Goal: Task Accomplishment & Management: Manage account settings

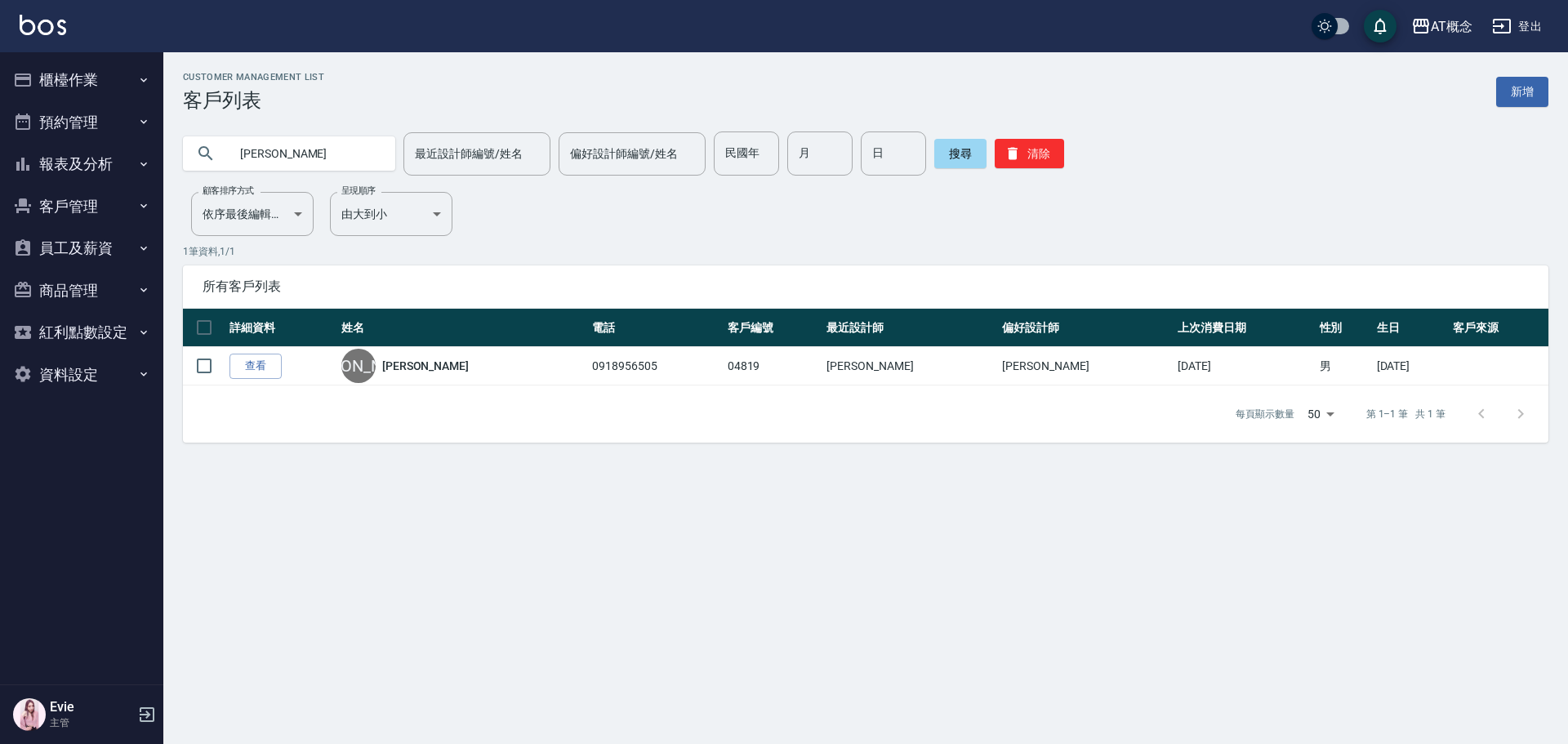
drag, startPoint x: 308, startPoint y: 153, endPoint x: 114, endPoint y: 231, distance: 209.1
click at [70, 168] on div "AT概念 登出 櫃檯作業 打帳單 帳單列表 現金收支登錄 高階收支登錄 材料自購登錄 每日結帳 排班表 現場電腦打卡 預約管理 預約管理 單日預約紀錄 單週預…" at bounding box center [784, 372] width 1568 height 744
type input "02511"
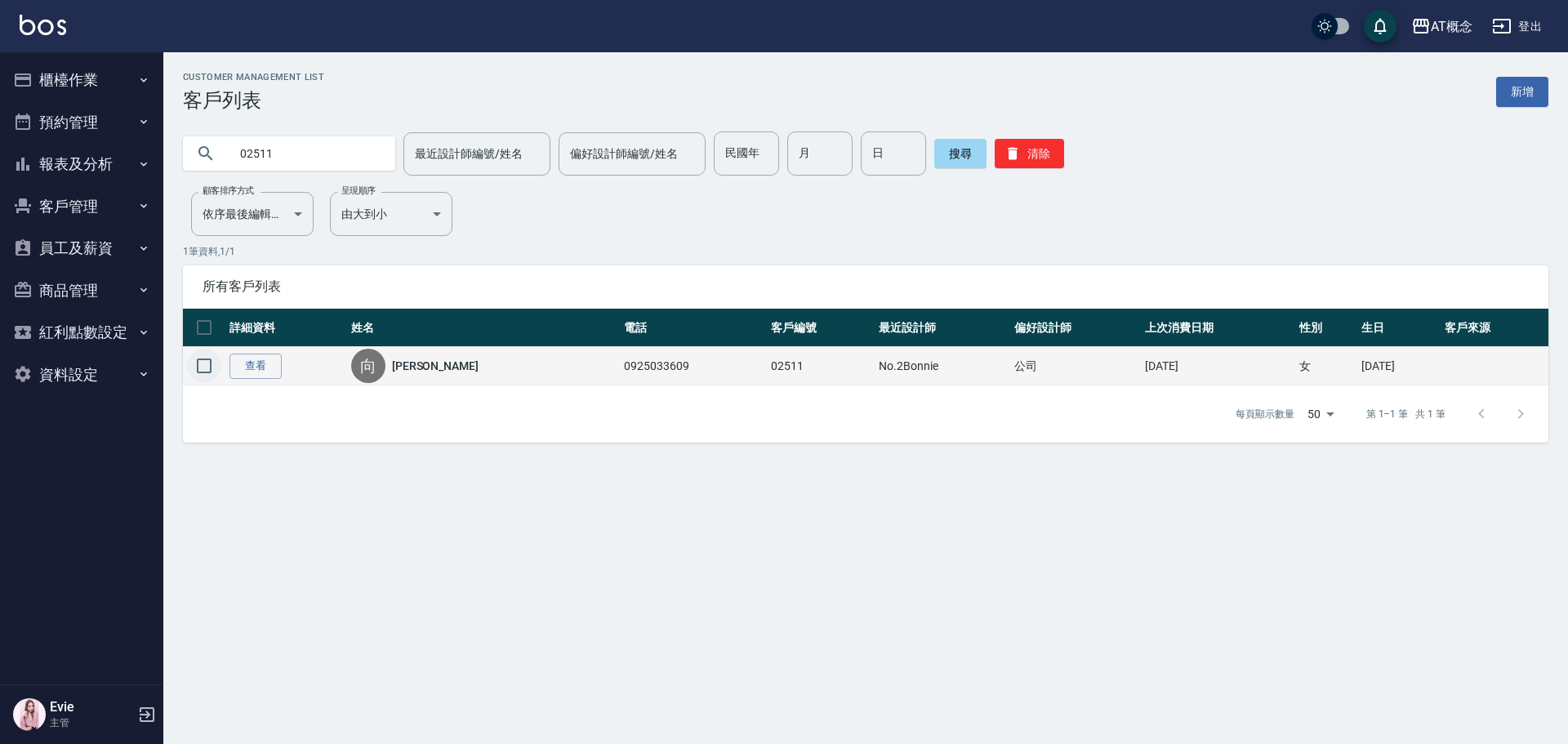
click at [208, 362] on input "checkbox" at bounding box center [205, 366] width 35 height 35
checkbox input "true"
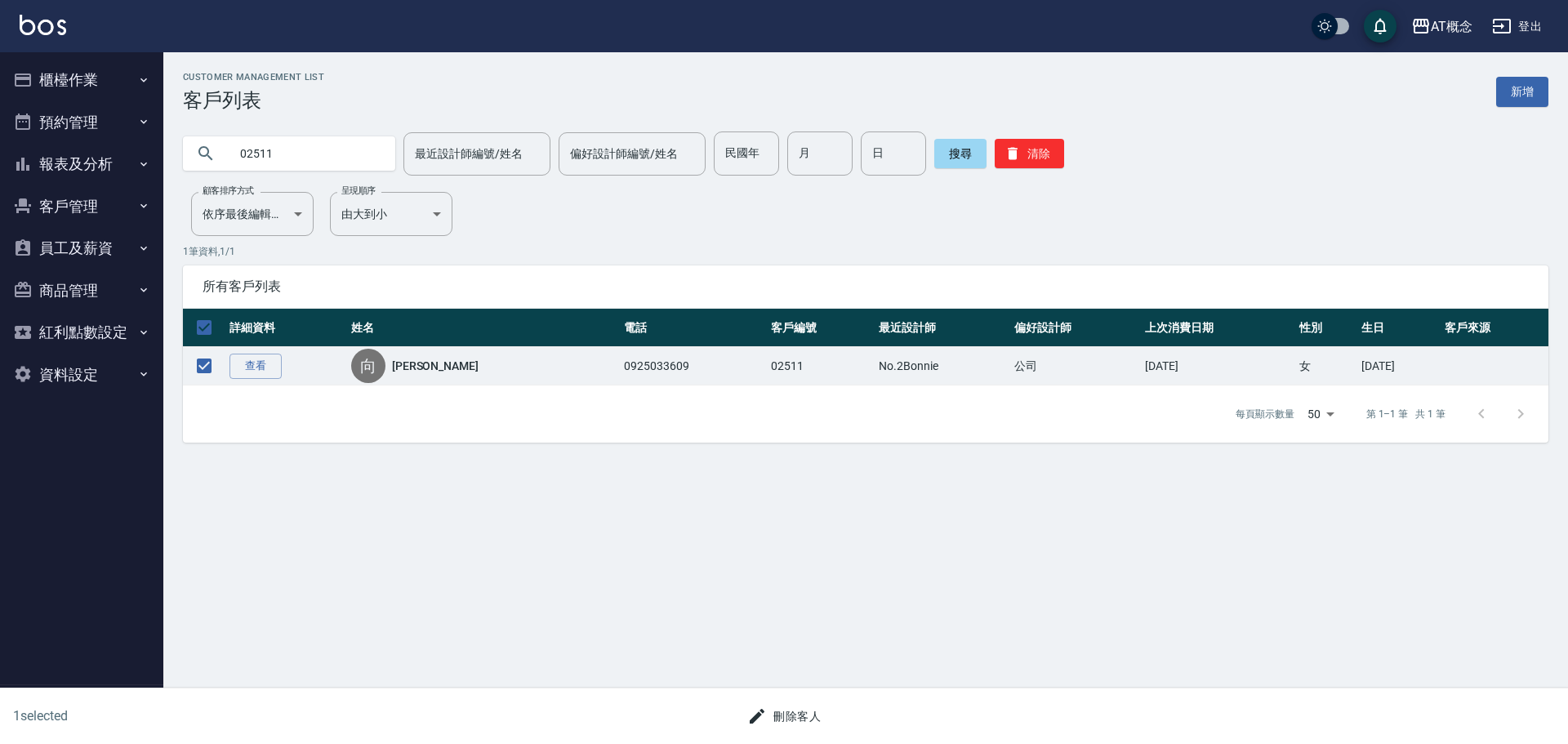
click at [828, 727] on div "刪除客人" at bounding box center [784, 716] width 765 height 30
click at [809, 714] on button "刪除客人" at bounding box center [784, 716] width 86 height 30
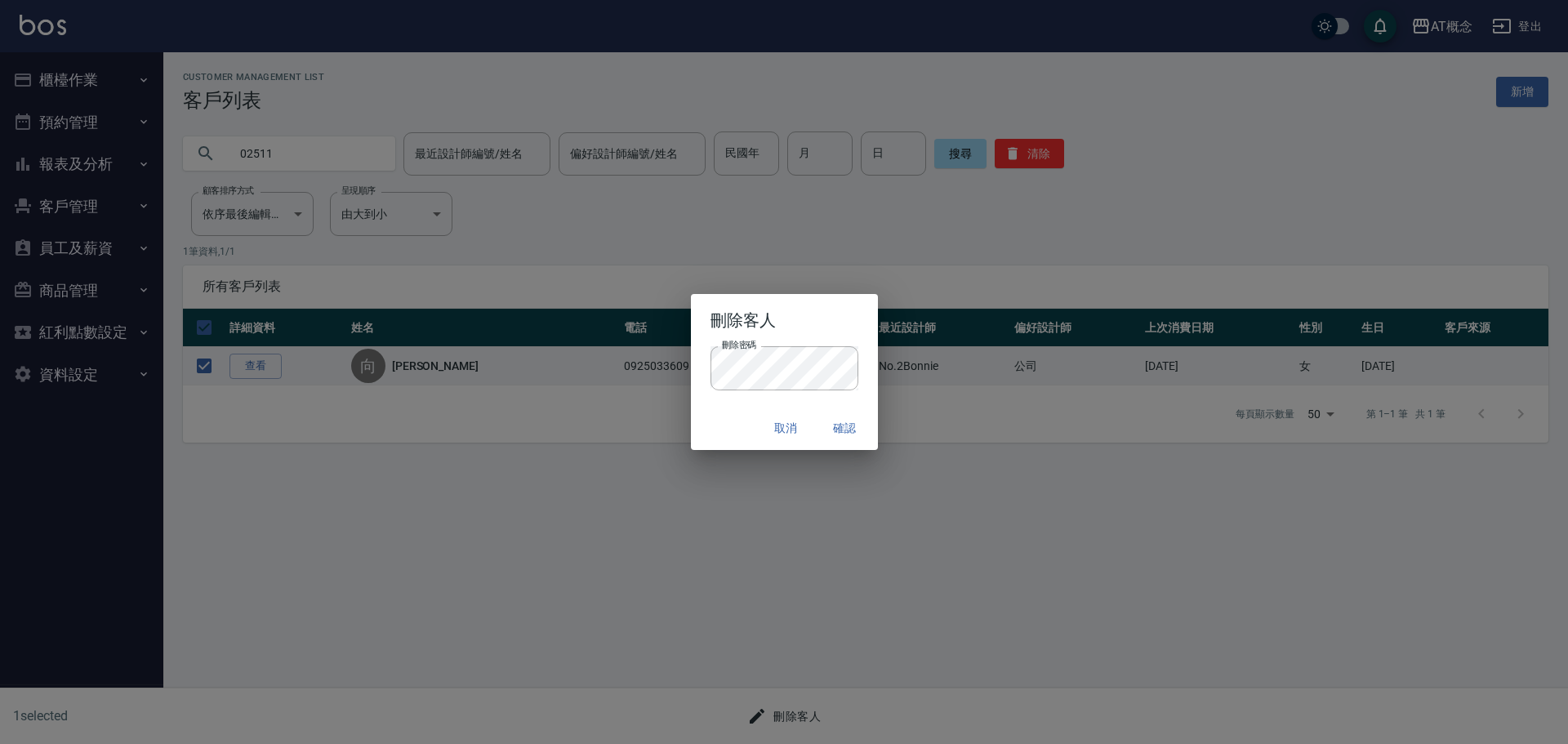
drag, startPoint x: 726, startPoint y: 421, endPoint x: 740, endPoint y: 423, distance: 14.1
click at [726, 421] on div "取消 確認" at bounding box center [784, 429] width 187 height 43
click at [846, 426] on button "確認" at bounding box center [845, 428] width 53 height 30
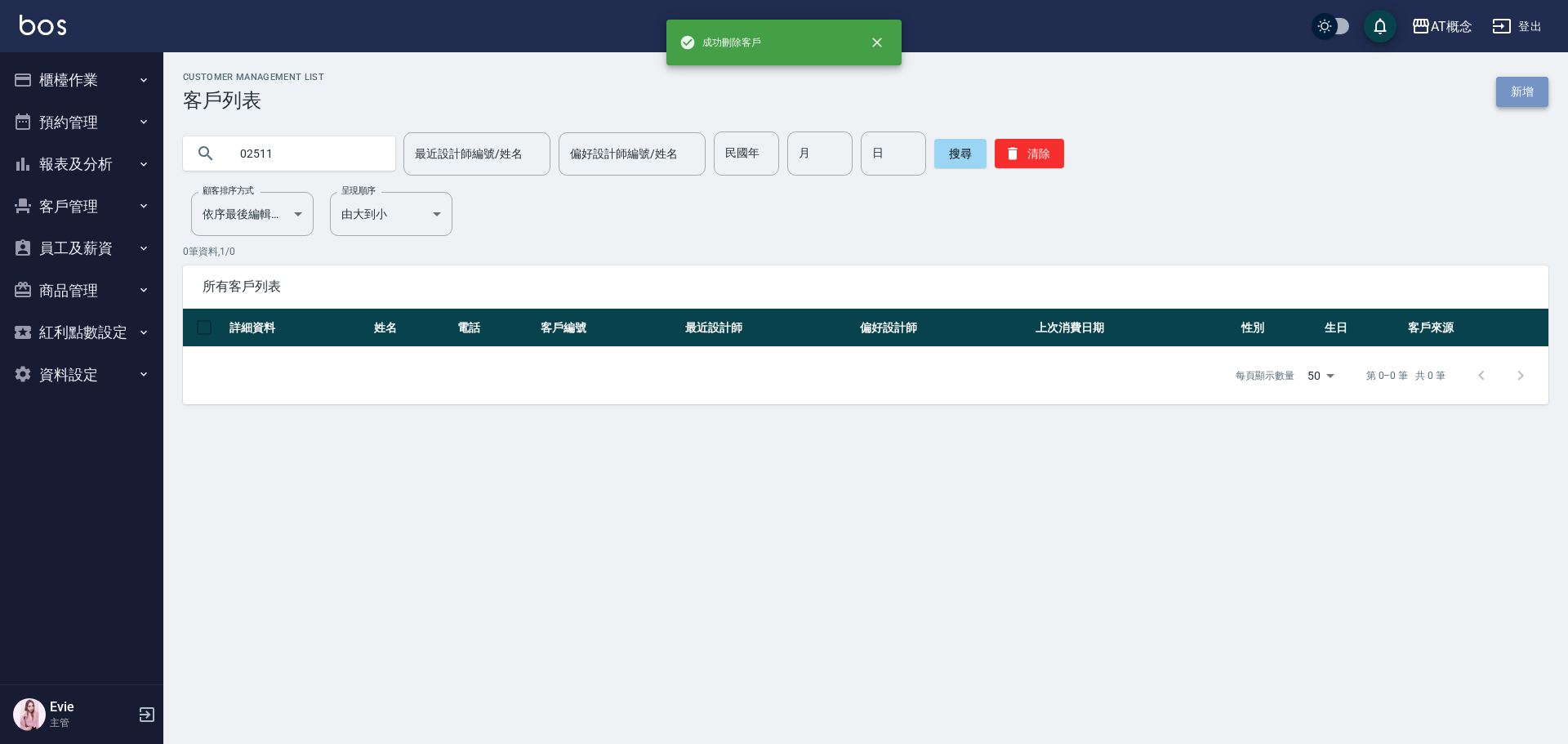
click at [1520, 86] on link "新增" at bounding box center [1522, 92] width 53 height 30
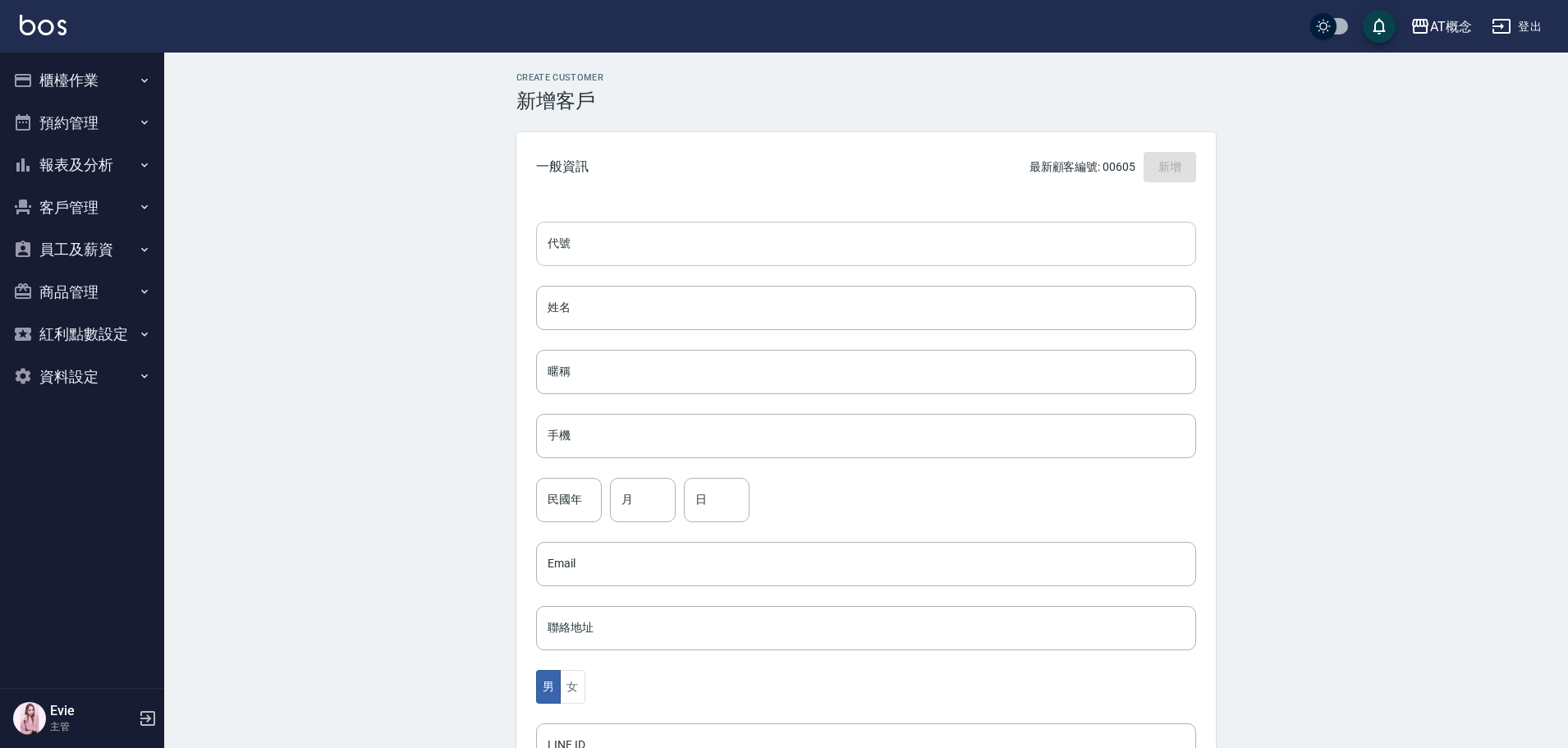
click at [695, 248] on input "代號" at bounding box center [866, 243] width 660 height 44
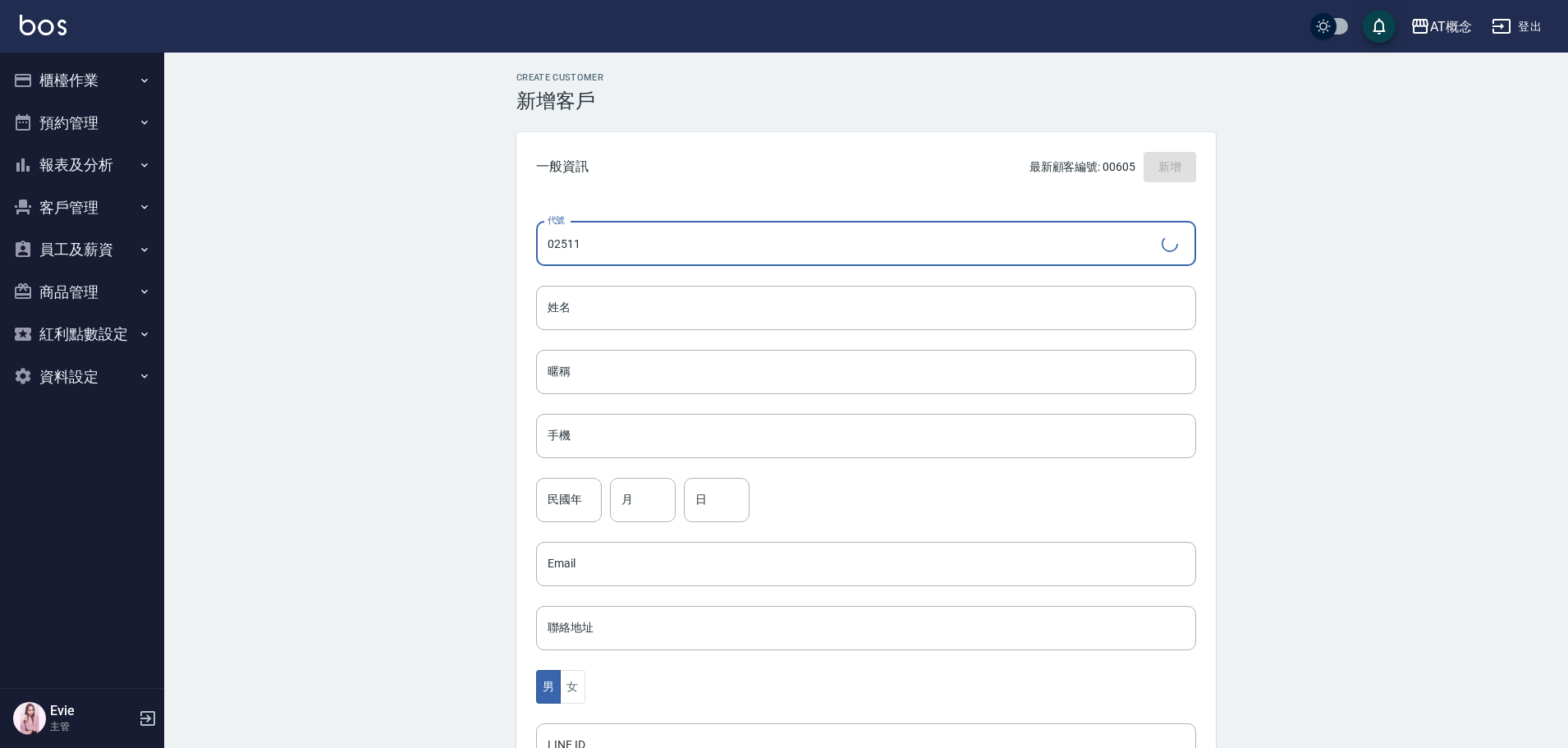
type input "02511"
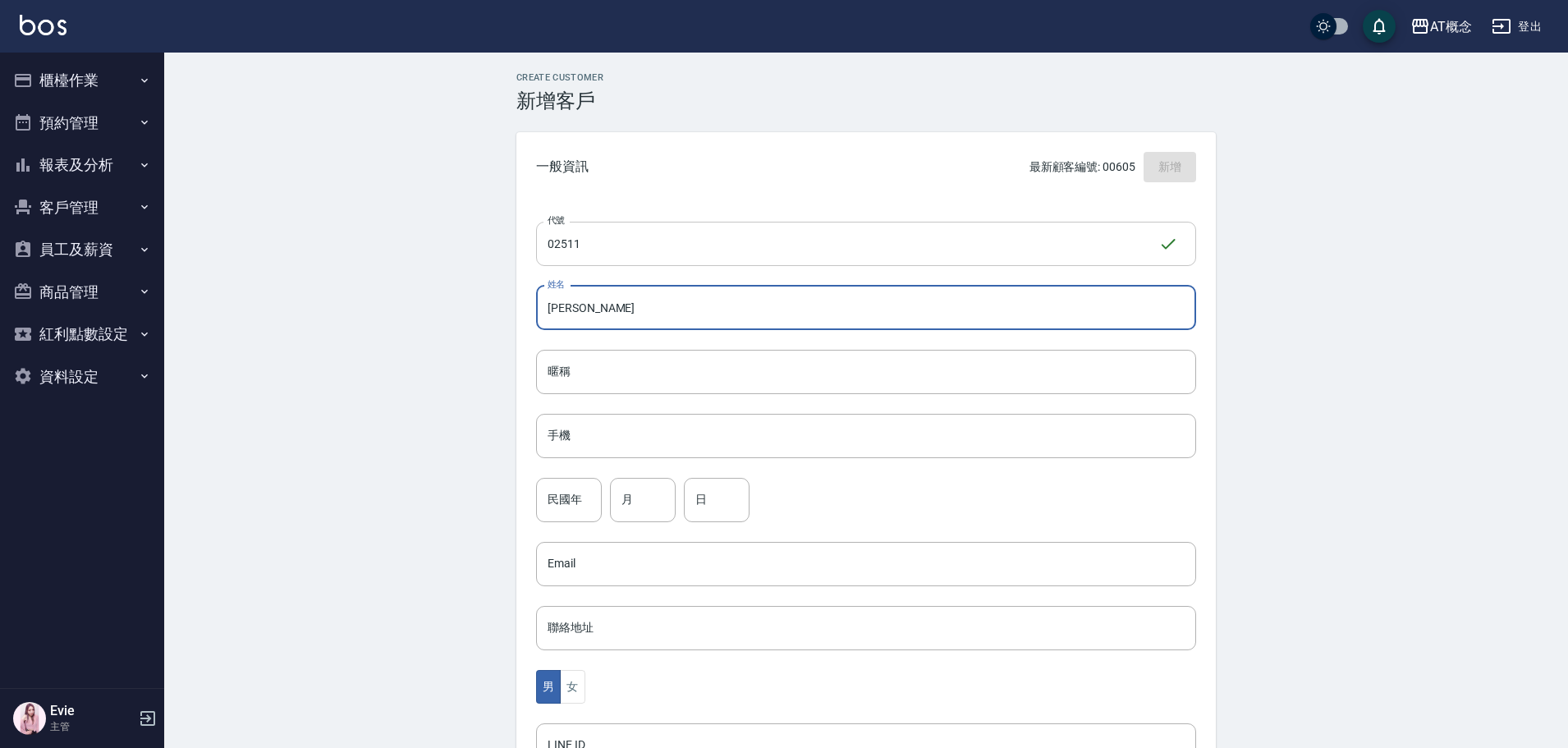
type input "[PERSON_NAME]"
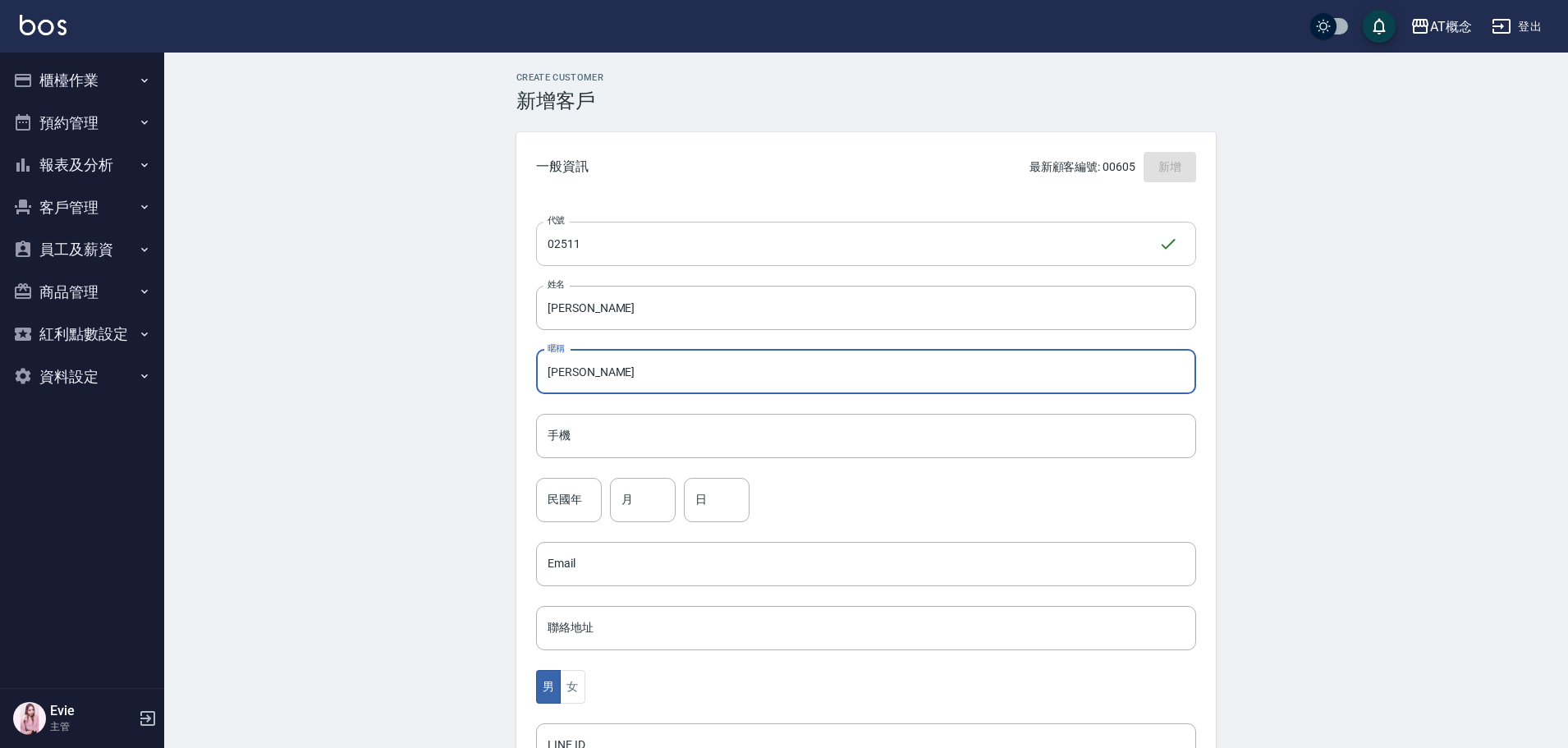
type input "[PERSON_NAME]"
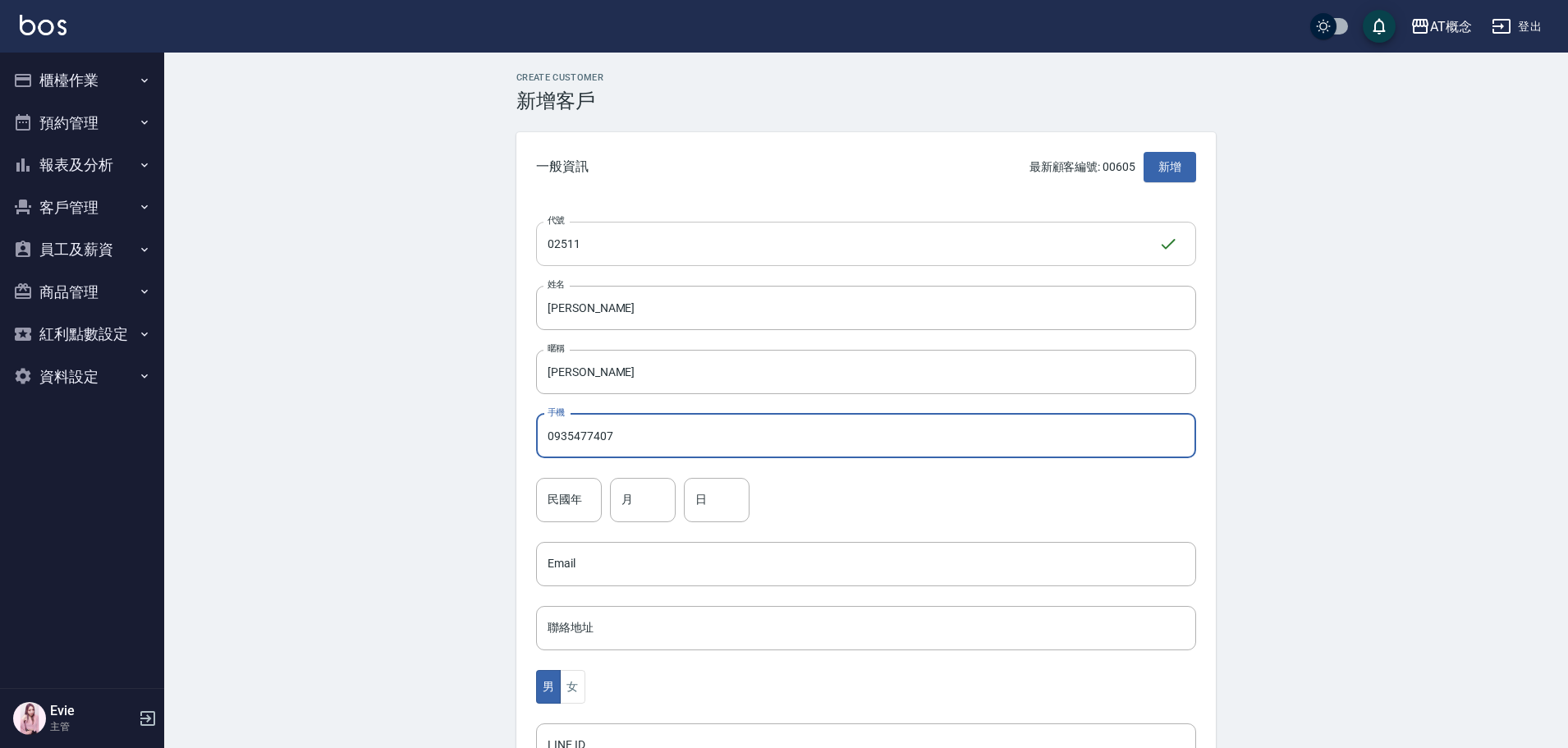
type input "0935477407"
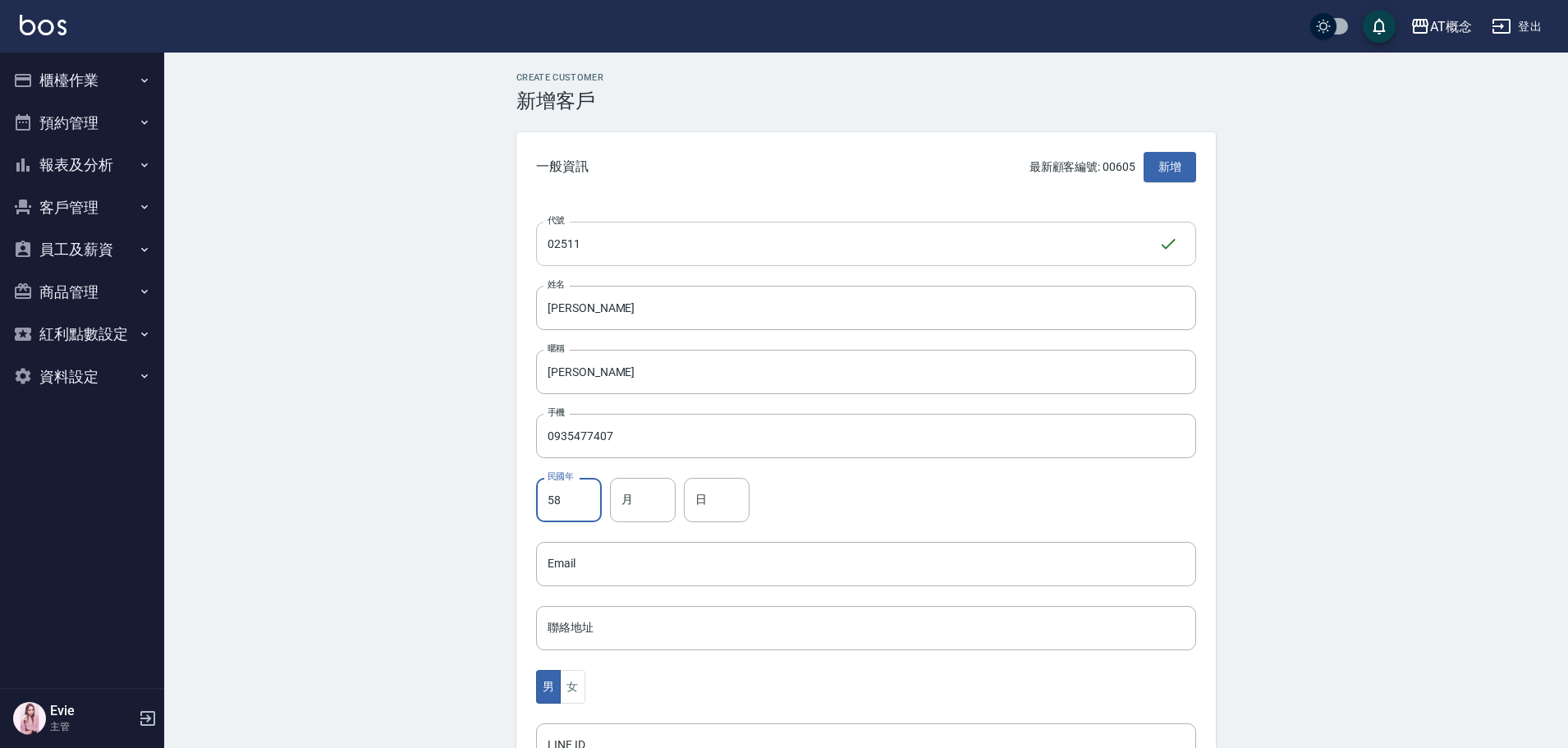
type input "58"
type input "9"
type input "23"
click at [442, 623] on div "Create Customer 新增客戶 一般資訊 最新顧客編號: 00605 新增 代號 02511 ​ 代號 姓名 [PERSON_NAME] 暱稱 [P…" at bounding box center [866, 561] width 1404 height 1016
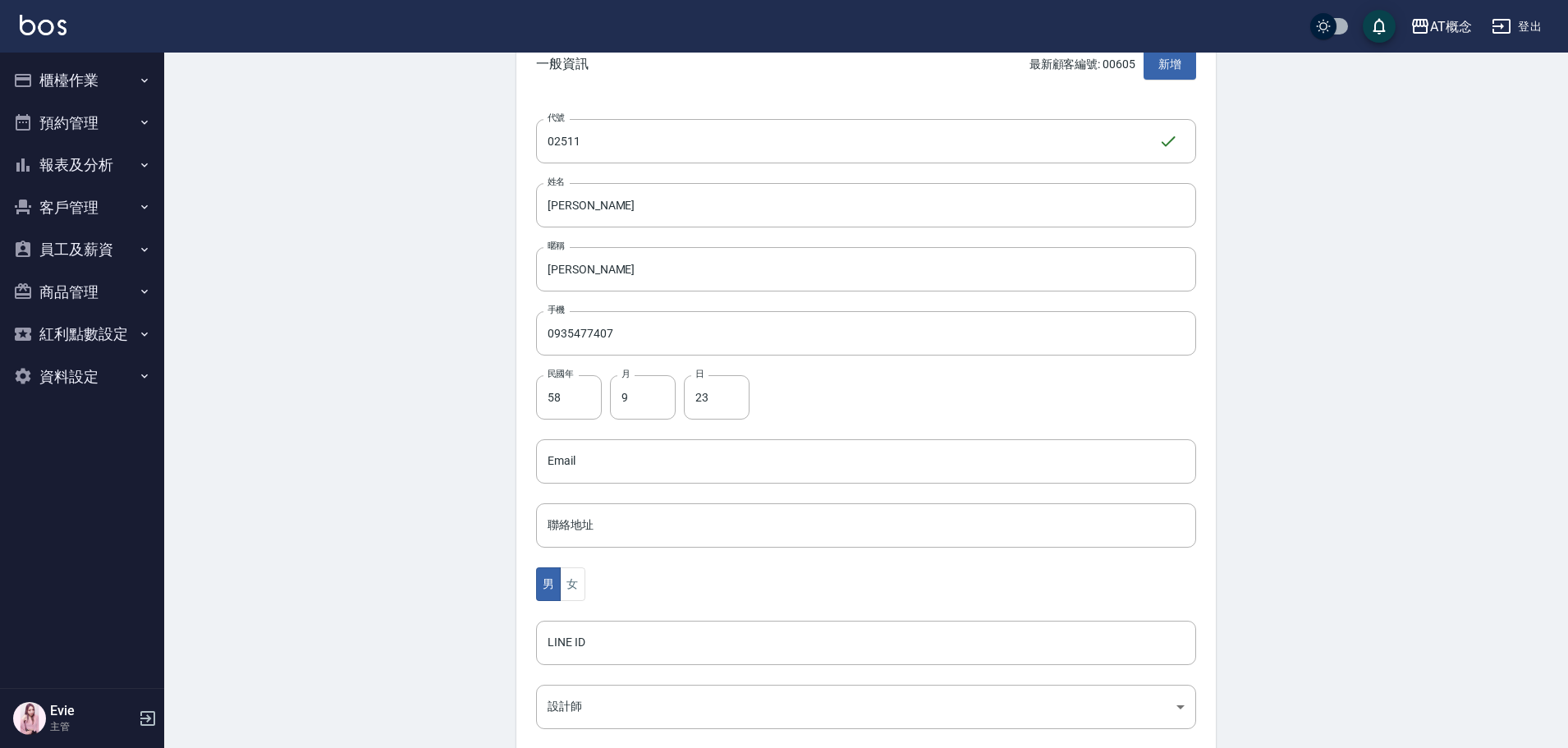
scroll to position [247, 0]
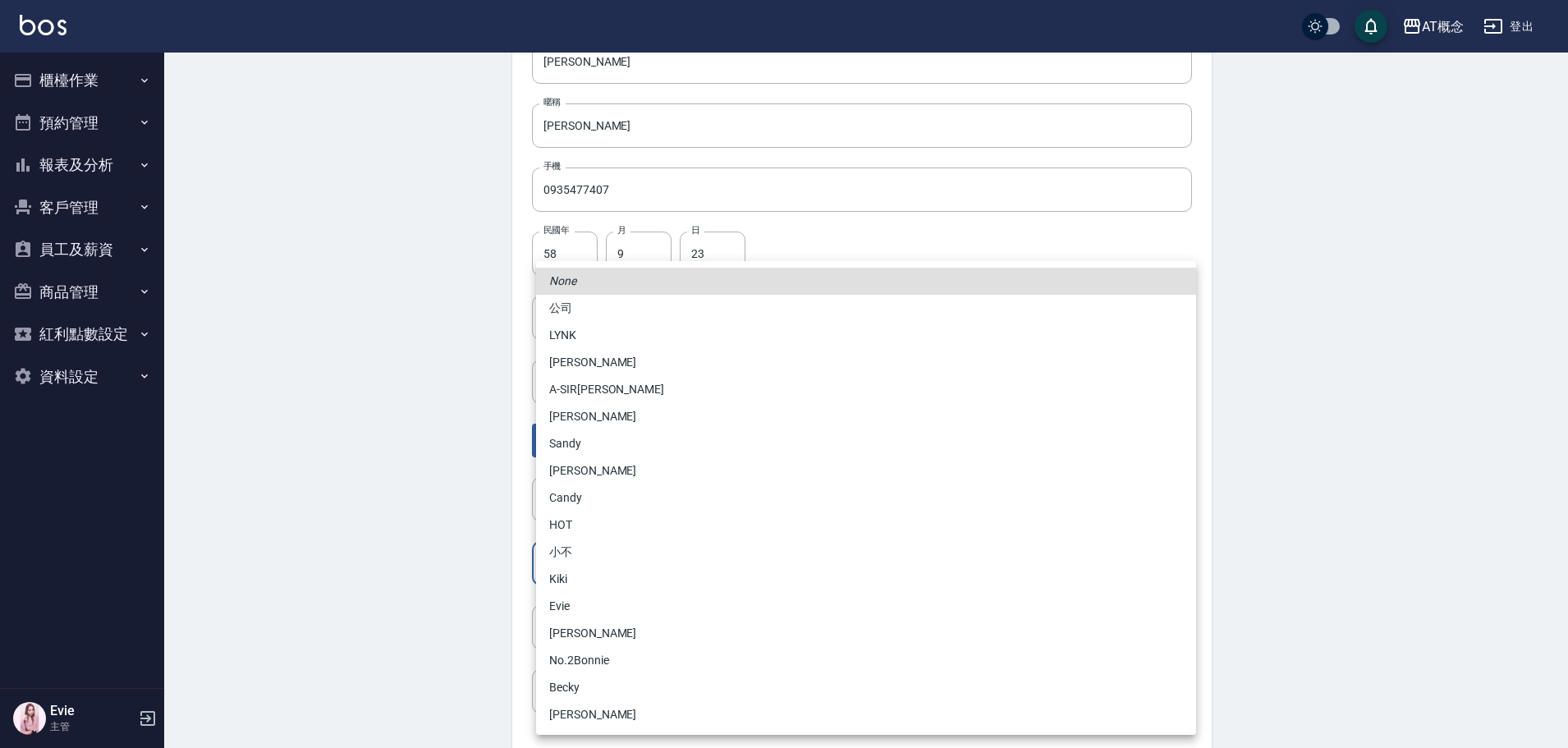
click at [626, 566] on body "AT概念 登出 櫃檯作業 打帳單 帳單列表 現金收支登錄 高階收支登錄 材料自購登錄 每日結帳 排班表 現場電腦打卡 預約管理 預約管理 單日預約紀錄 單週預…" at bounding box center [784, 288] width 1568 height 1069
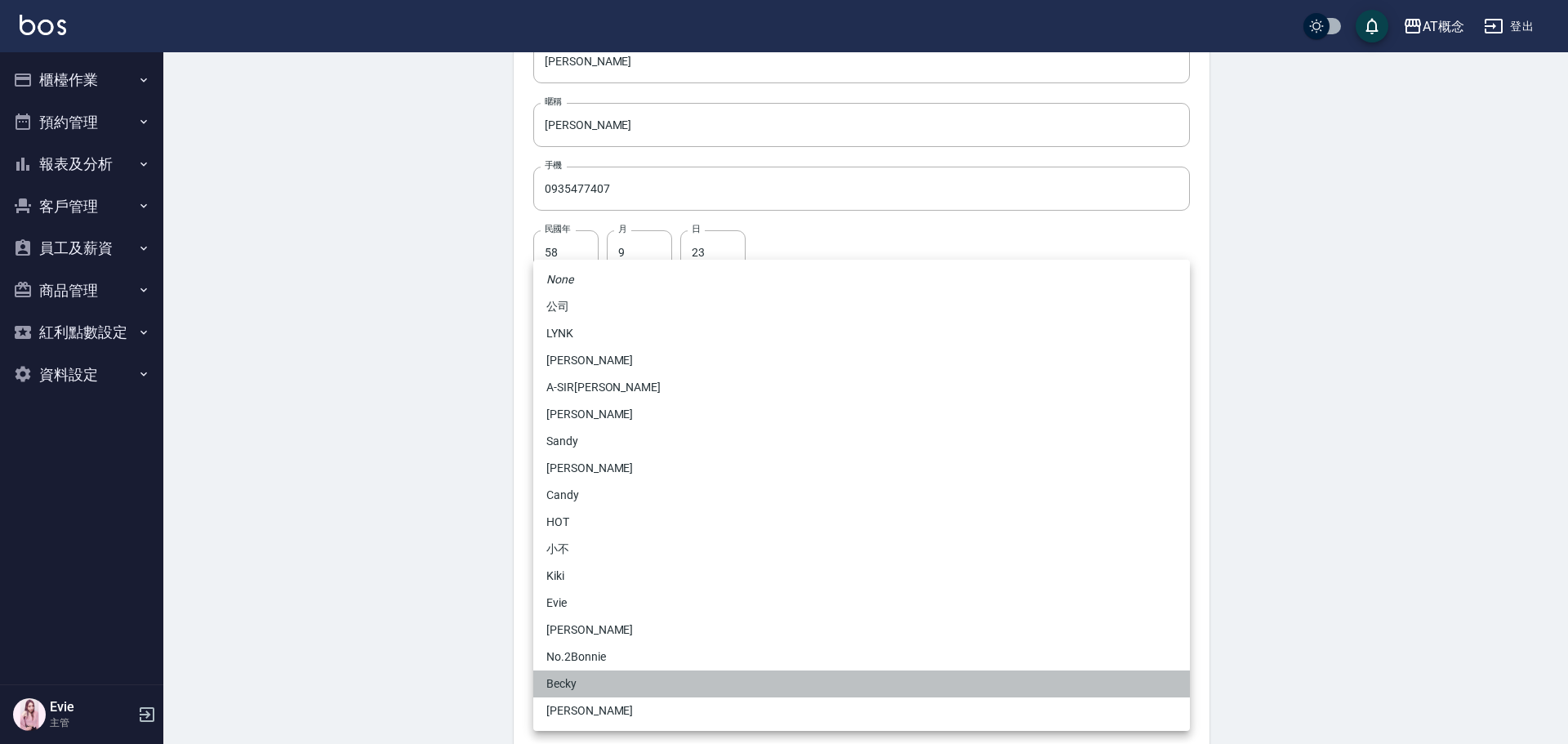
click at [580, 681] on li "Becky" at bounding box center [861, 684] width 657 height 27
type input "cba30a16-5009-42c6-9a58-f7249137d387"
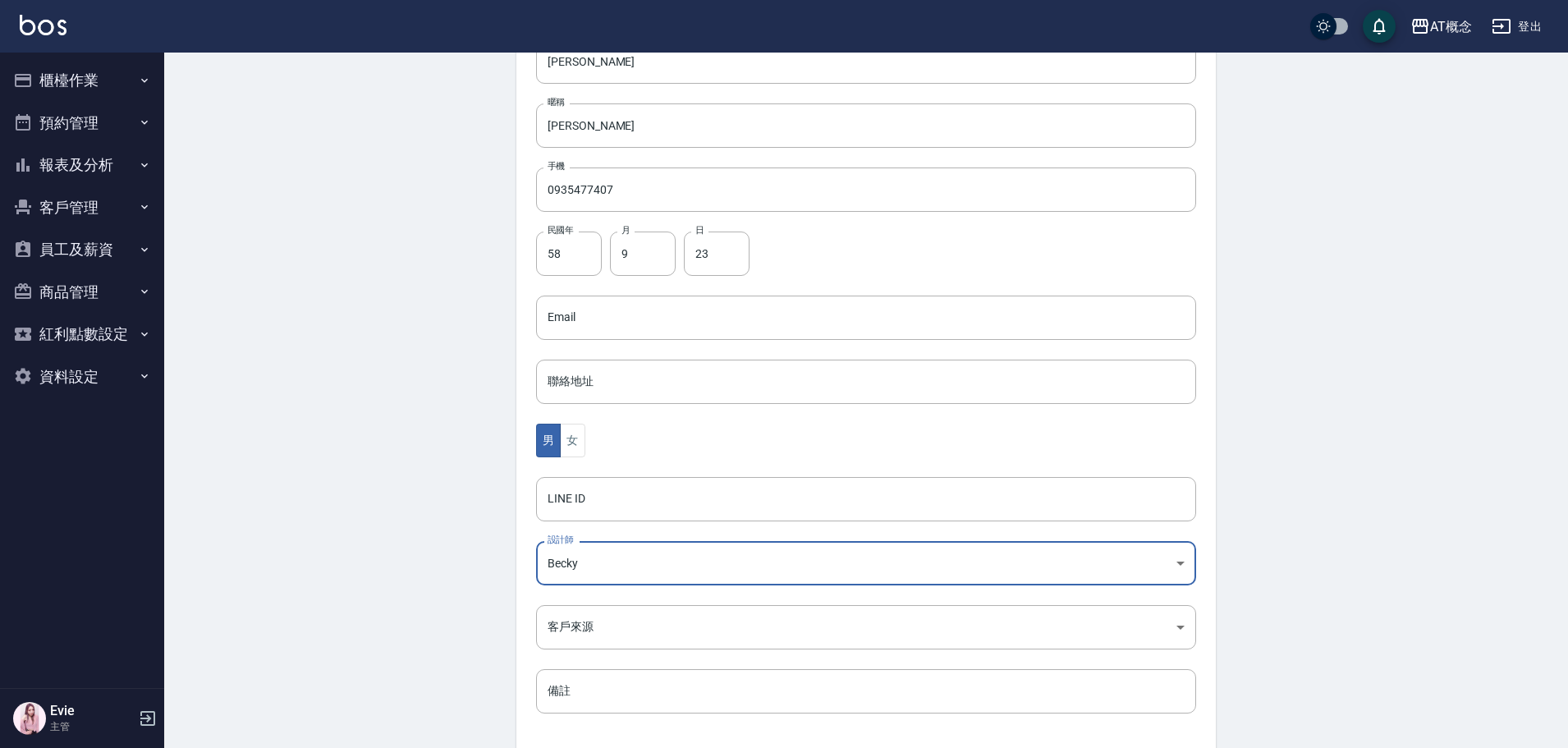
scroll to position [321, 0]
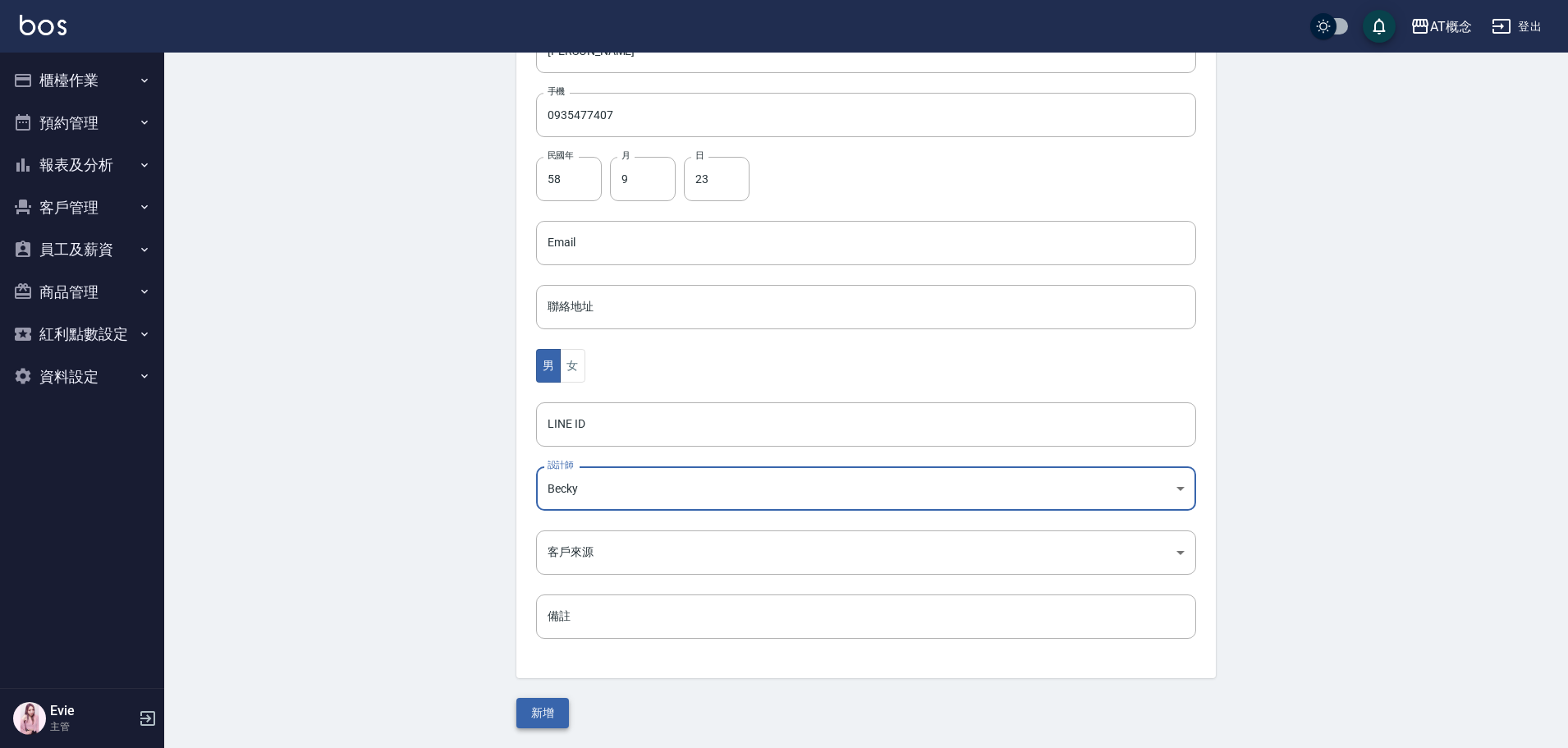
click at [539, 705] on button "新增" at bounding box center [543, 713] width 53 height 30
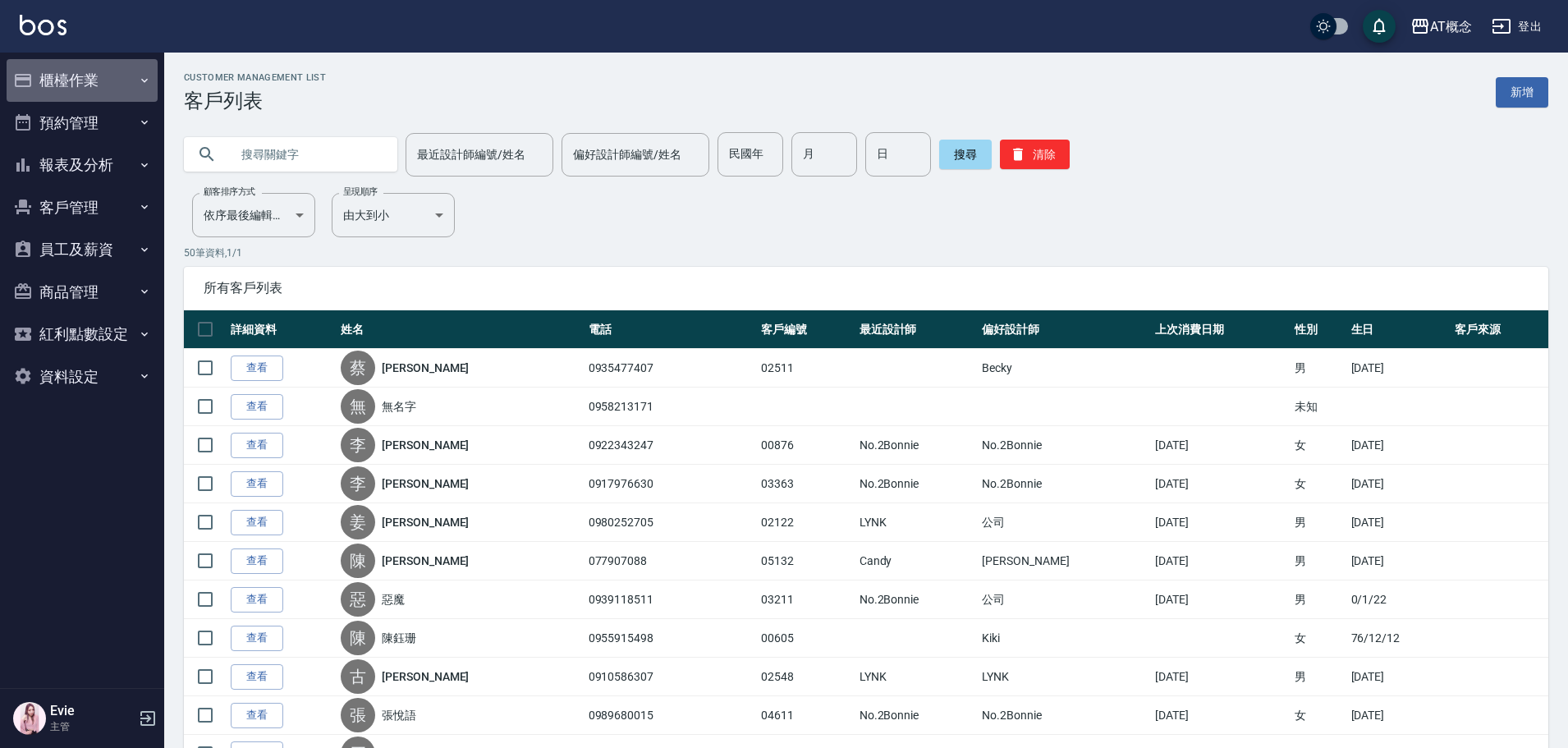
click at [88, 78] on button "櫃檯作業" at bounding box center [82, 80] width 151 height 43
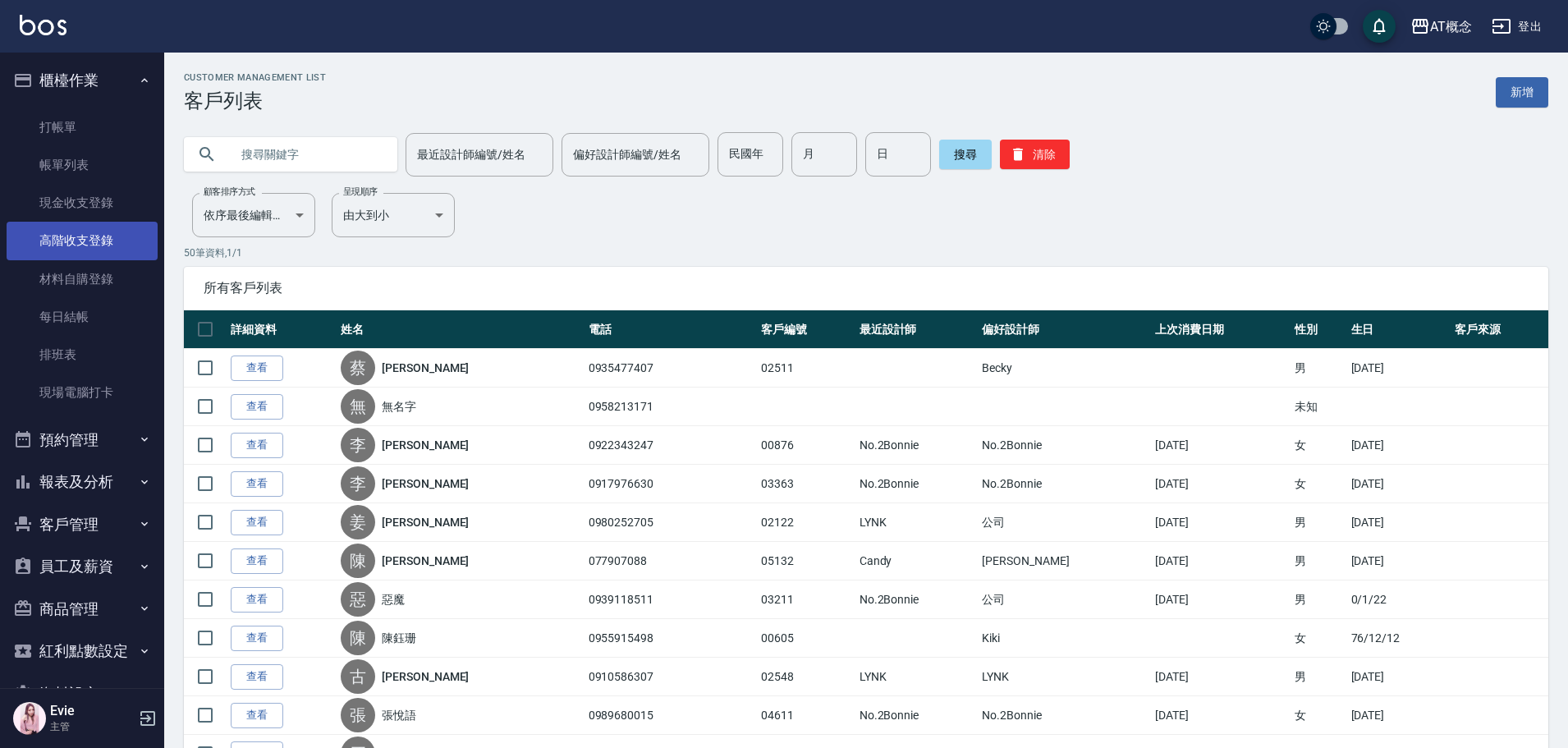
click at [80, 238] on link "高階收支登錄" at bounding box center [82, 240] width 151 height 37
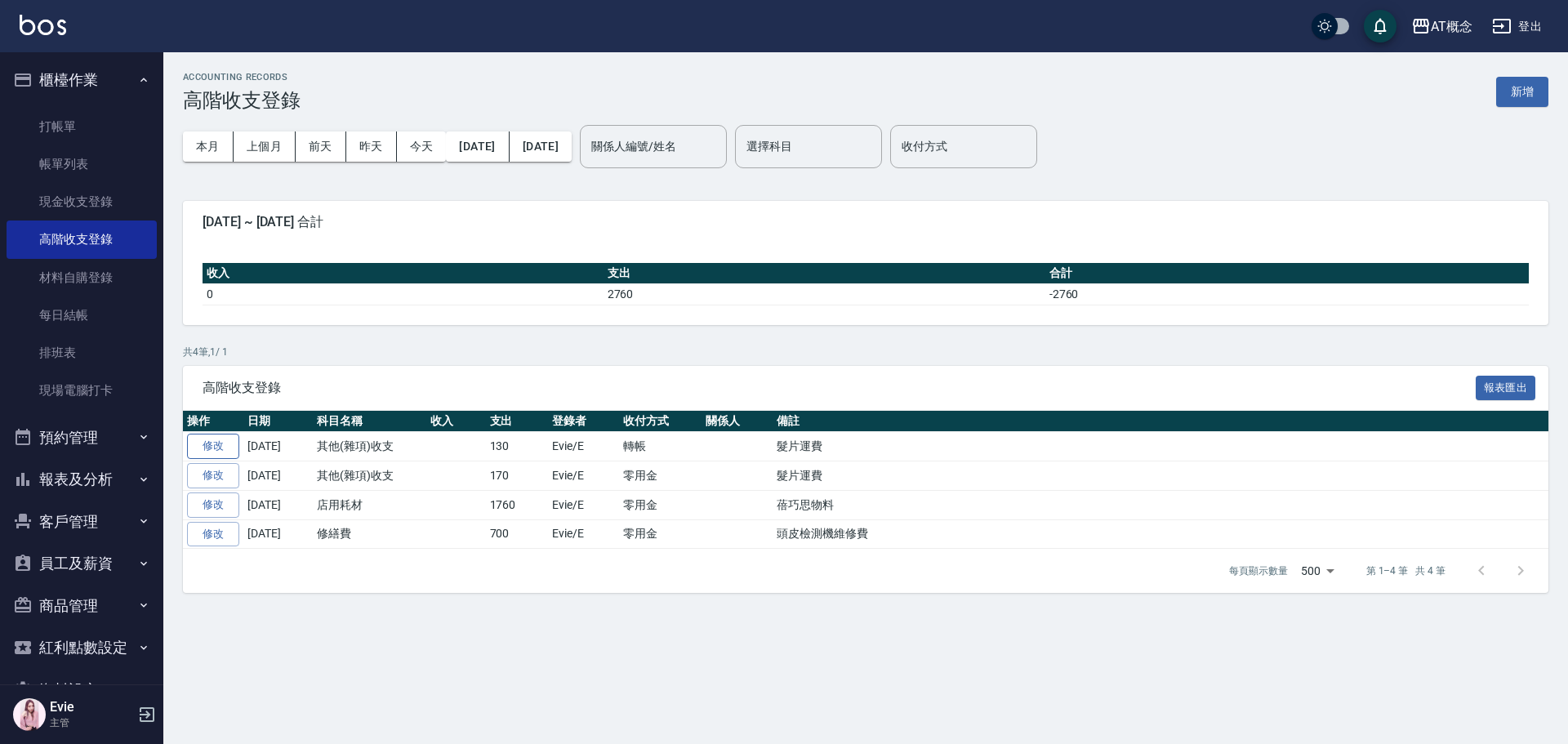
click at [205, 442] on link "修改" at bounding box center [213, 446] width 53 height 25
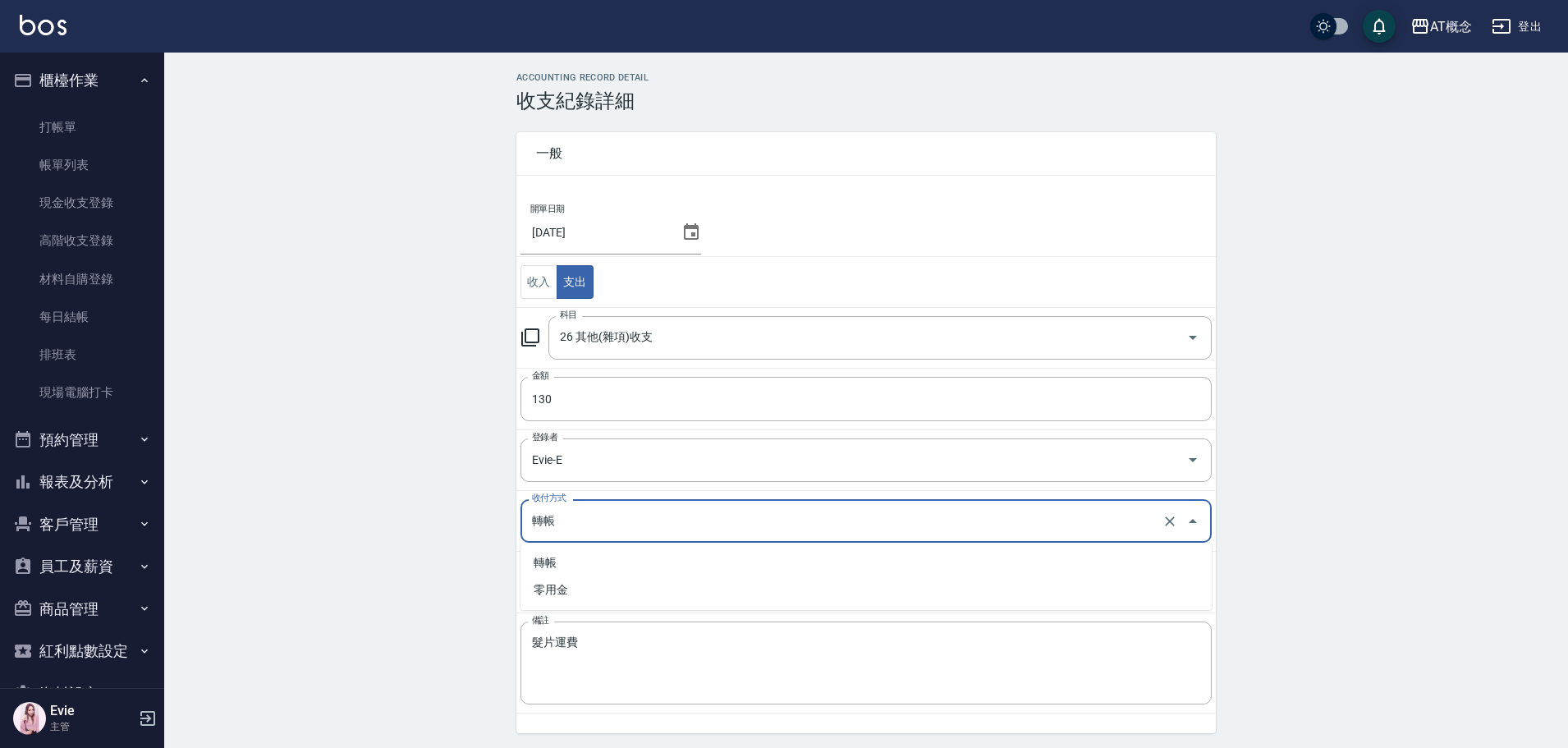
click at [578, 520] on input "轉帳" at bounding box center [843, 520] width 630 height 29
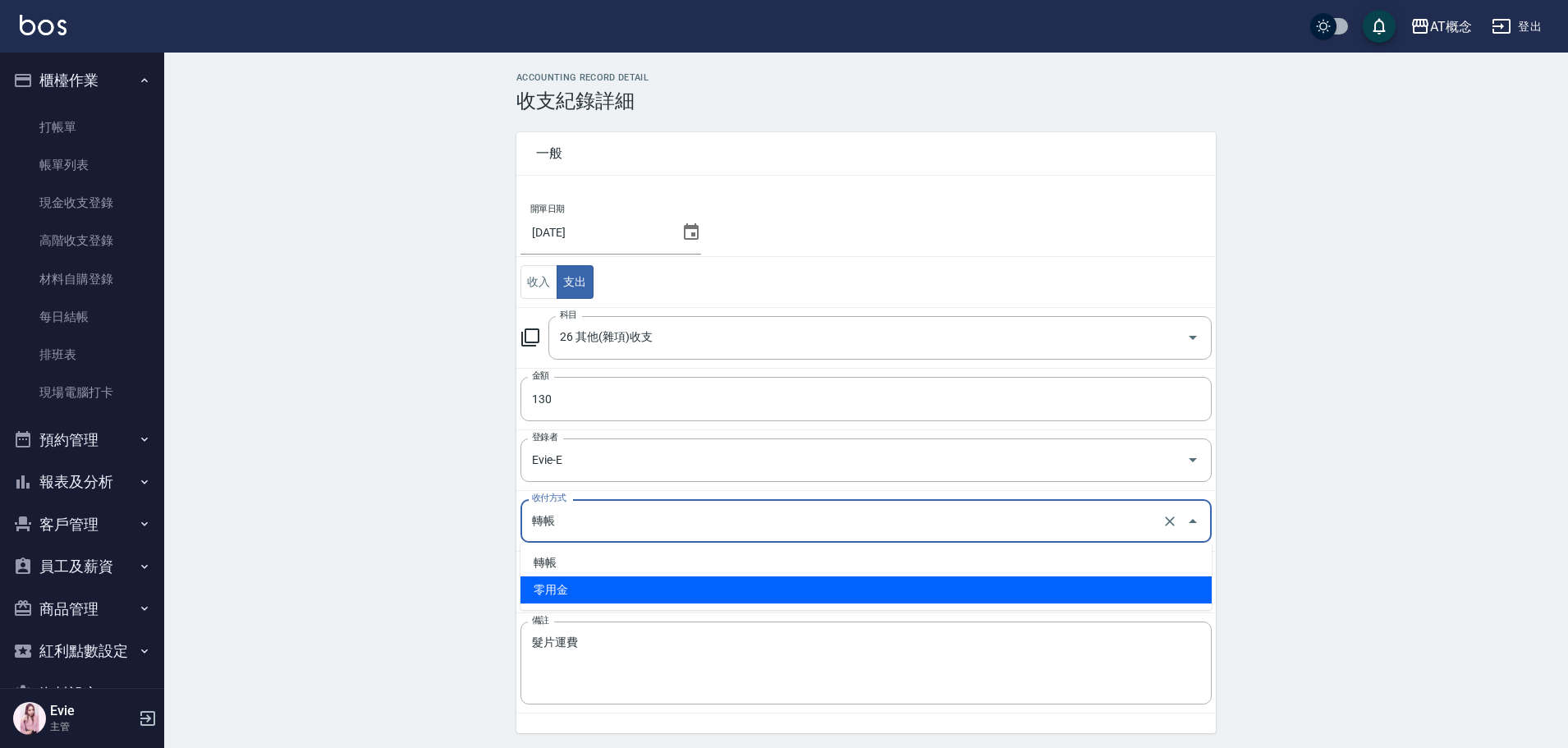
click at [545, 596] on li "零用金" at bounding box center [866, 590] width 691 height 27
type input "零用金"
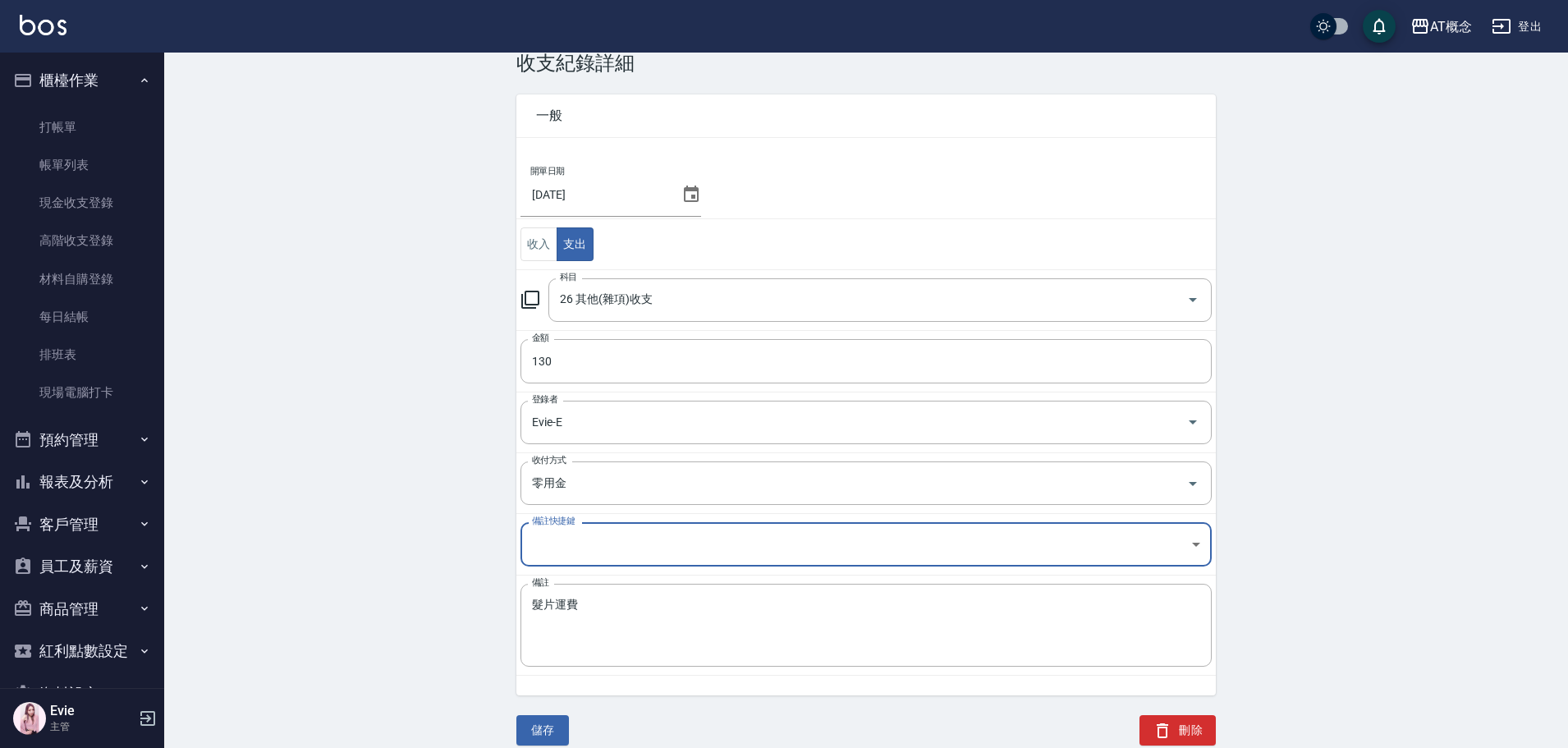
scroll to position [55, 0]
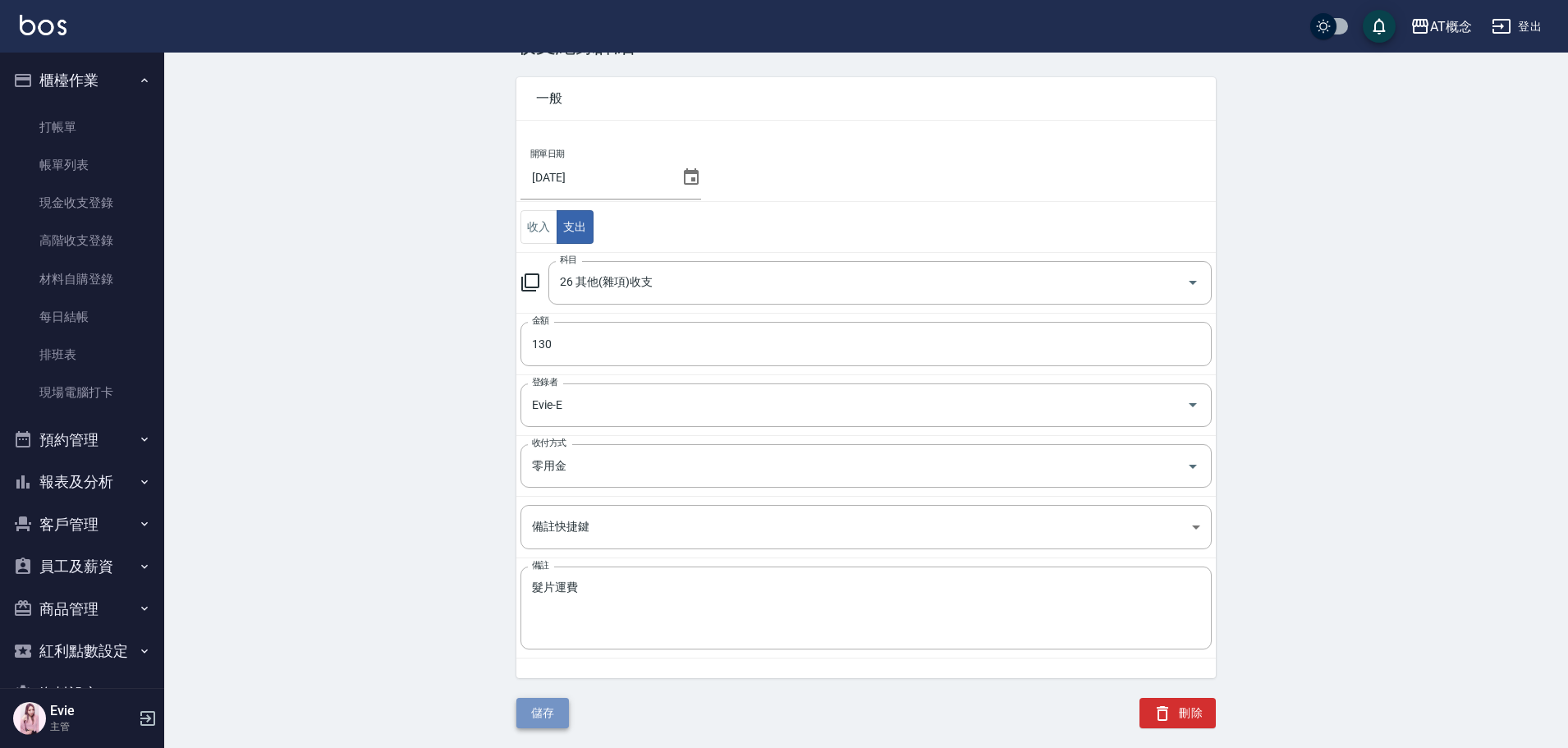
click at [554, 710] on button "儲存" at bounding box center [543, 713] width 53 height 30
click at [64, 313] on link "每日結帳" at bounding box center [82, 316] width 151 height 37
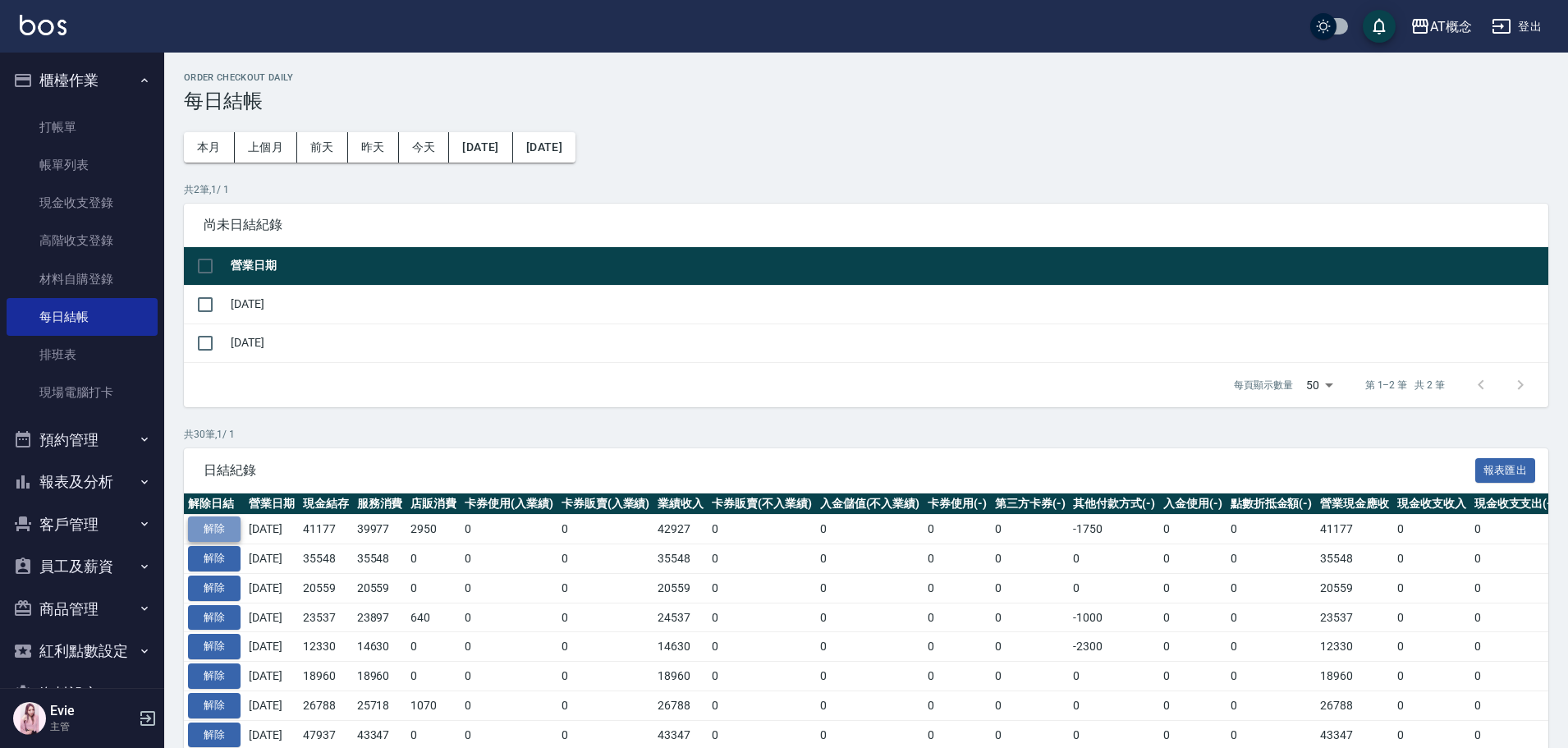
click at [226, 524] on button "解除" at bounding box center [214, 529] width 53 height 25
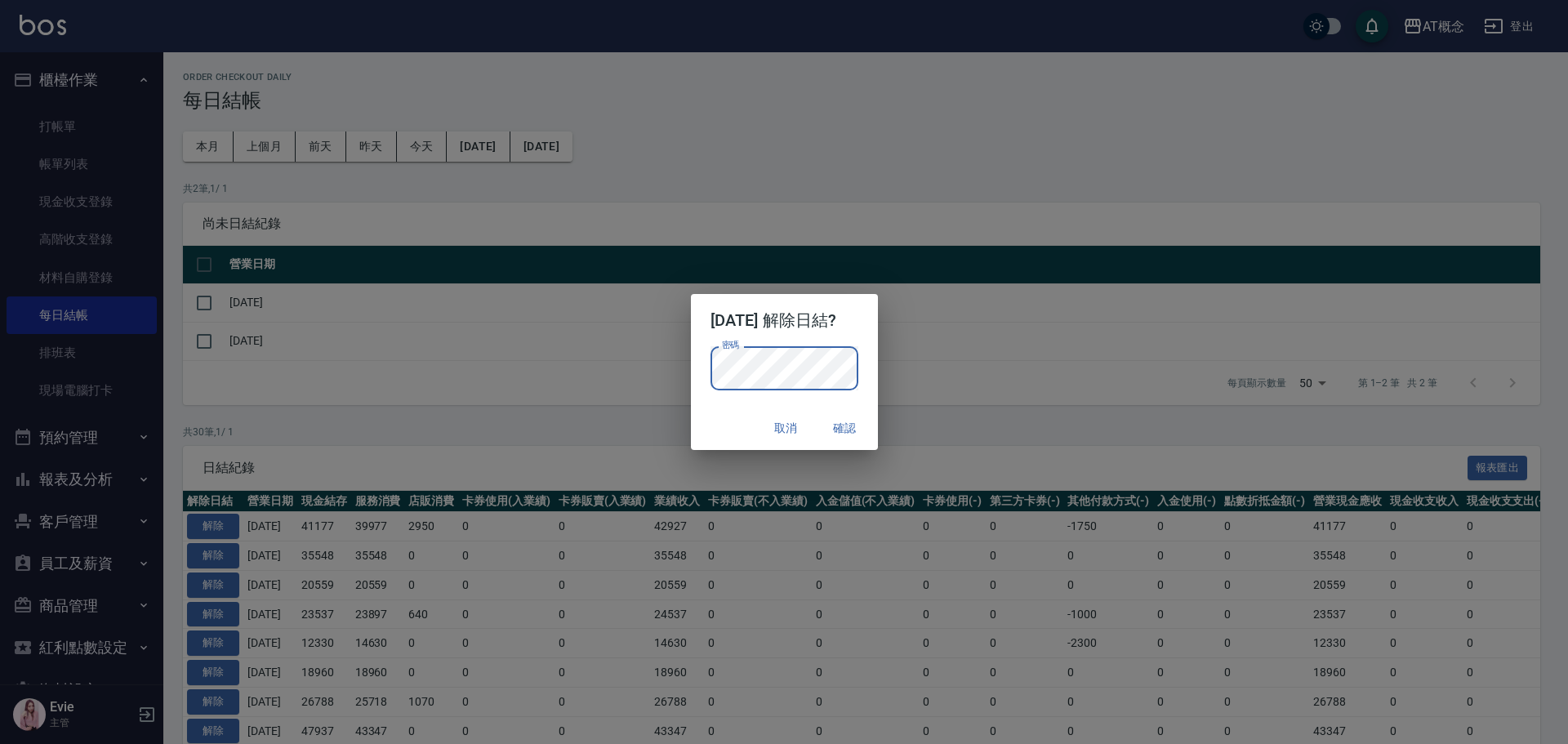
click at [717, 436] on div "取消 確認" at bounding box center [784, 429] width 187 height 43
click at [848, 423] on button "確認" at bounding box center [845, 428] width 53 height 30
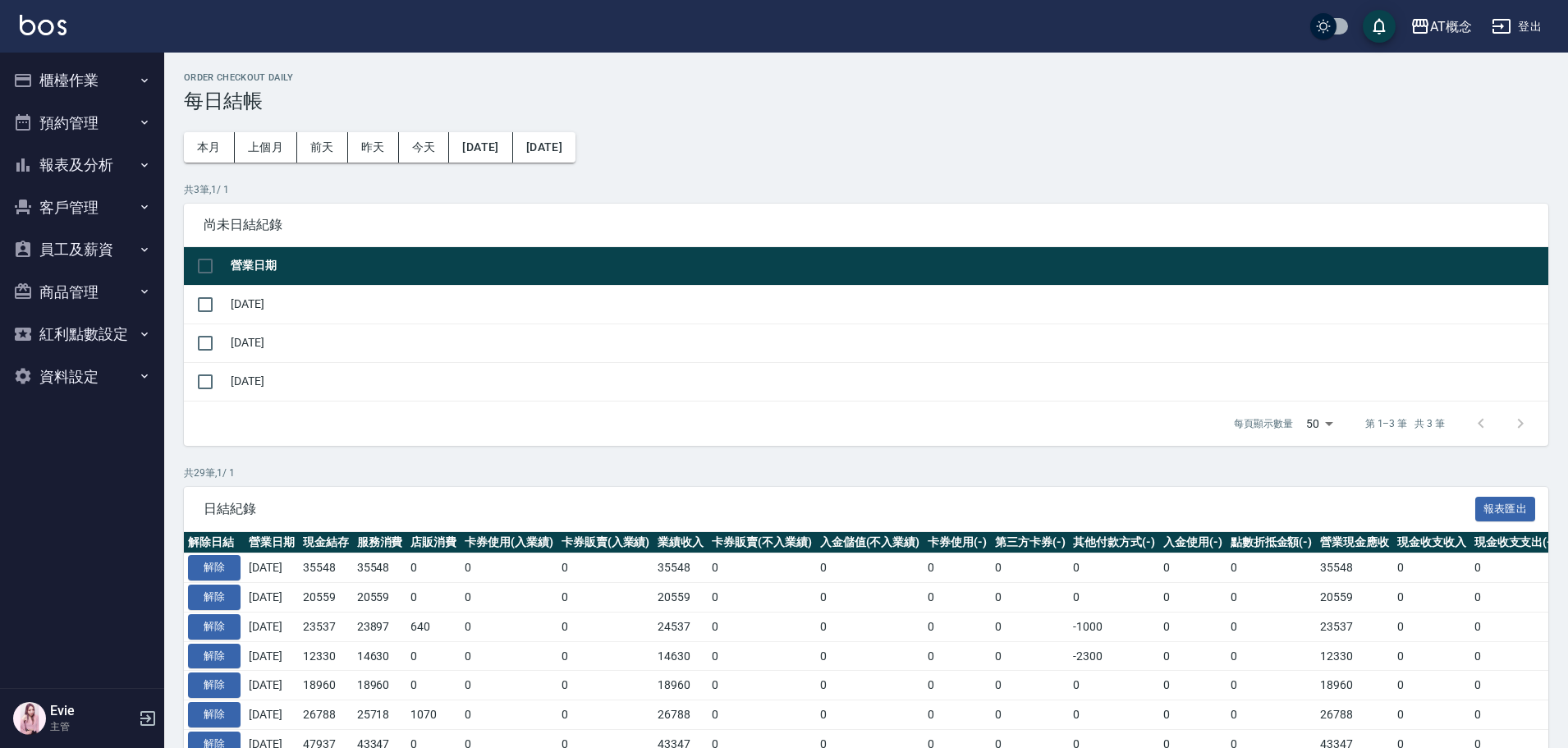
click at [69, 64] on button "櫃檯作業" at bounding box center [82, 80] width 151 height 43
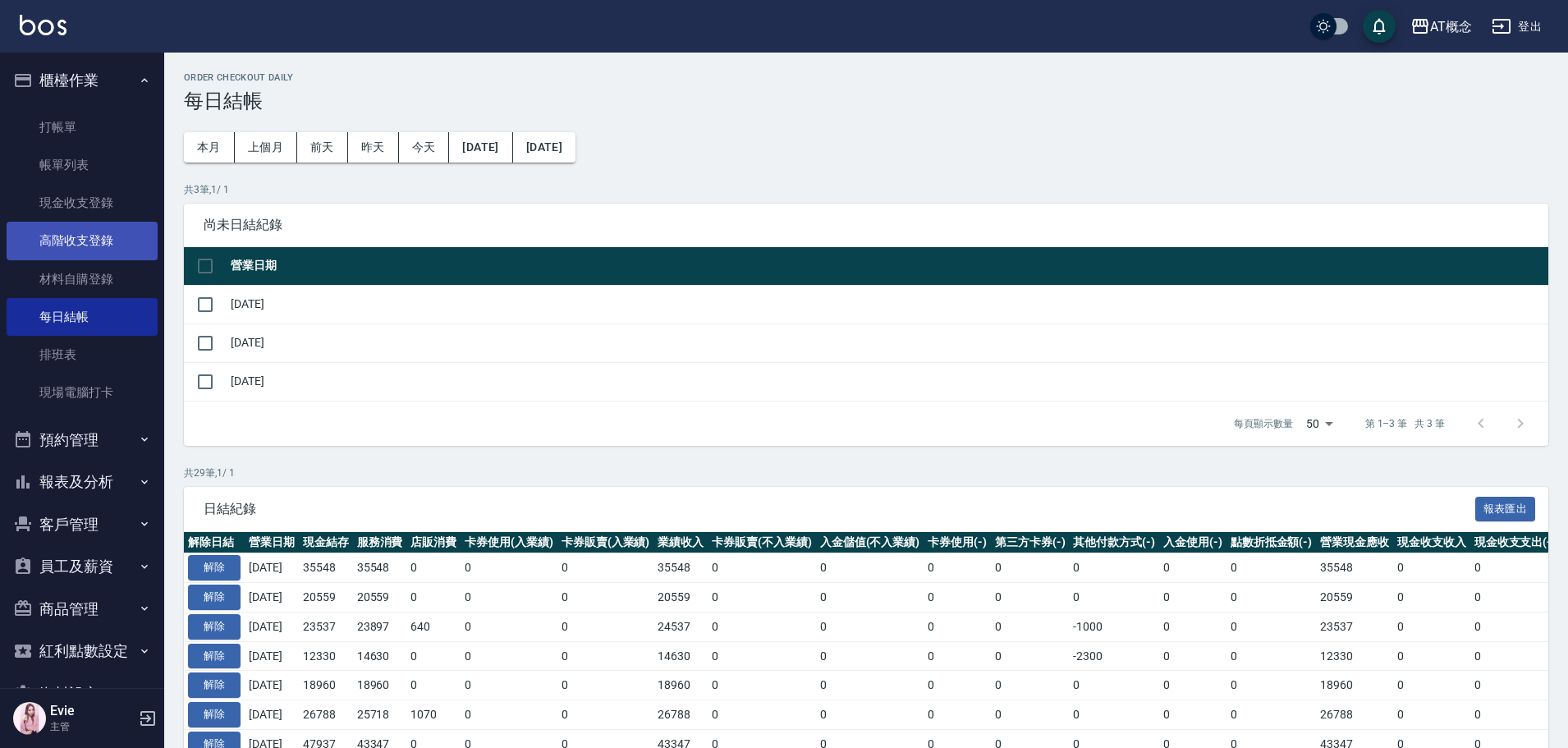
click at [83, 242] on link "高階收支登錄" at bounding box center [82, 240] width 151 height 37
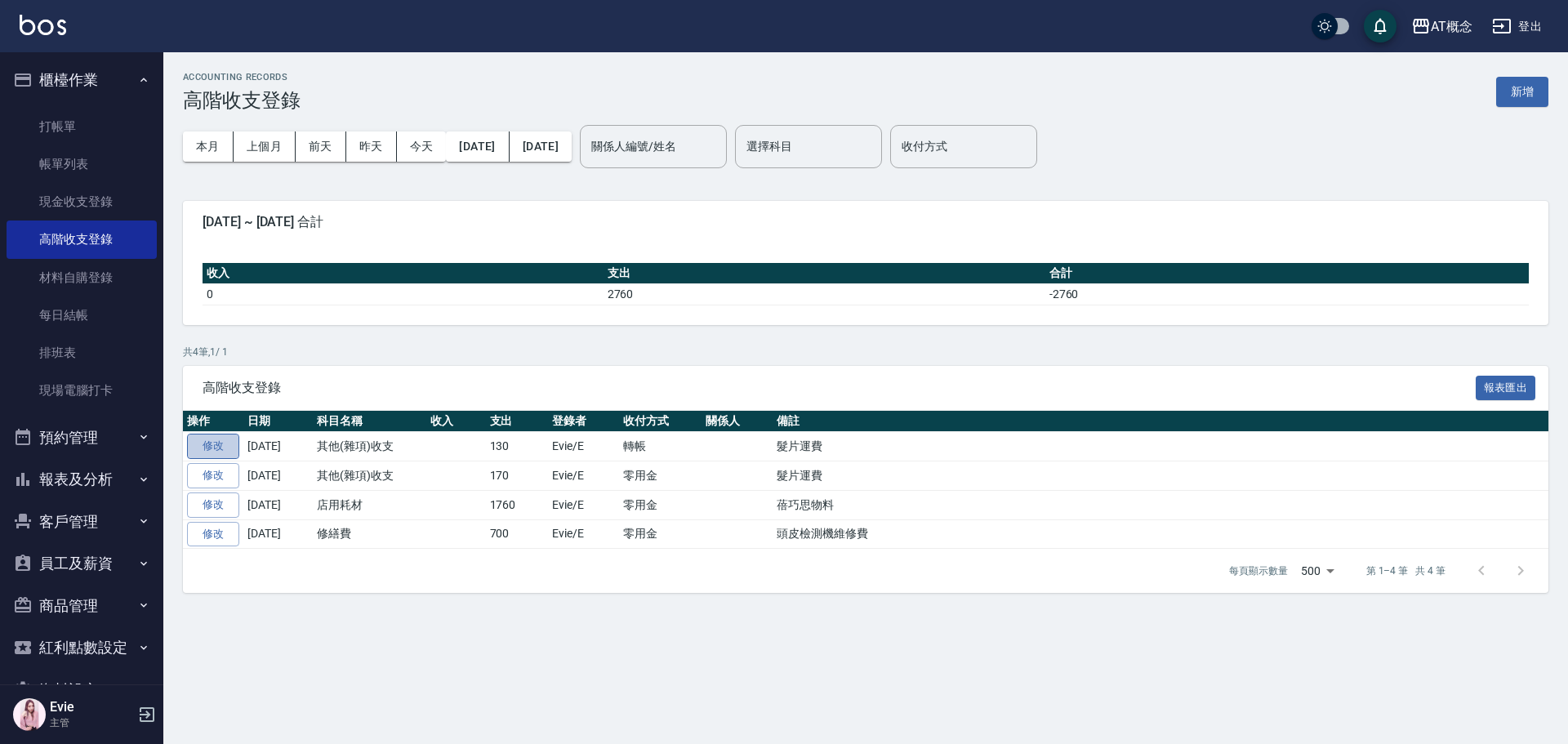
click at [206, 448] on link "修改" at bounding box center [213, 446] width 53 height 25
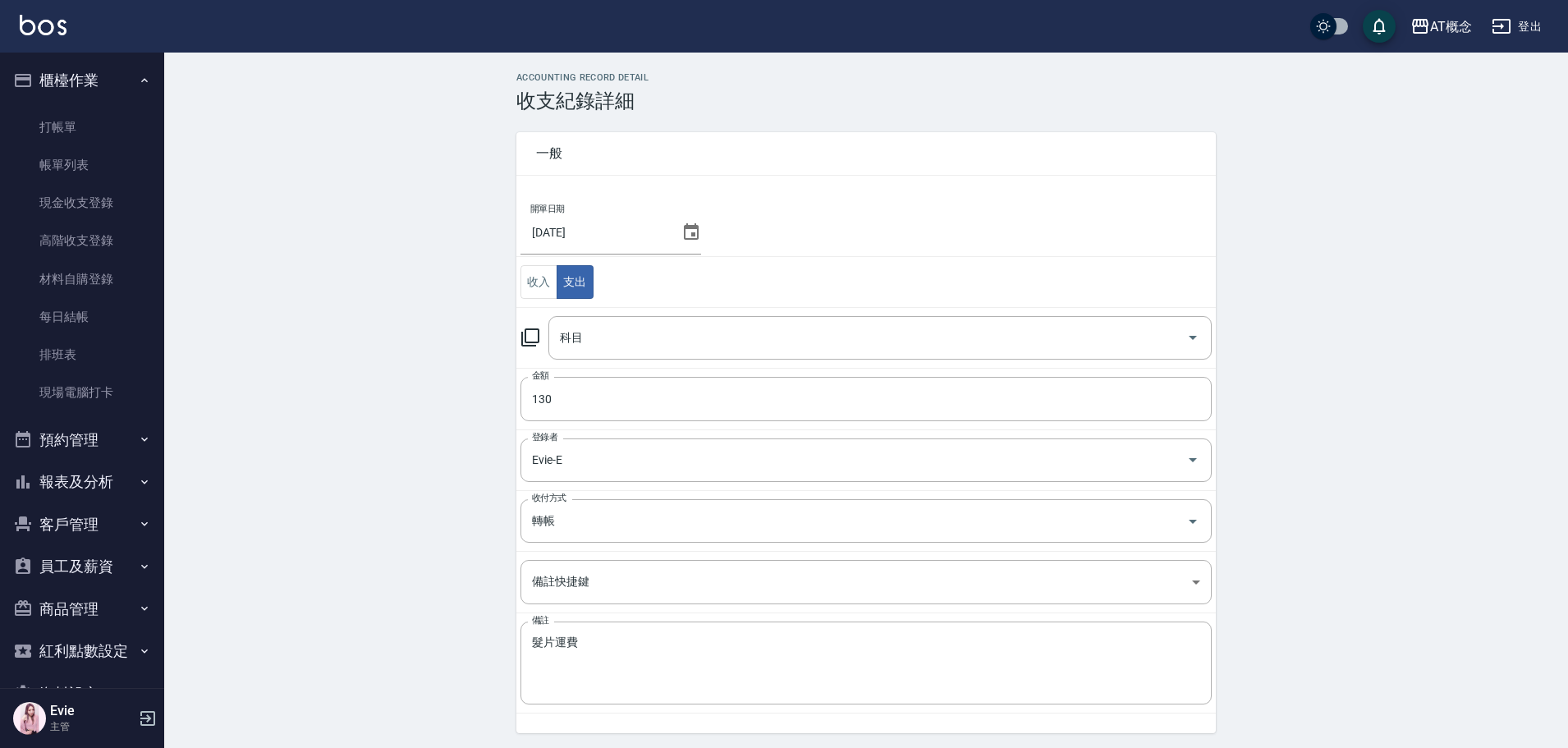
type input "26 其他(雜項)收支"
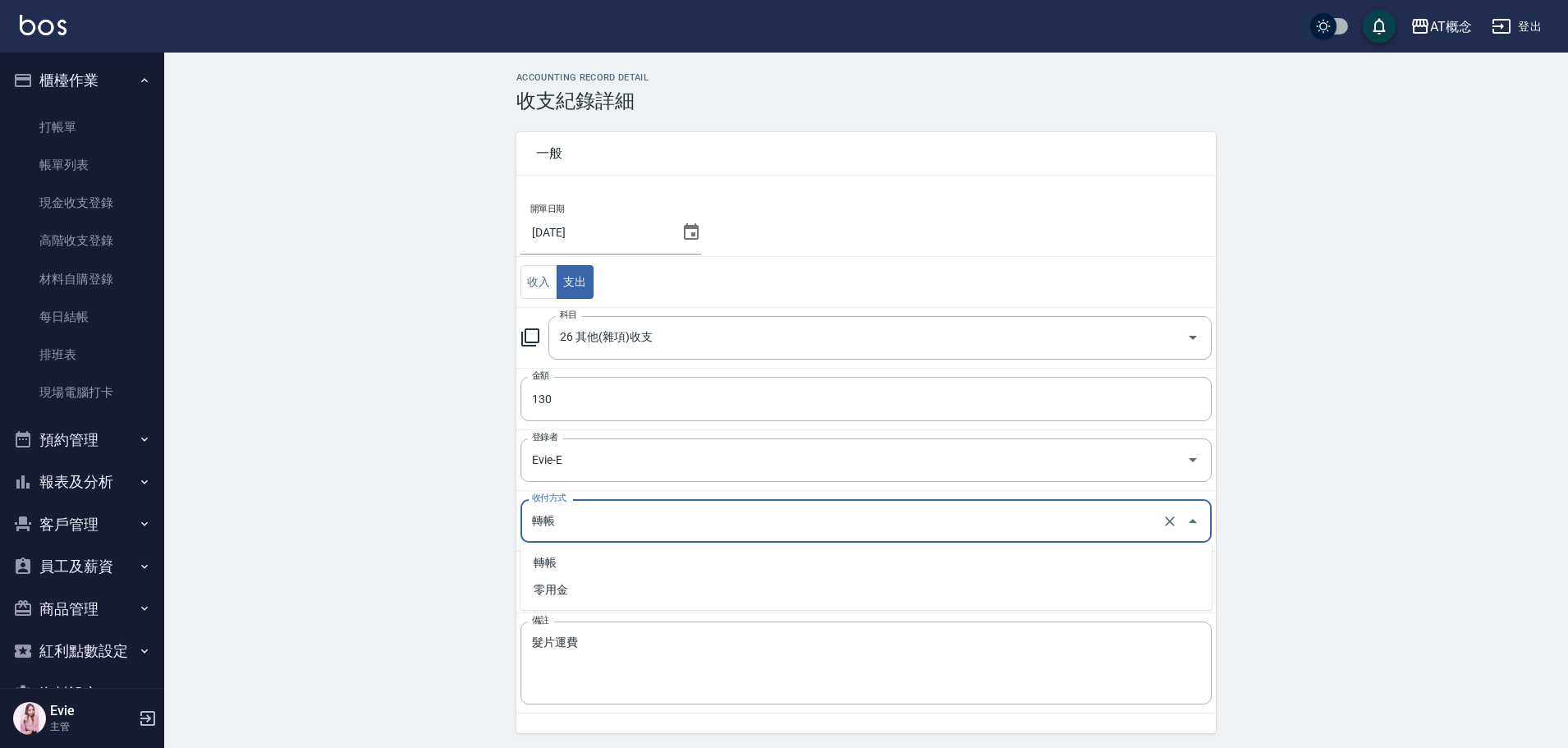
click at [555, 516] on input "轉帳" at bounding box center [843, 520] width 630 height 29
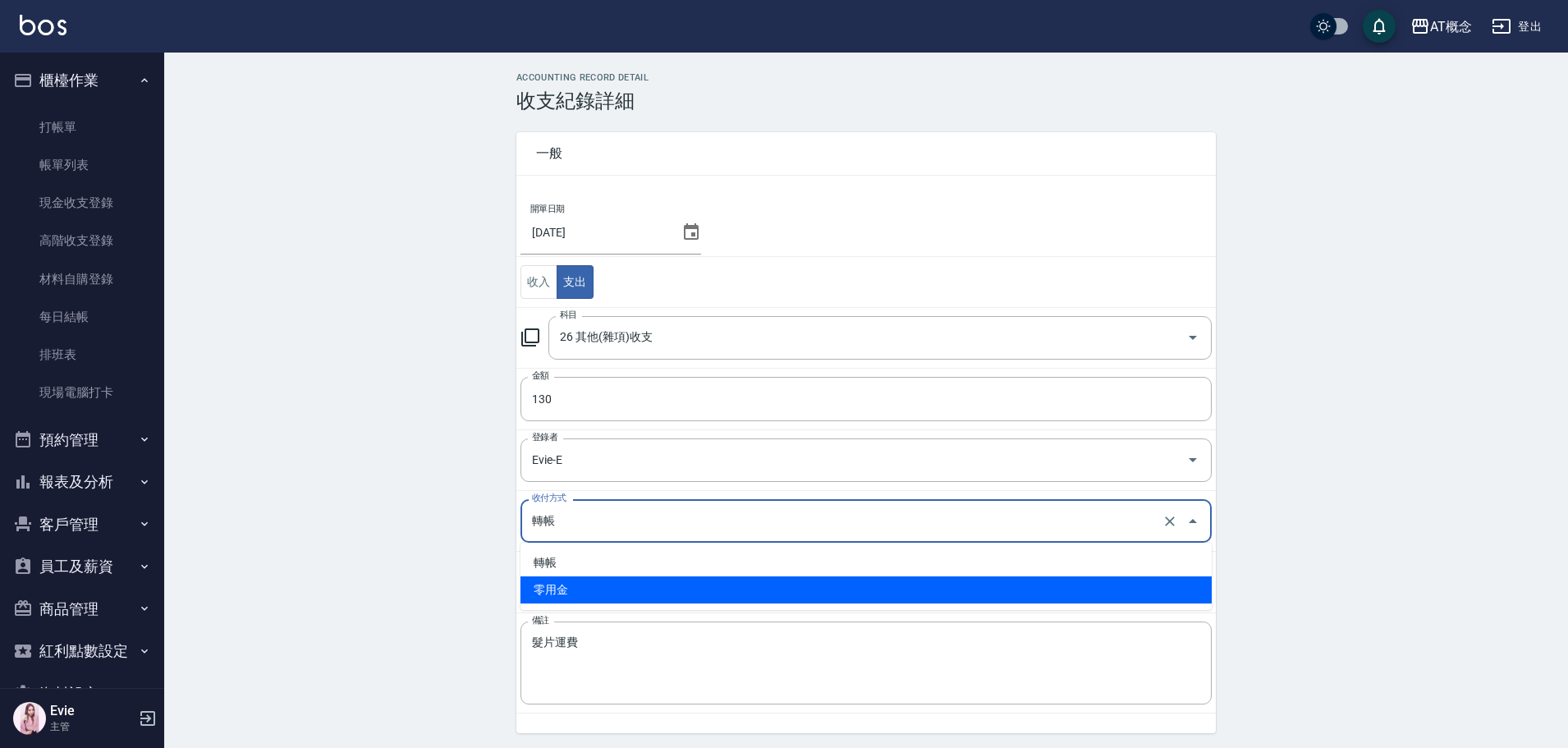
click at [572, 583] on li "零用金" at bounding box center [866, 590] width 691 height 27
type input "零用金"
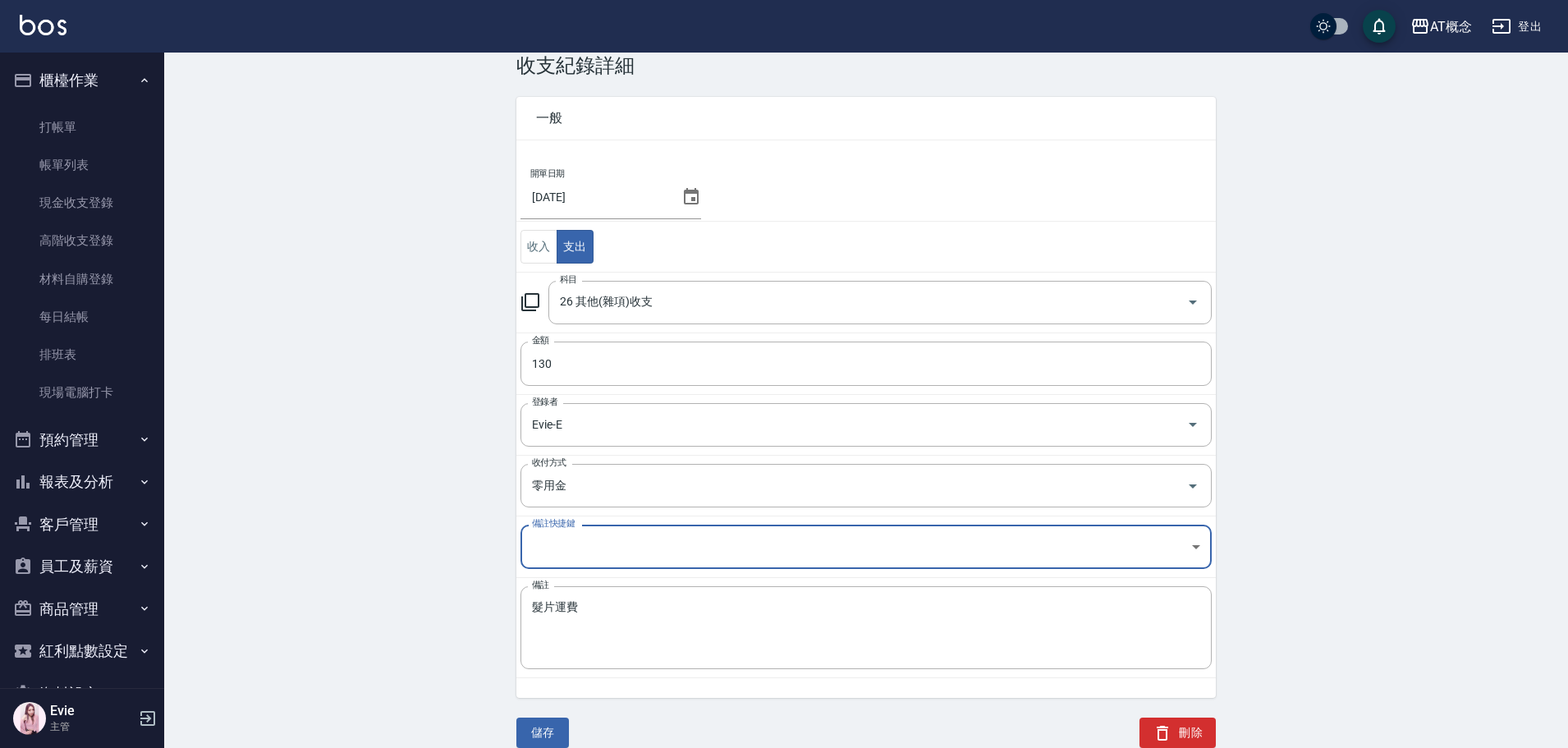
scroll to position [55, 0]
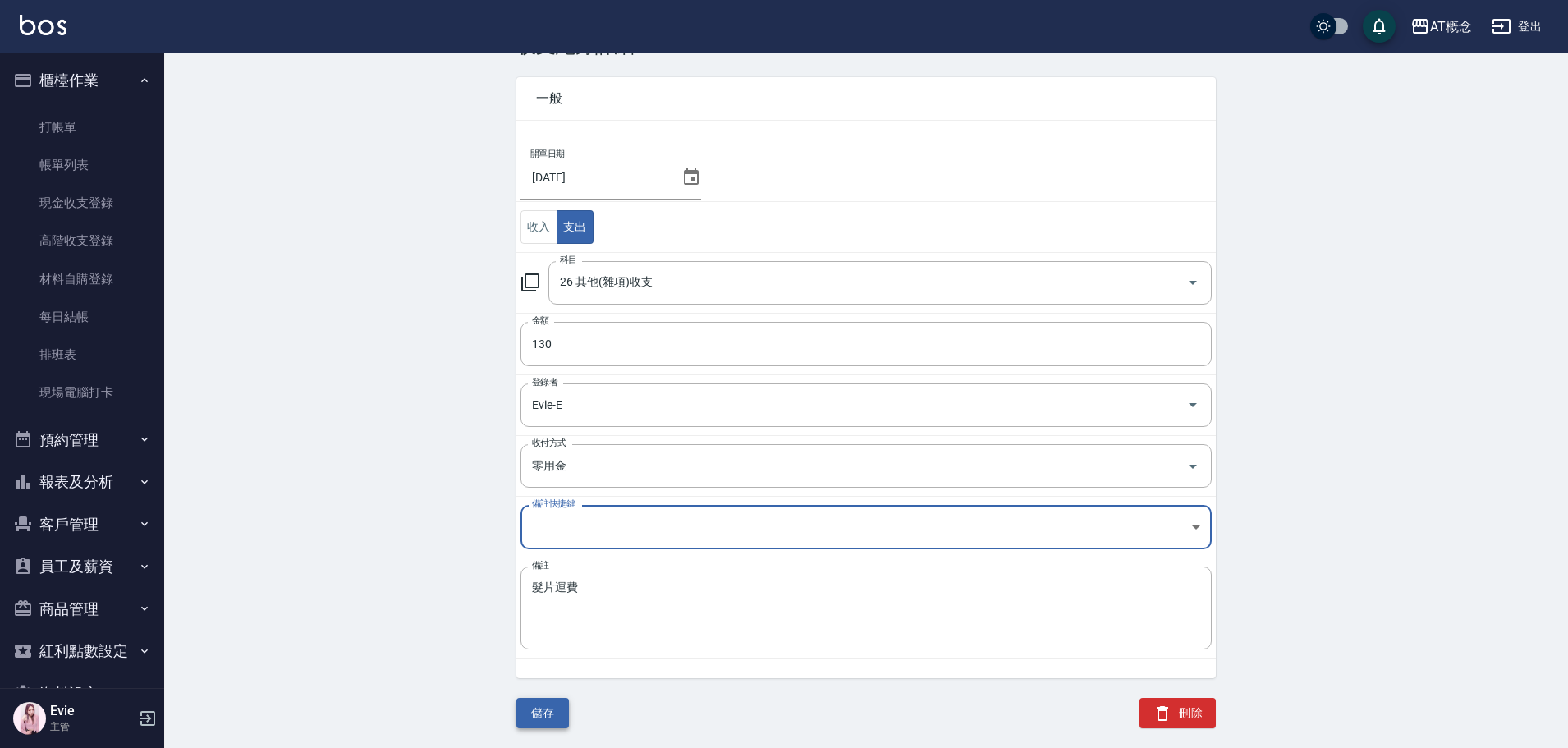
click at [545, 711] on button "儲存" at bounding box center [543, 713] width 53 height 30
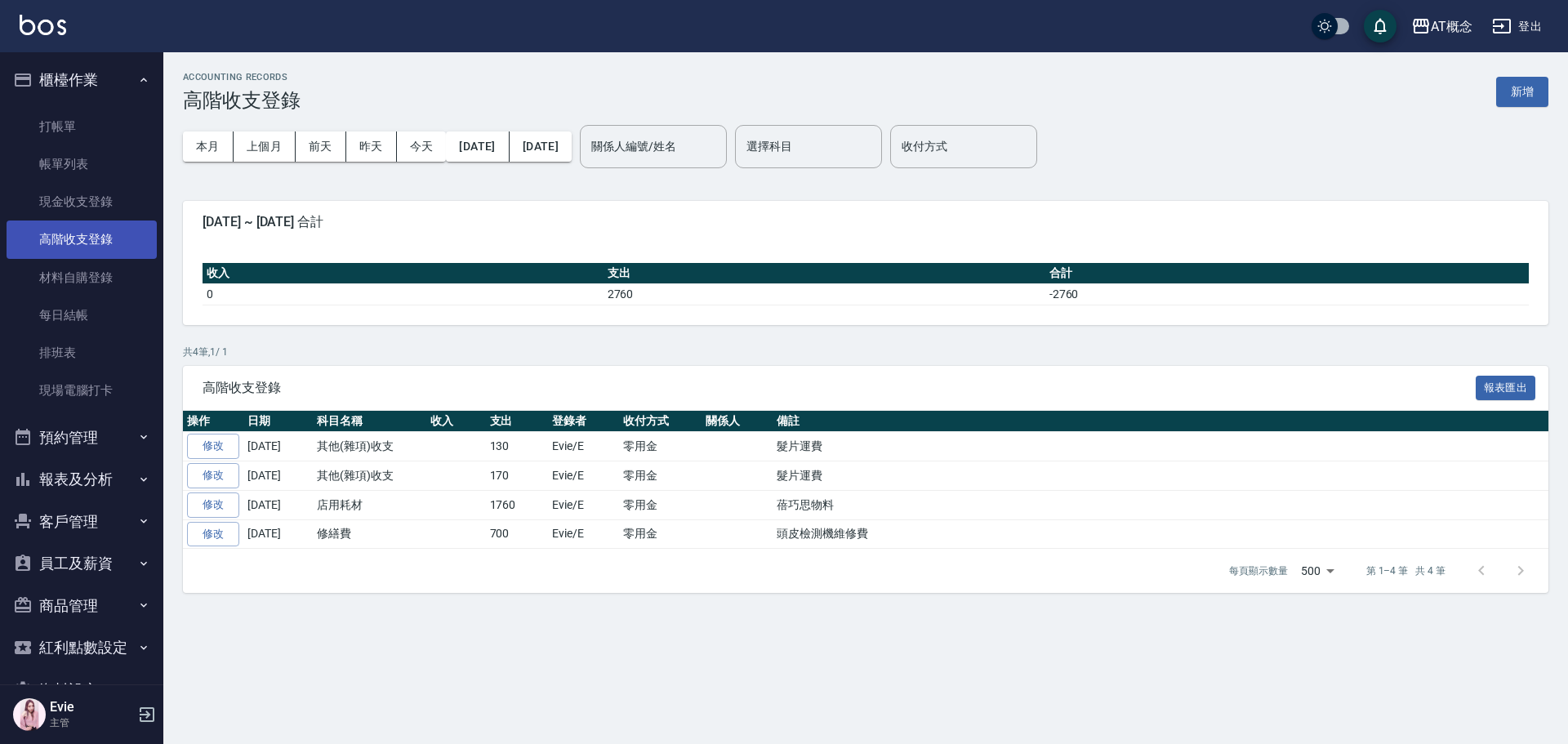
drag, startPoint x: 85, startPoint y: 239, endPoint x: 99, endPoint y: 246, distance: 15.7
click at [86, 239] on link "高階收支登錄" at bounding box center [82, 238] width 150 height 37
click at [1503, 91] on button "新增" at bounding box center [1522, 92] width 53 height 30
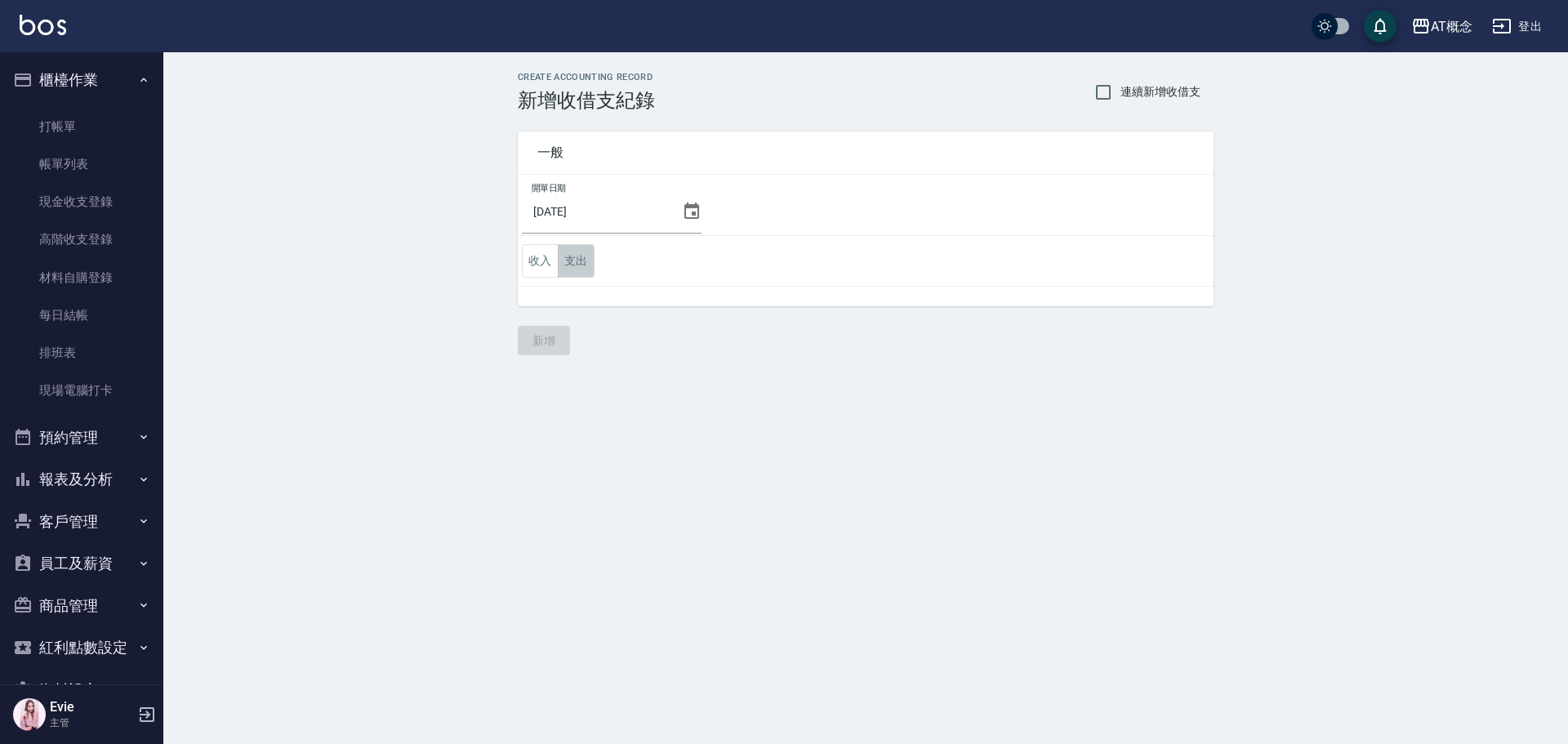
click at [574, 257] on button "支出" at bounding box center [576, 261] width 37 height 34
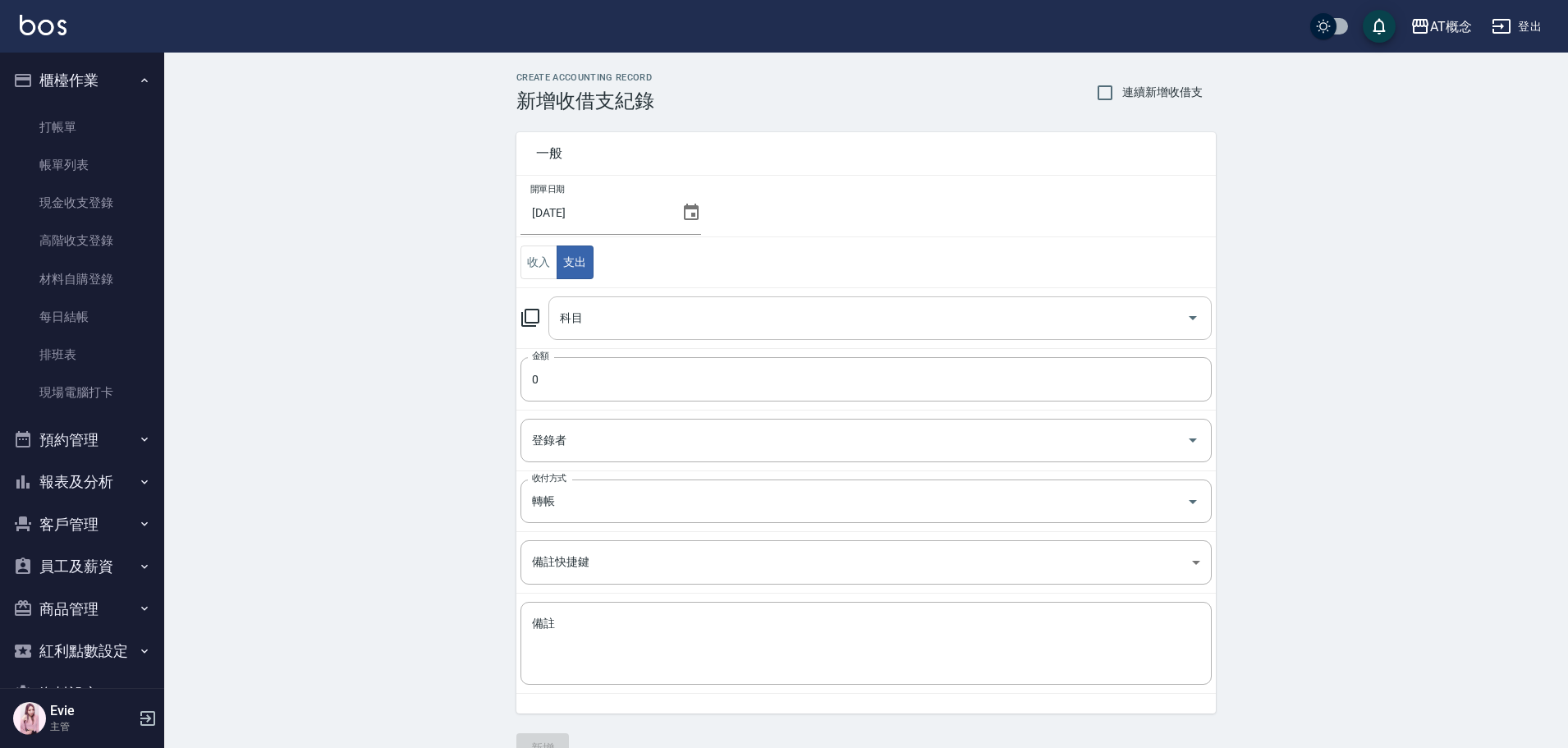
click at [586, 323] on input "科目" at bounding box center [867, 318] width 624 height 29
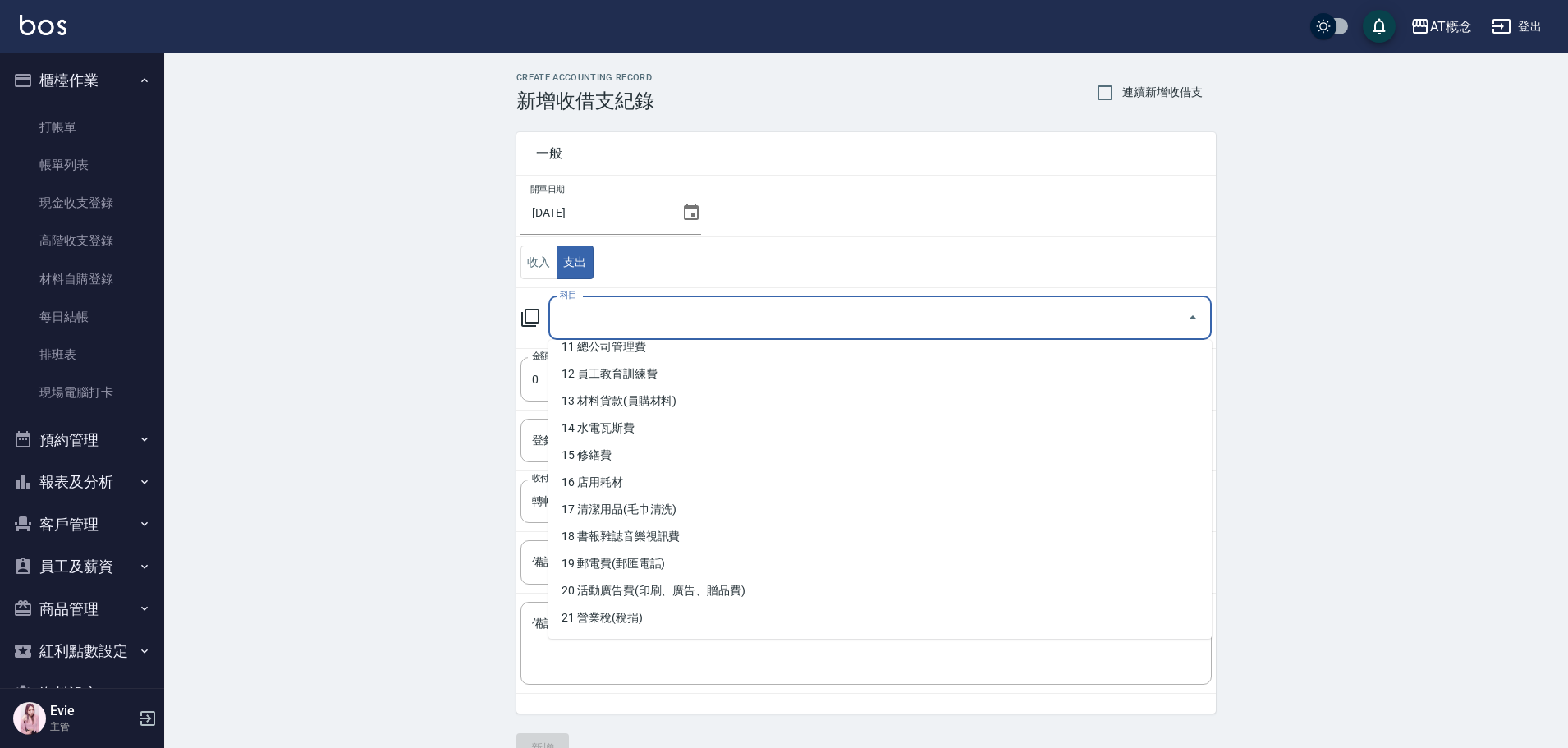
scroll to position [575, 0]
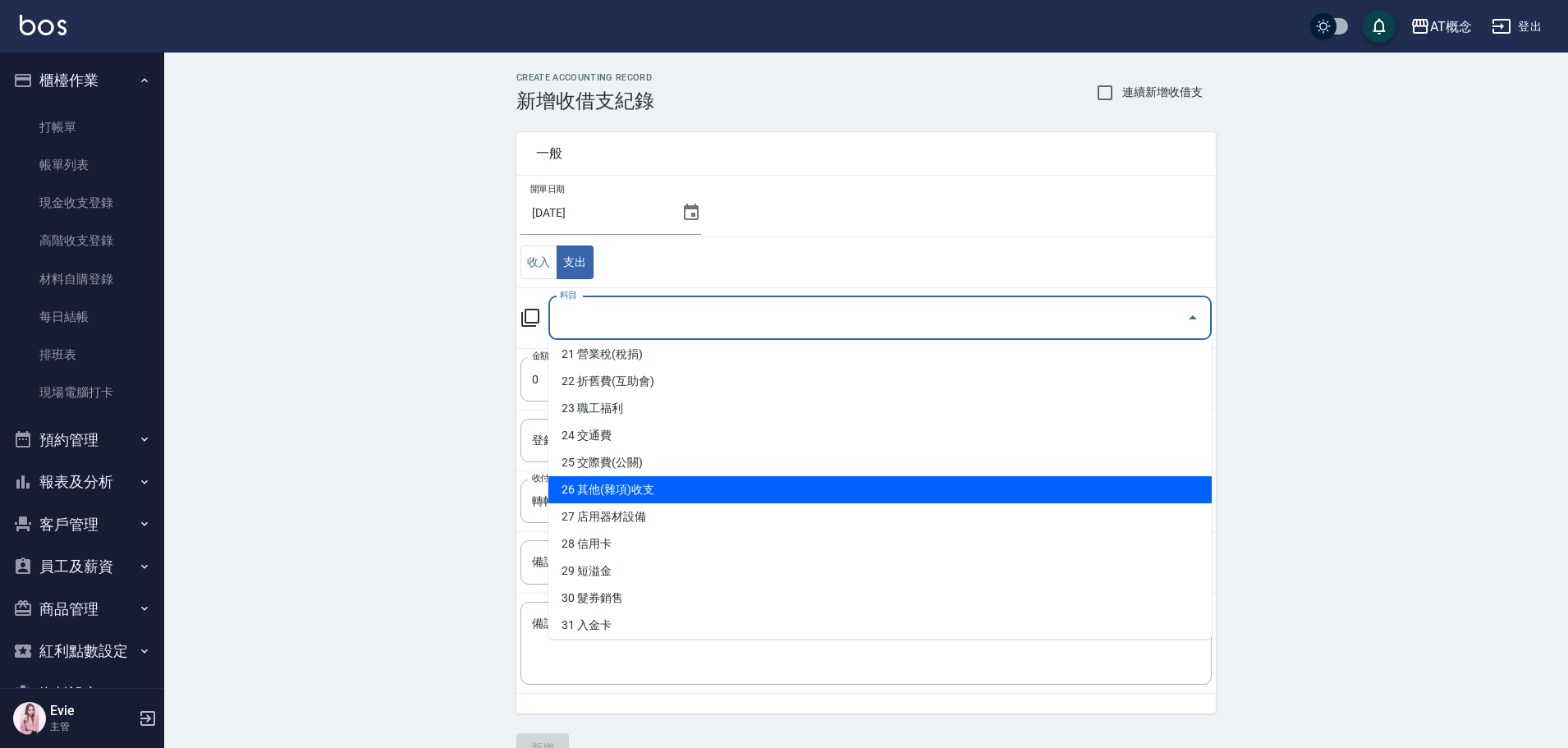
click at [656, 490] on li "26 其他(雜項)收支" at bounding box center [880, 489] width 663 height 27
type input "26 其他(雜項)收支"
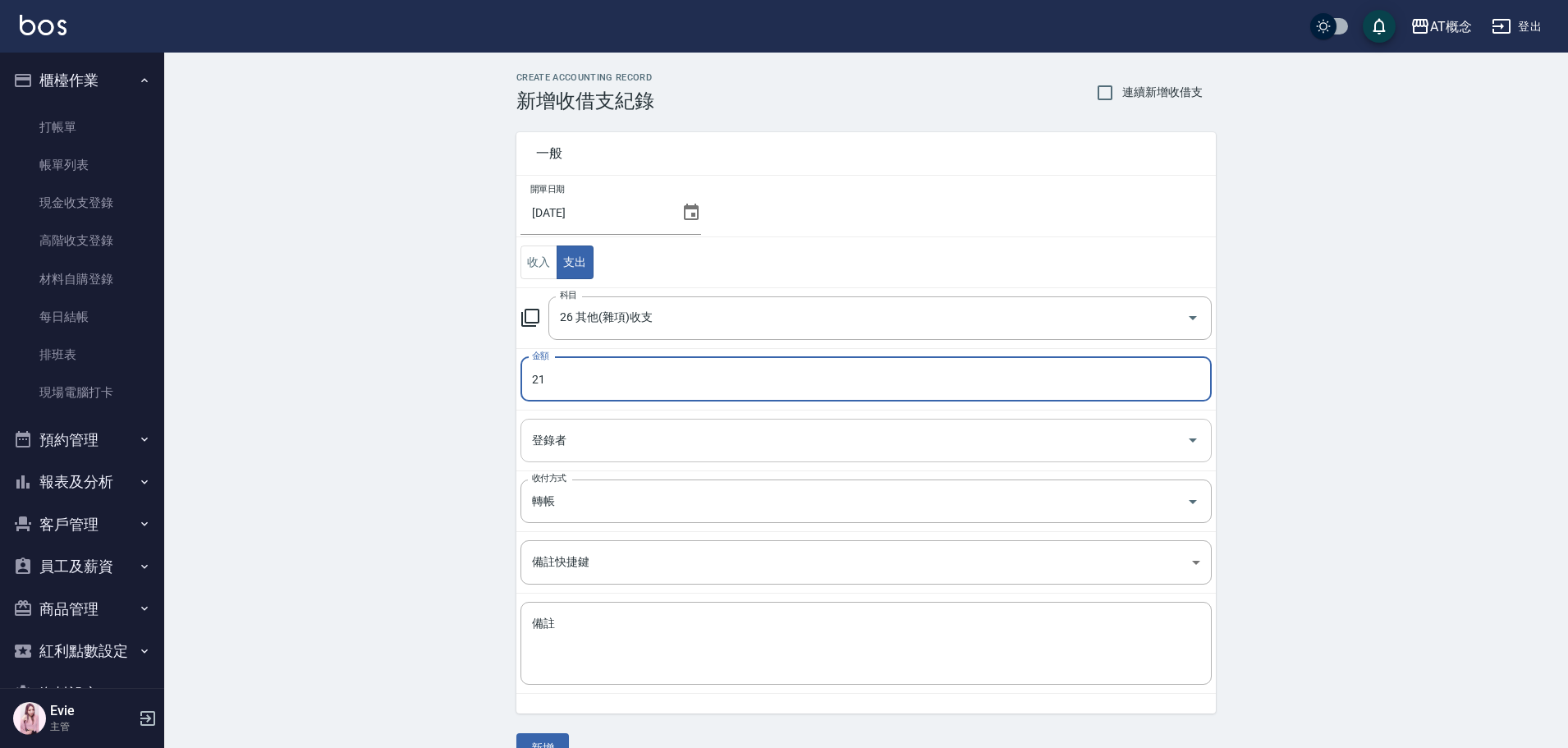
type input "21"
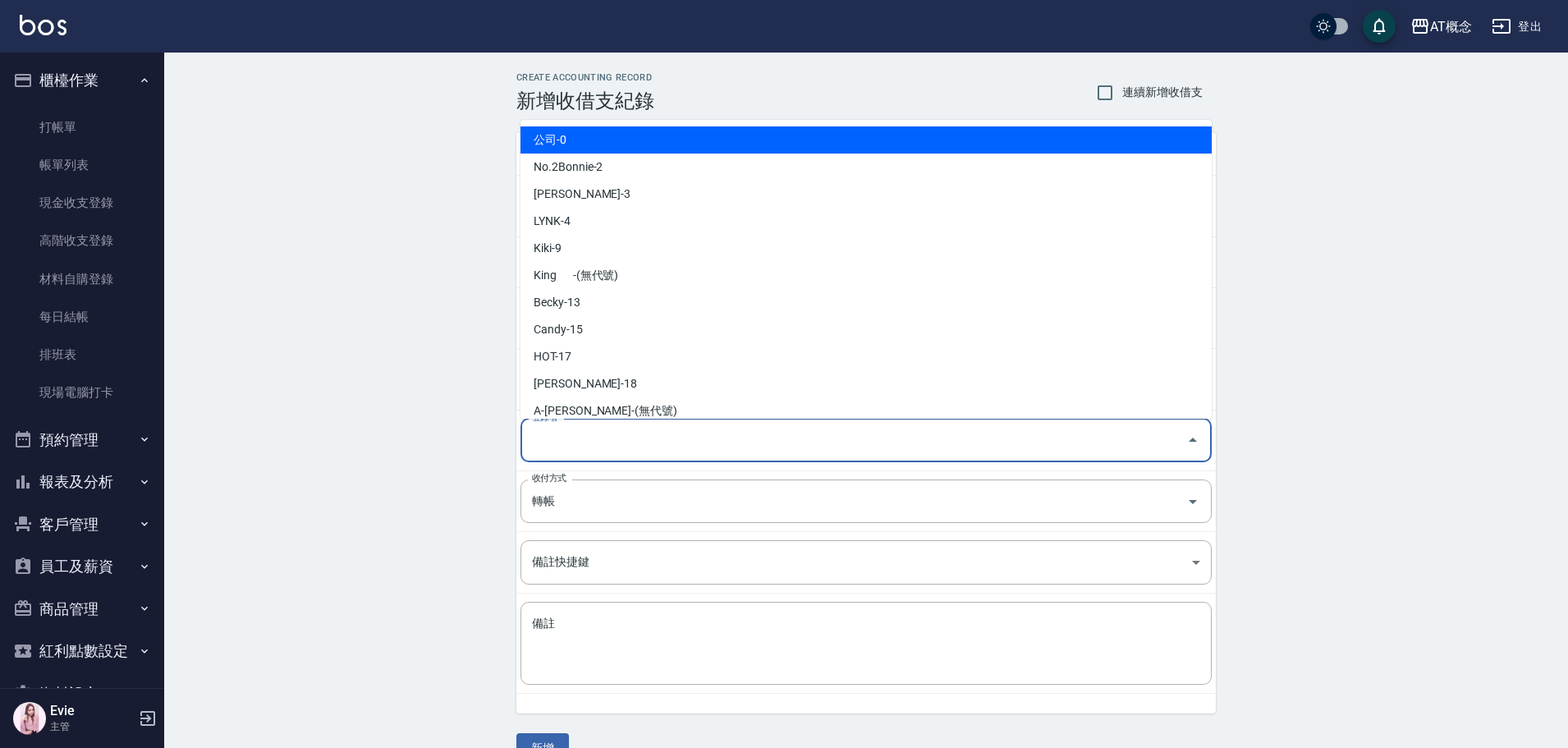
click at [564, 429] on input "登錄者" at bounding box center [853, 440] width 652 height 29
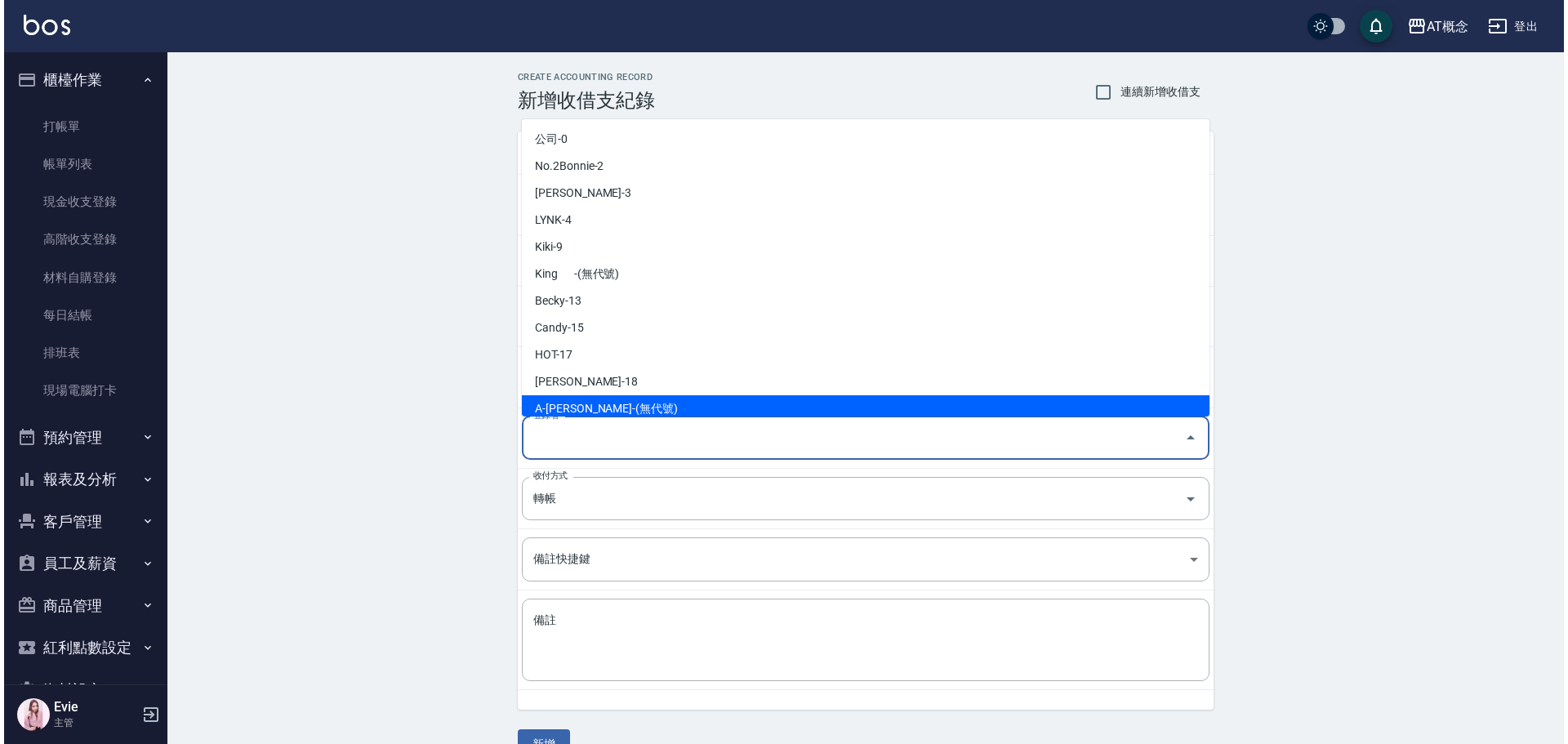
scroll to position [174, 0]
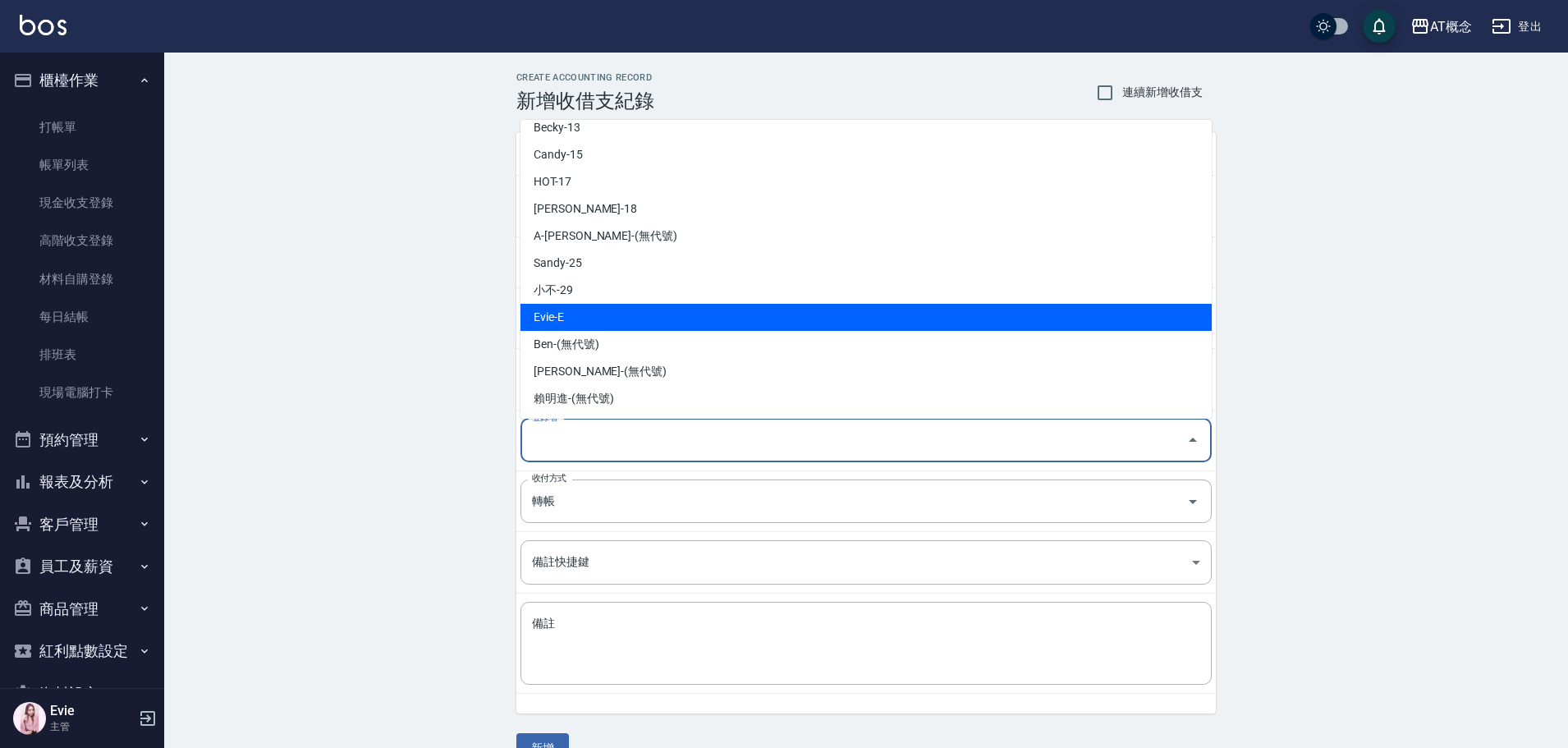
click at [584, 318] on li "Evie-E" at bounding box center [866, 317] width 691 height 27
type input "Evie-E"
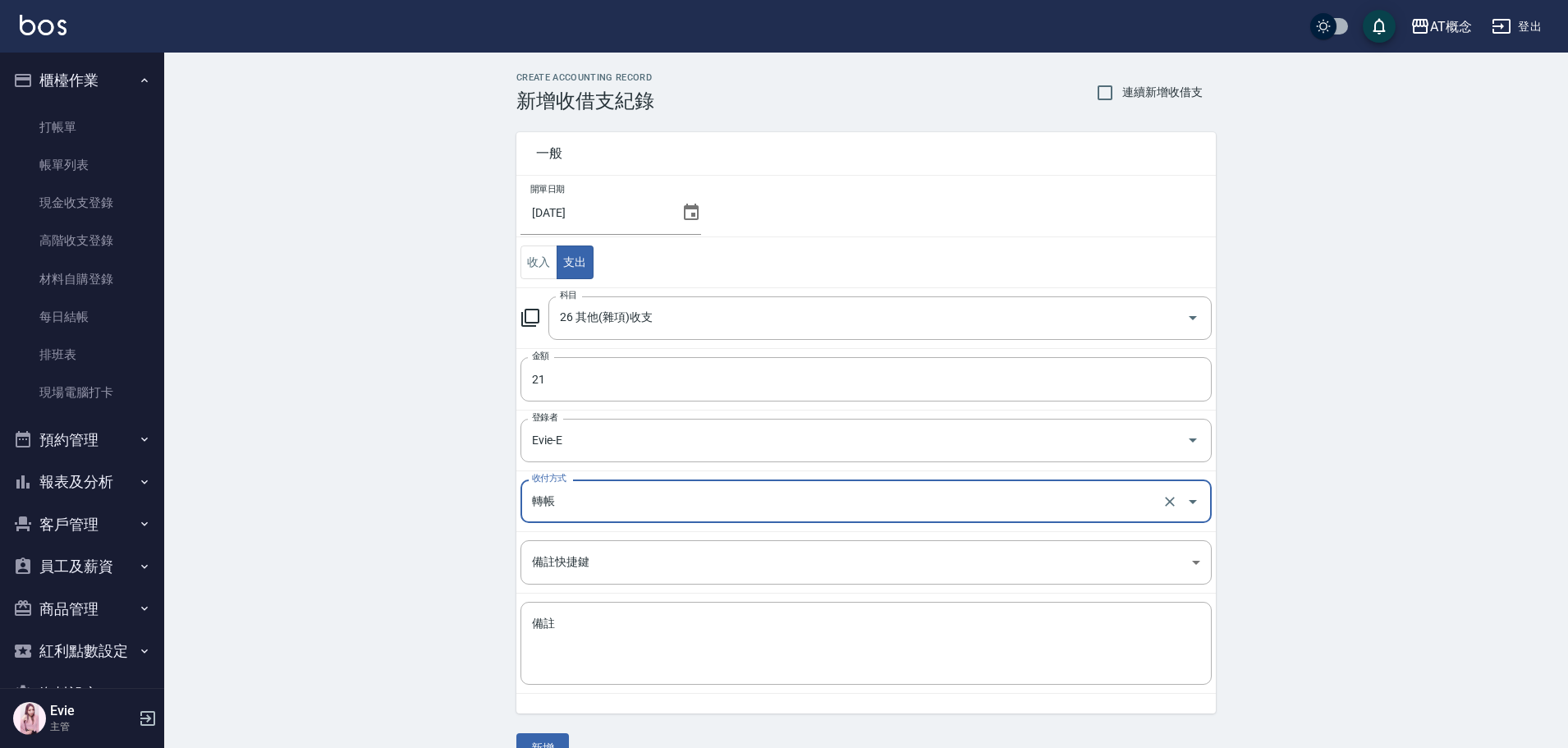
click at [561, 506] on input "轉帳" at bounding box center [843, 501] width 630 height 29
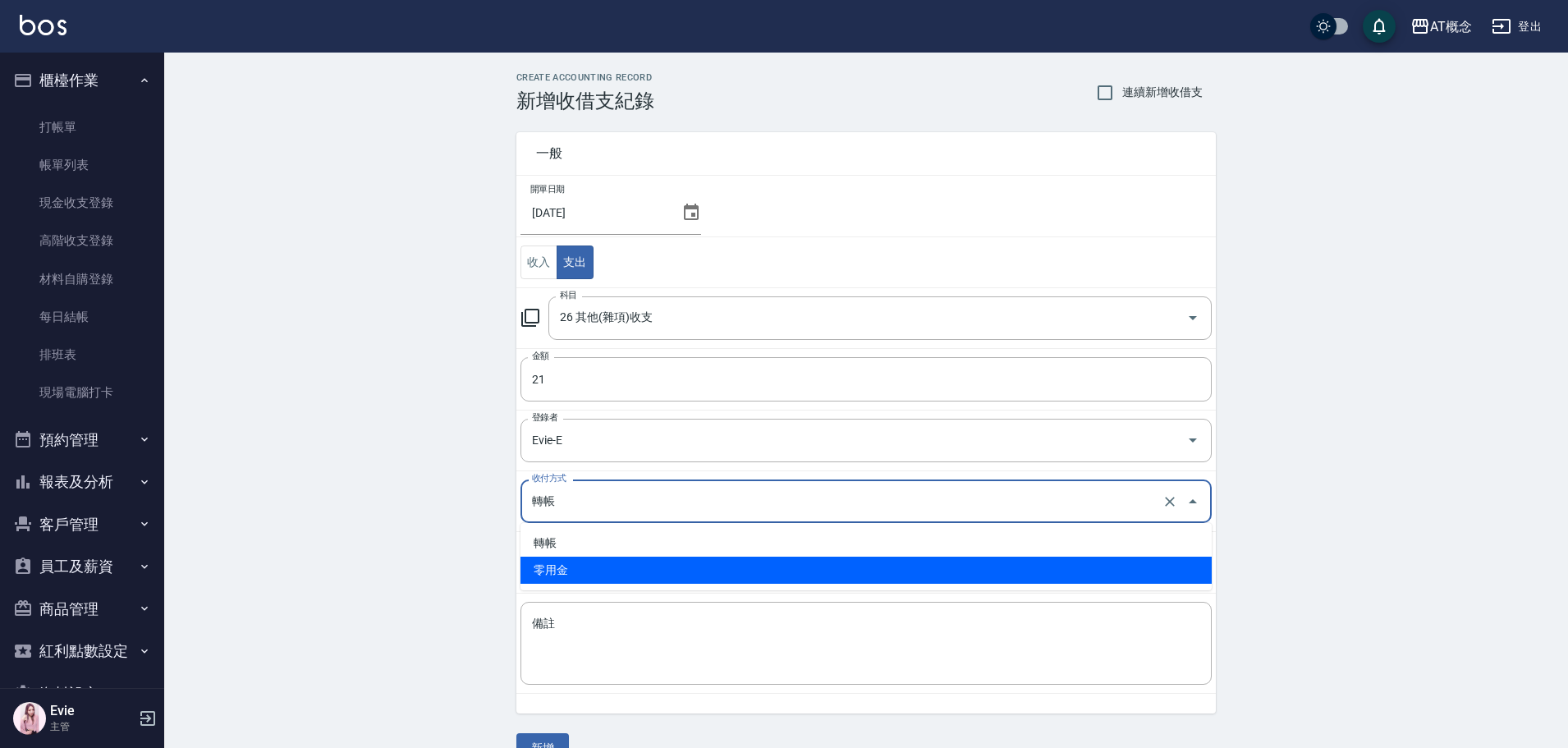
click at [556, 566] on li "零用金" at bounding box center [866, 570] width 691 height 27
type input "零用金"
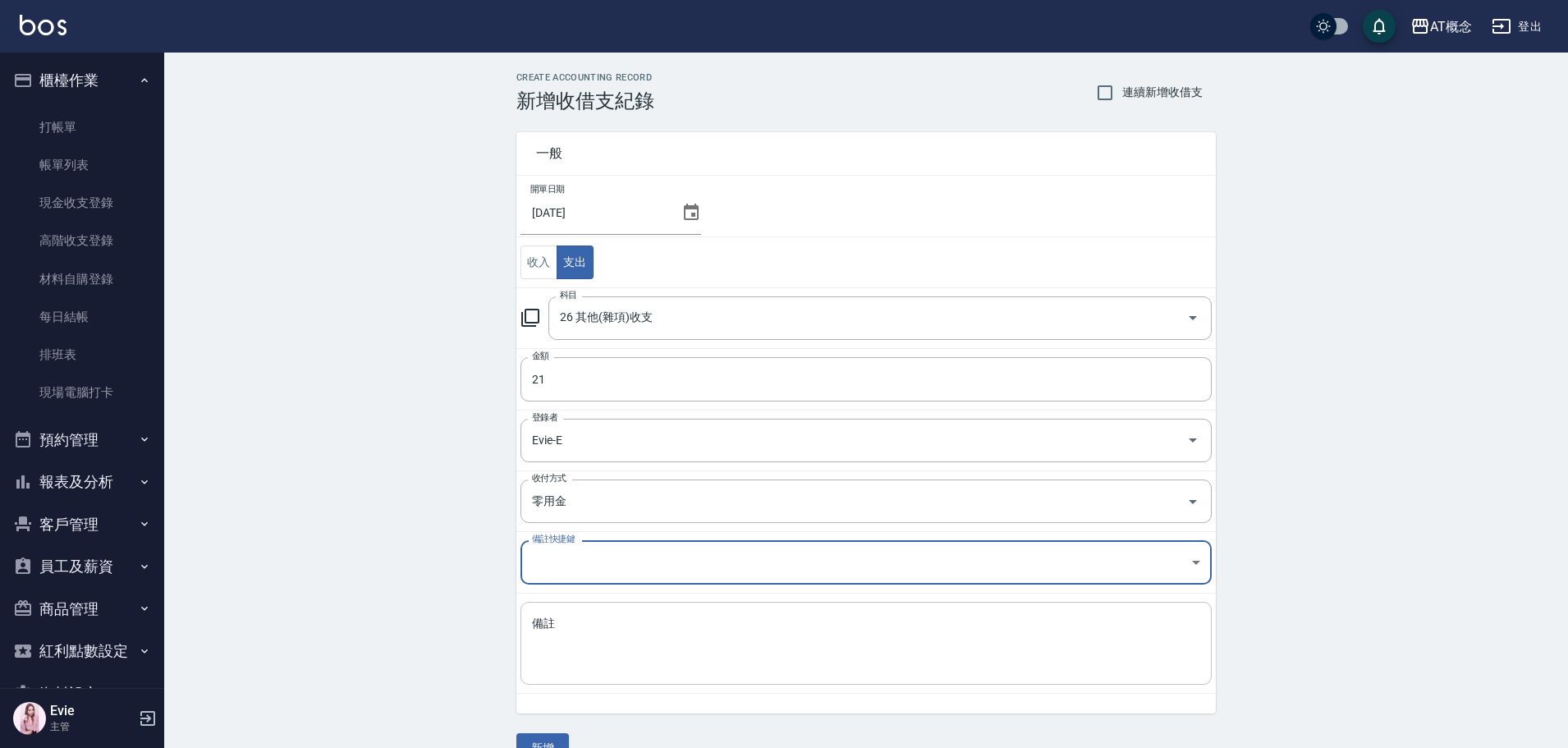
click at [579, 629] on textarea "備註" at bounding box center [866, 644] width 669 height 56
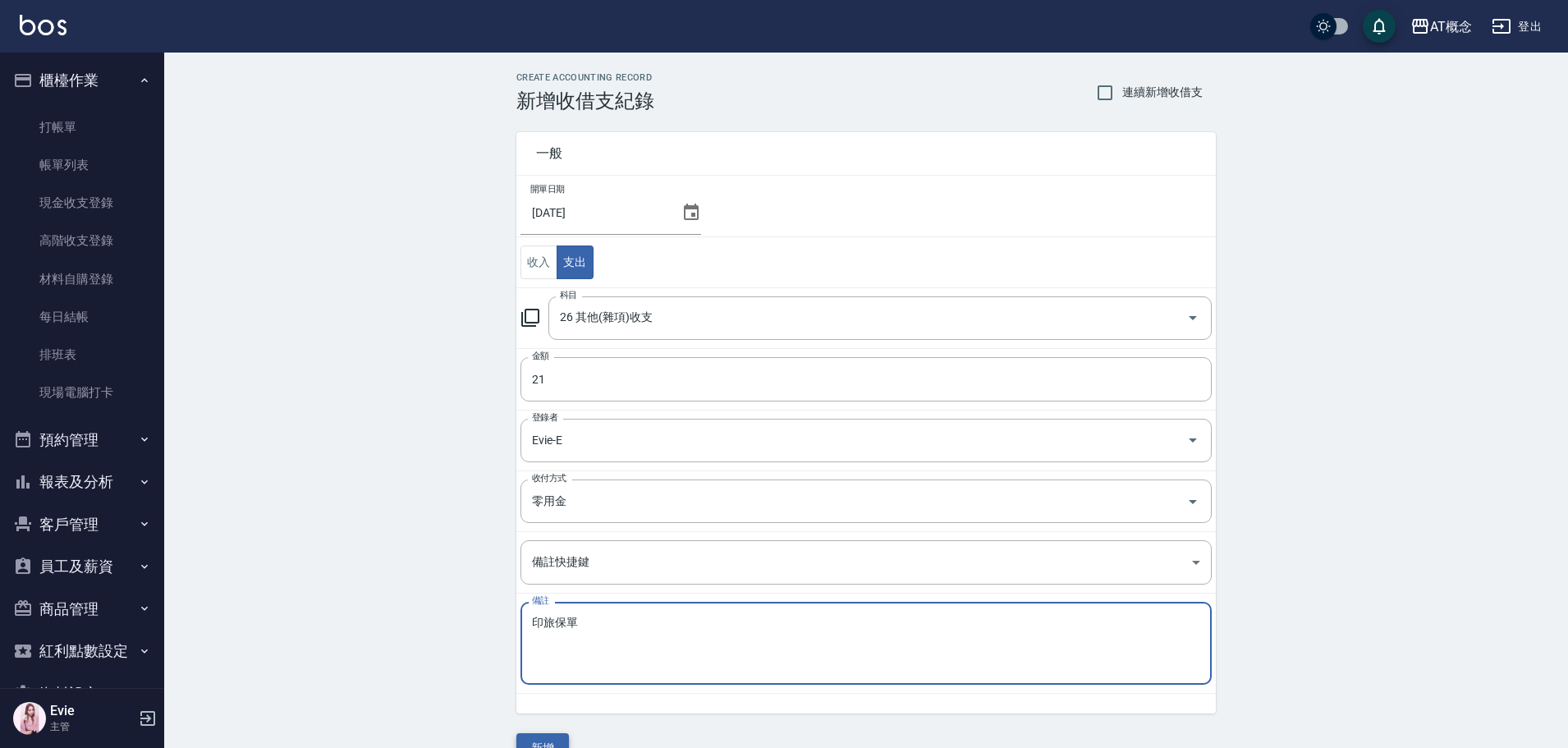
type textarea "印旅保單"
click at [558, 741] on button "新增" at bounding box center [543, 748] width 53 height 30
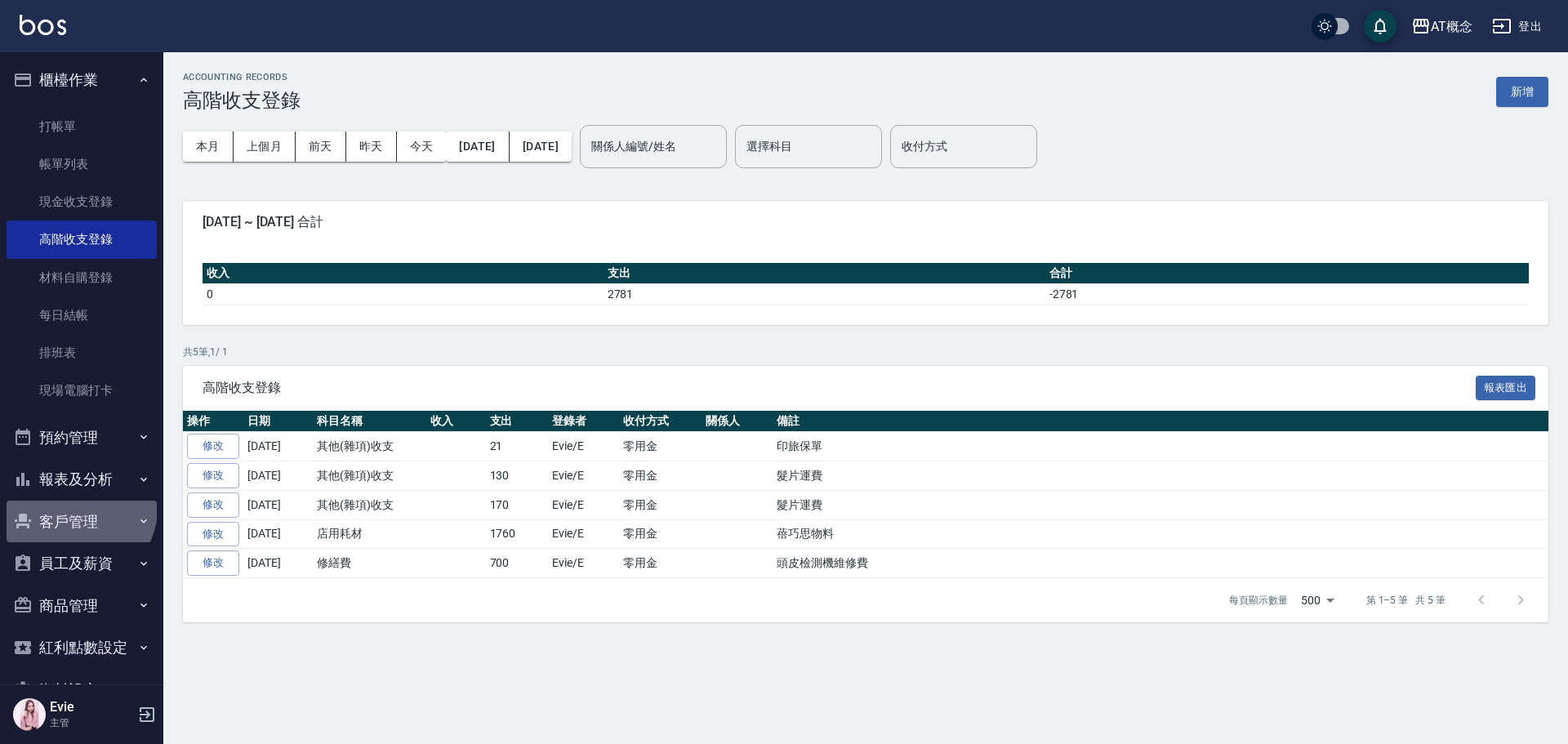
click at [78, 508] on button "客戶管理" at bounding box center [82, 522] width 150 height 42
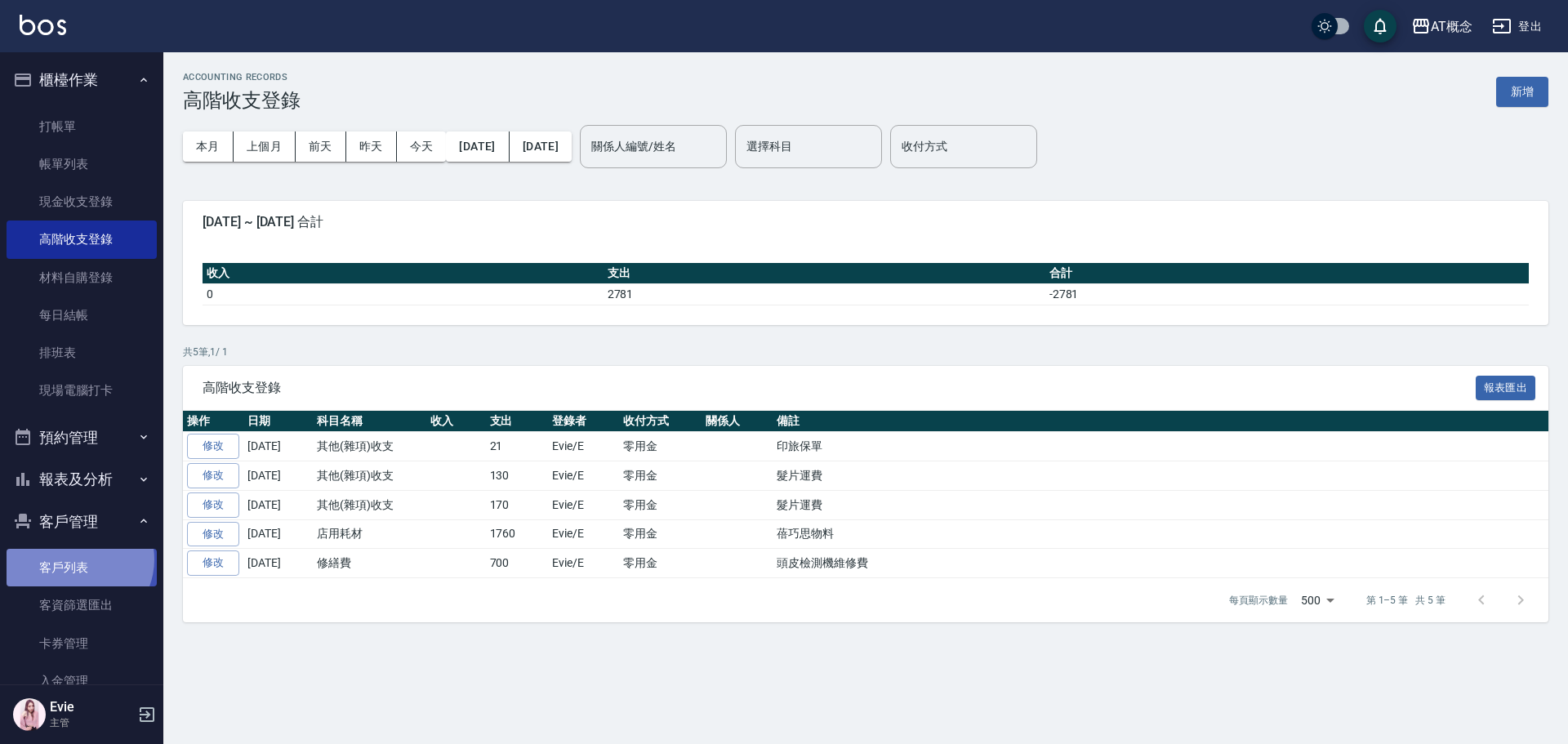
click at [77, 560] on link "客戶列表" at bounding box center [82, 567] width 150 height 37
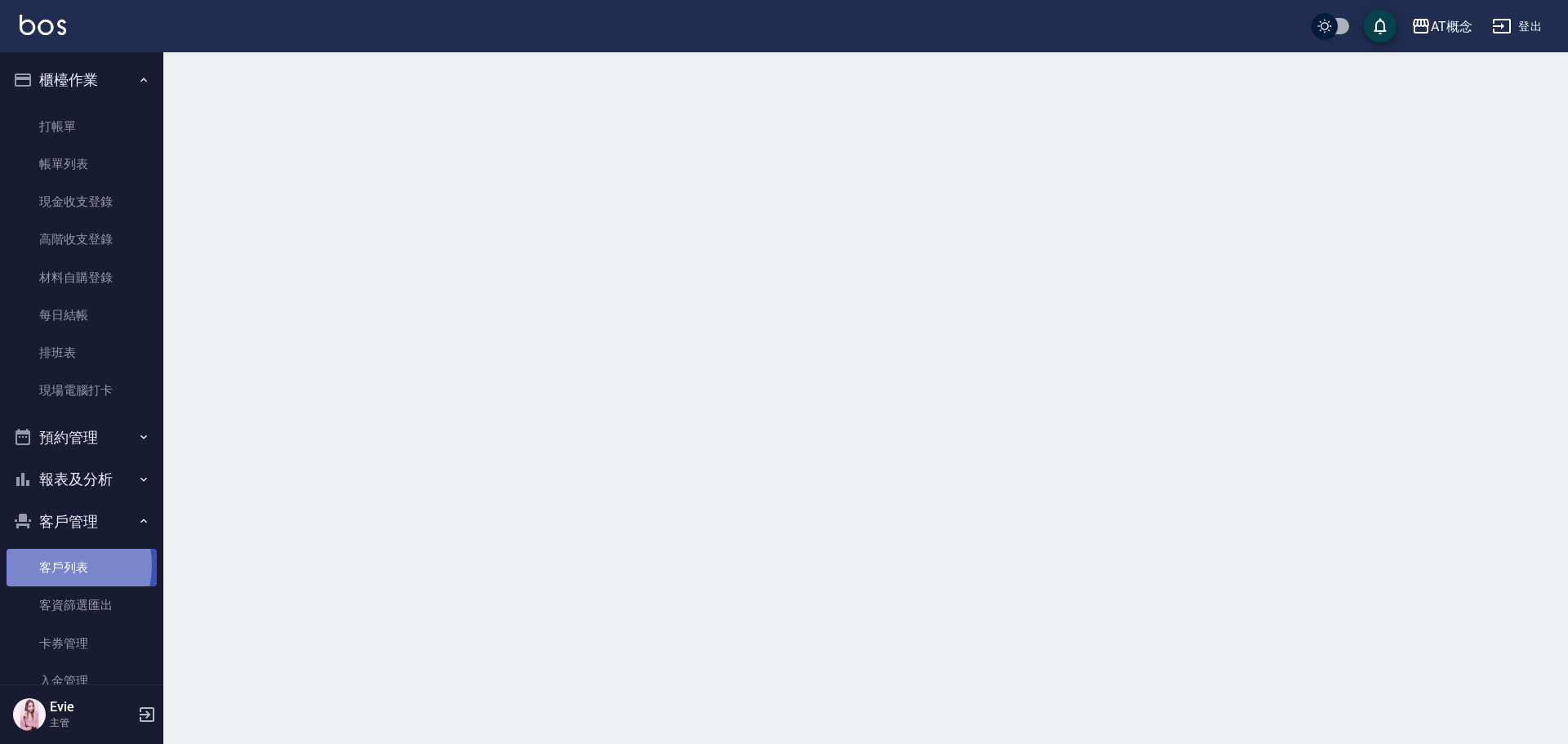
click at [48, 564] on link "客戶列表" at bounding box center [82, 567] width 150 height 37
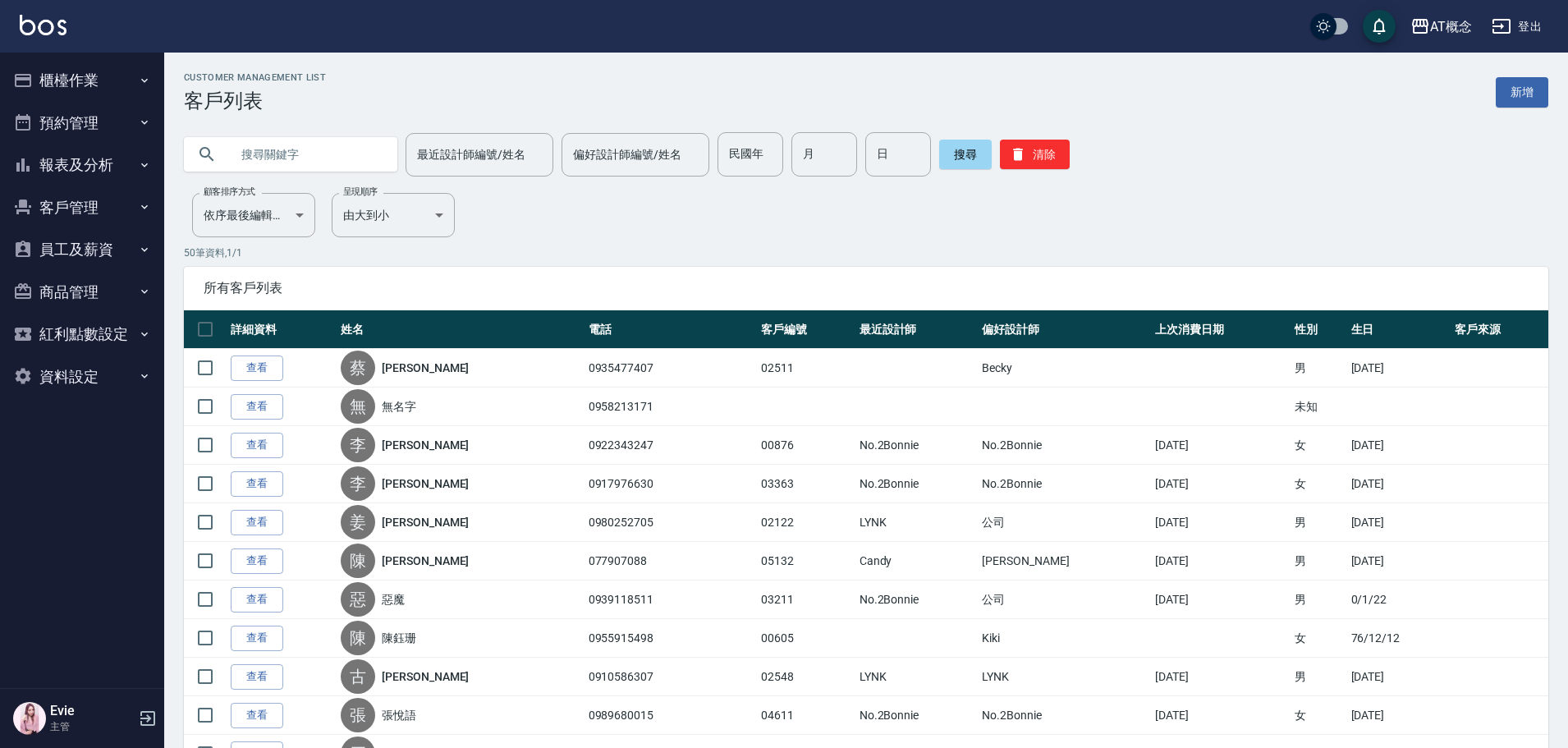
click at [289, 149] on input "text" at bounding box center [307, 154] width 155 height 44
type input "02423"
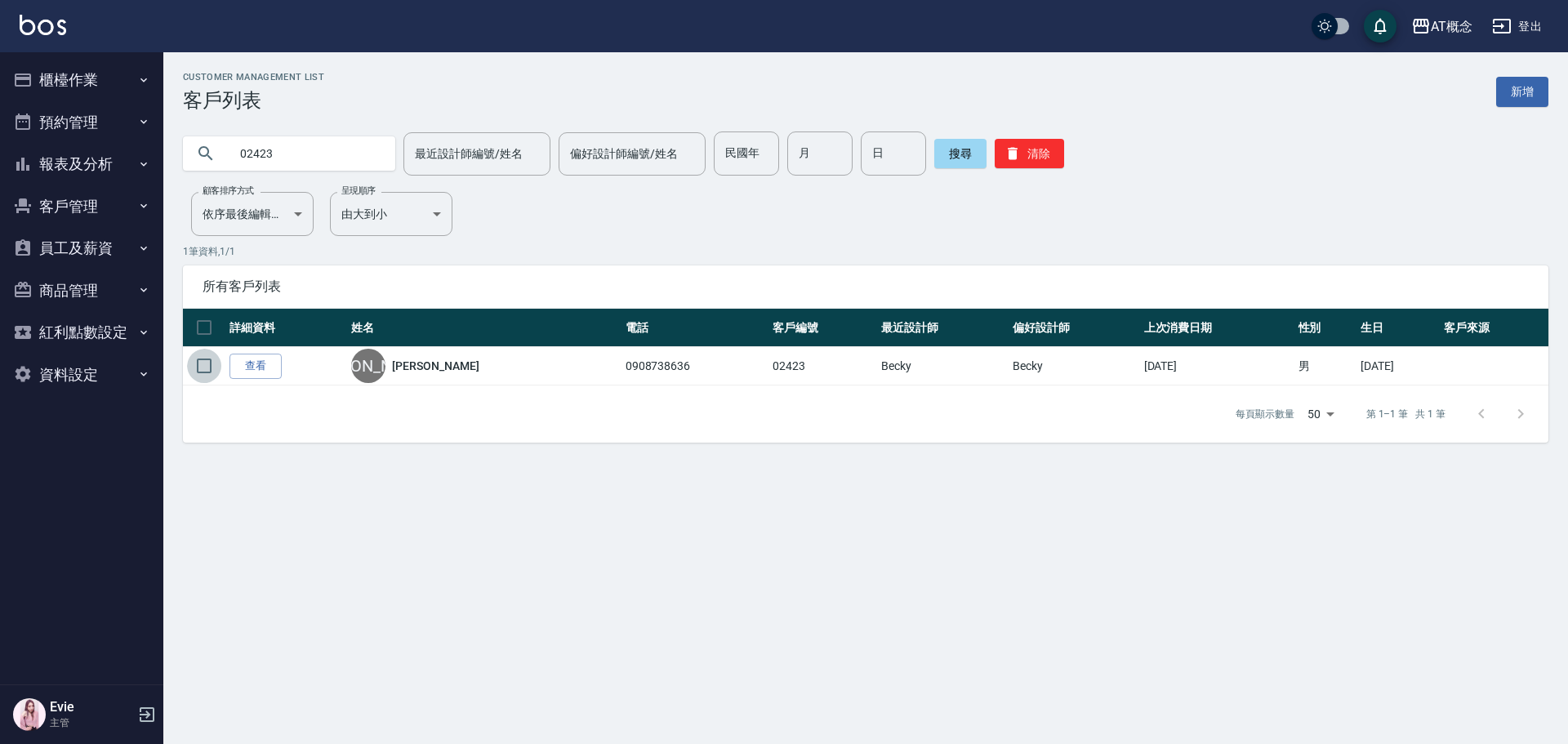
drag, startPoint x: 206, startPoint y: 367, endPoint x: 327, endPoint y: 435, distance: 138.8
click at [206, 369] on input "checkbox" at bounding box center [205, 366] width 35 height 35
checkbox input "true"
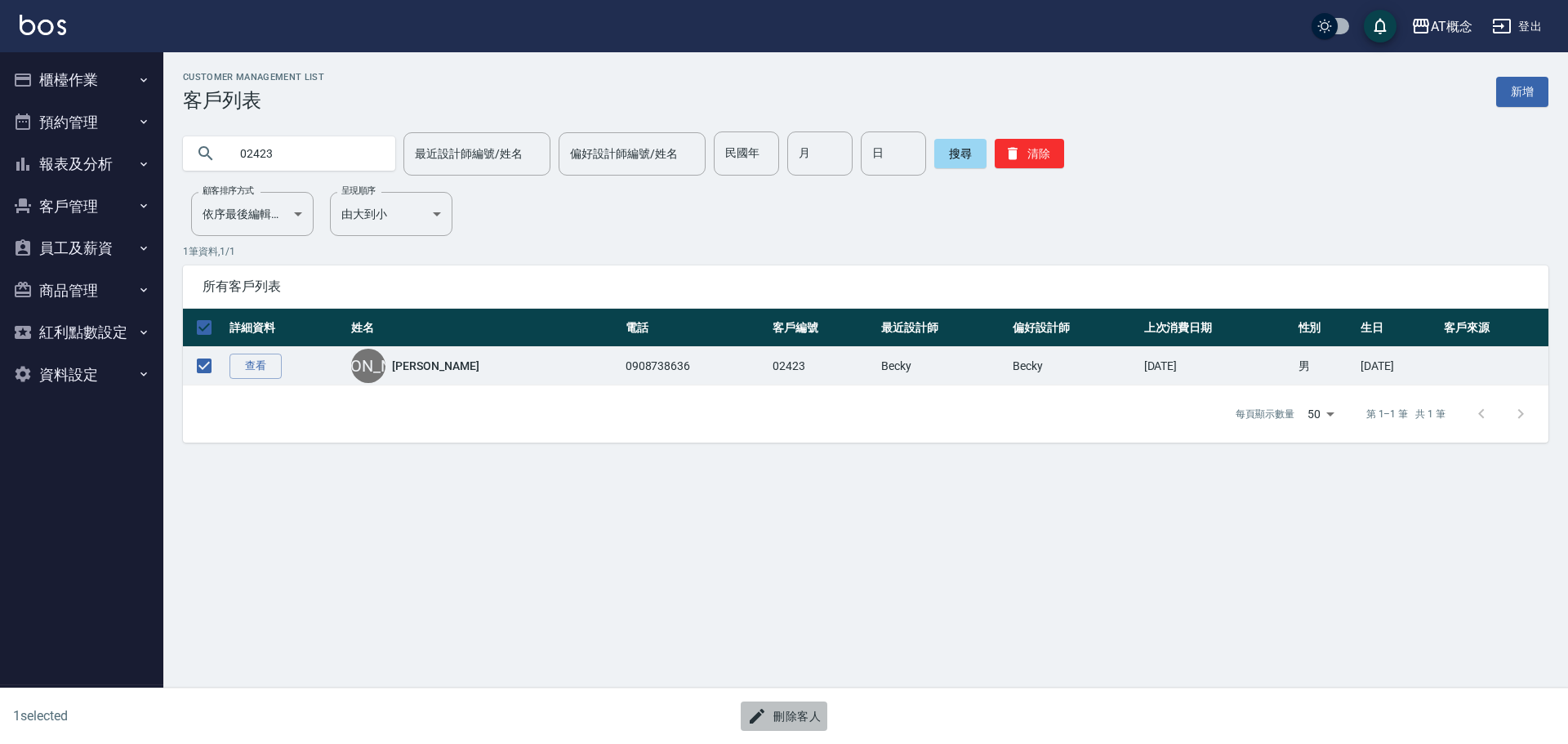
click at [801, 712] on button "刪除客人" at bounding box center [784, 716] width 86 height 30
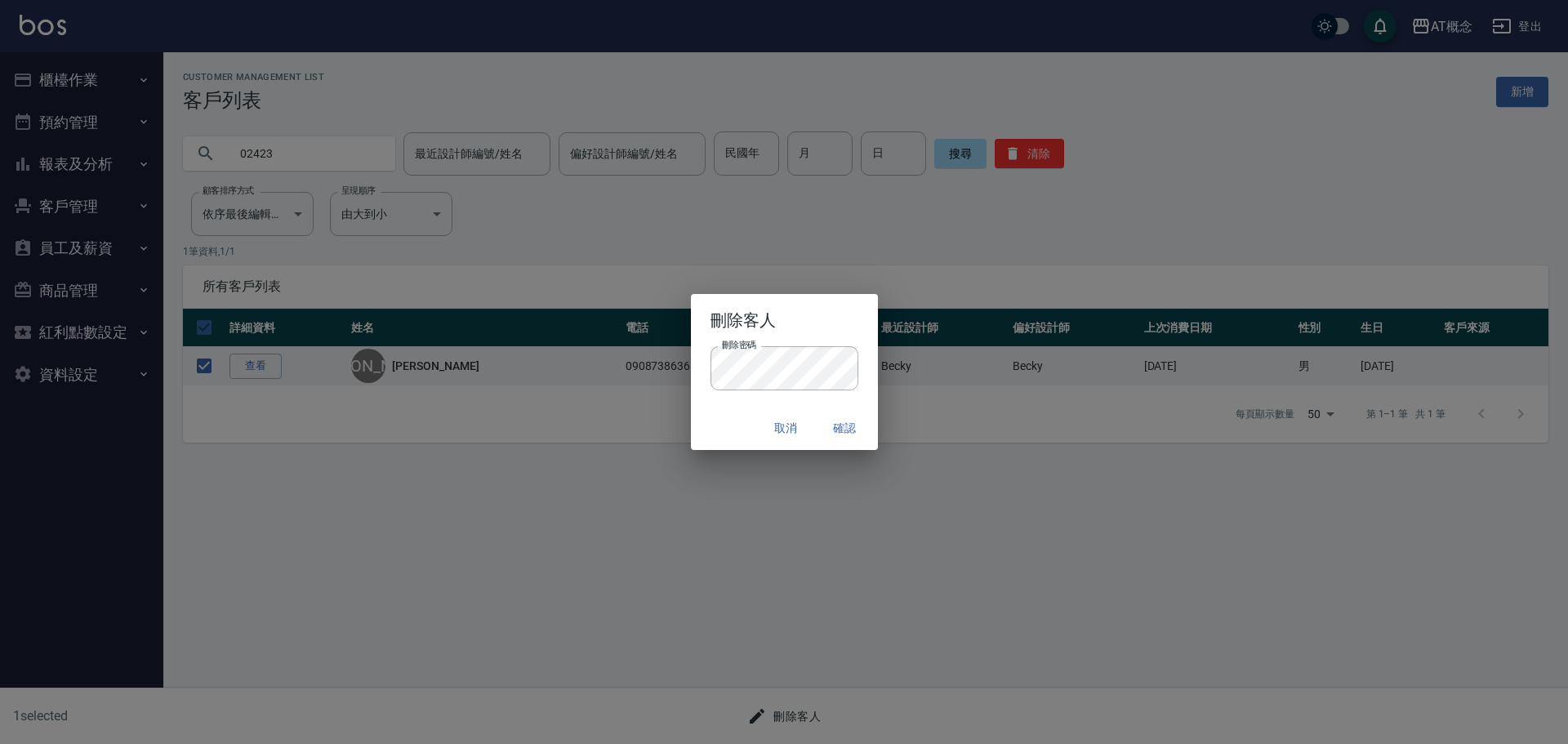
drag, startPoint x: 735, startPoint y: 409, endPoint x: 846, endPoint y: 433, distance: 113.6
click at [735, 409] on div "取消 確認" at bounding box center [784, 429] width 187 height 43
click at [847, 433] on button "確認" at bounding box center [845, 428] width 53 height 30
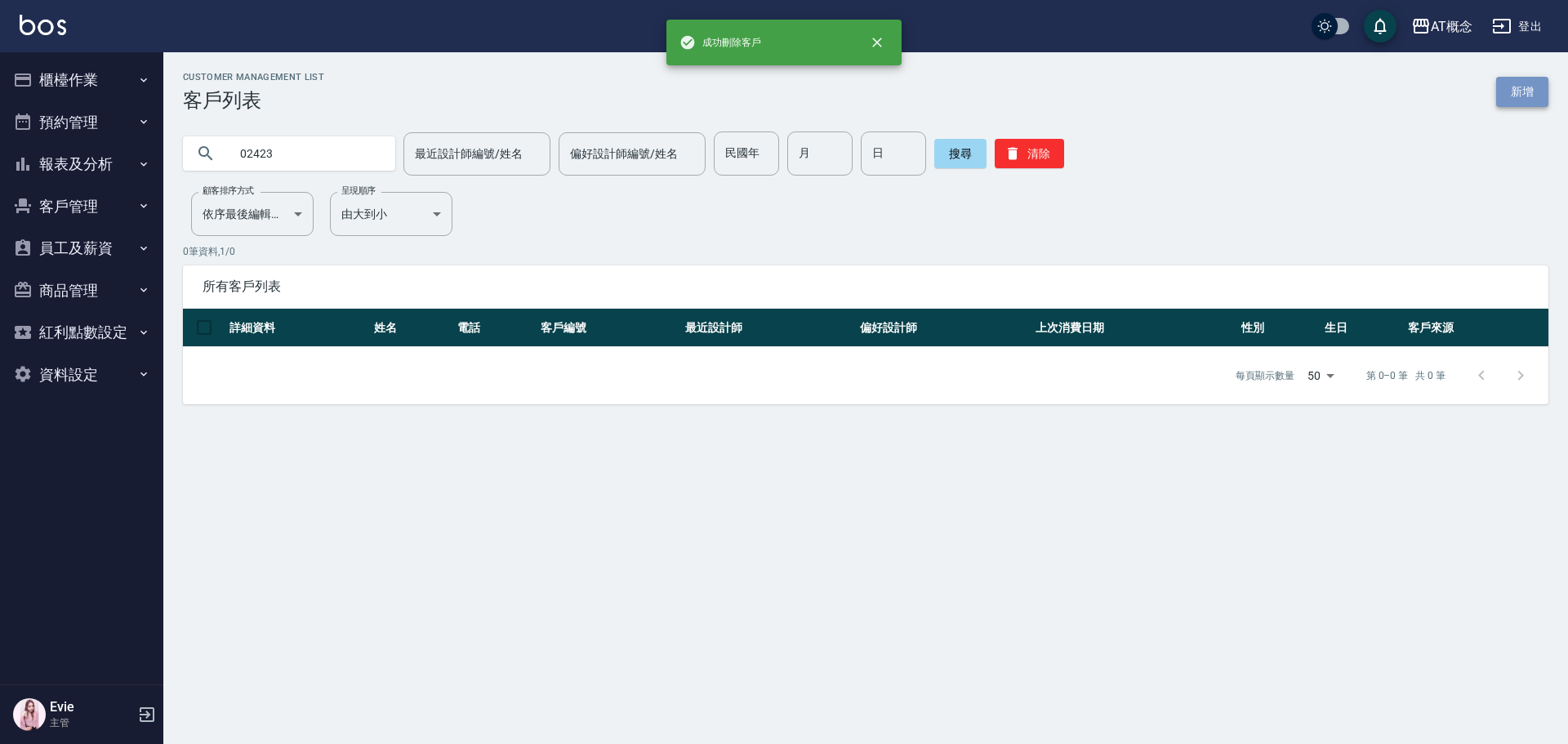
click at [1514, 92] on link "新增" at bounding box center [1522, 92] width 53 height 30
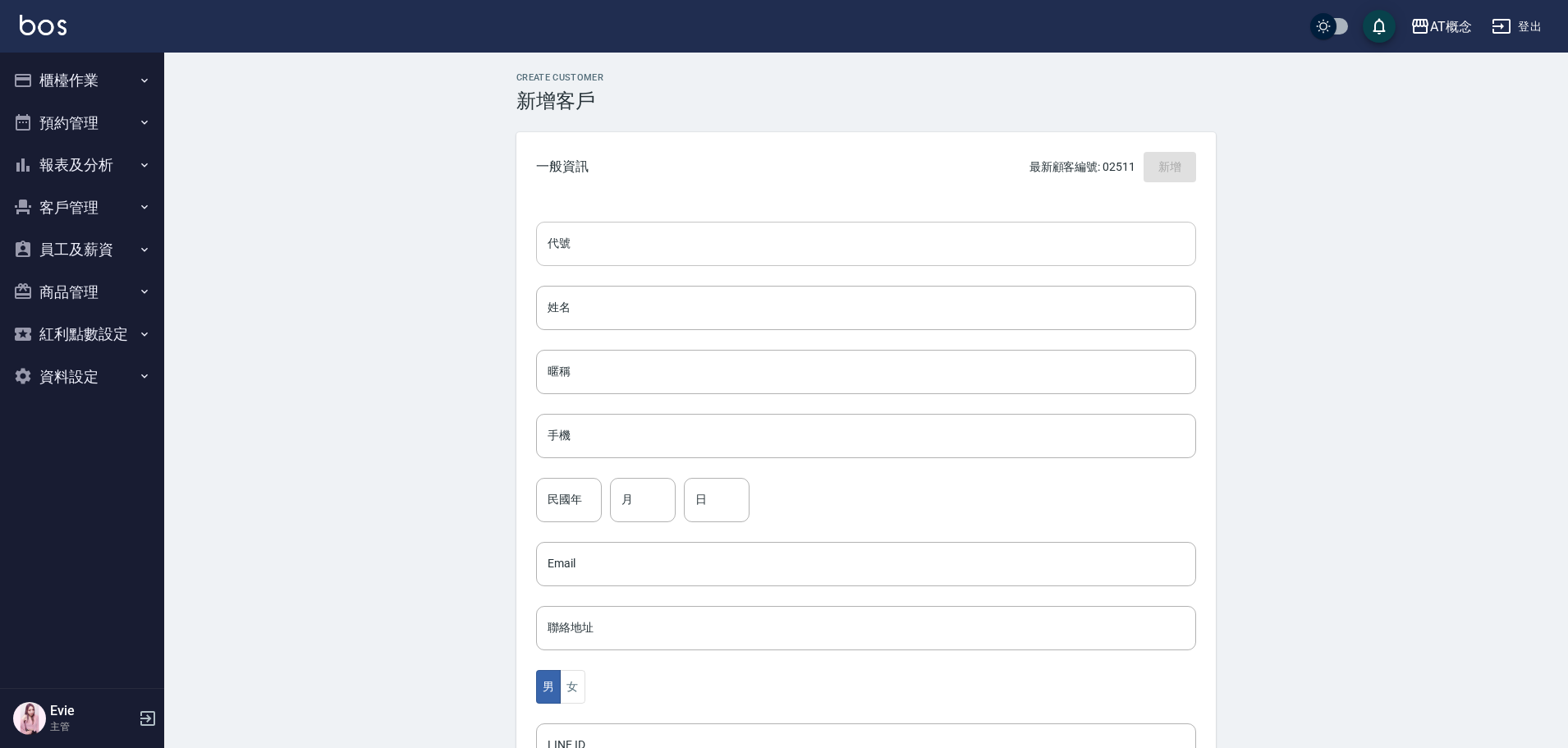
click at [758, 242] on input "代號" at bounding box center [866, 243] width 660 height 44
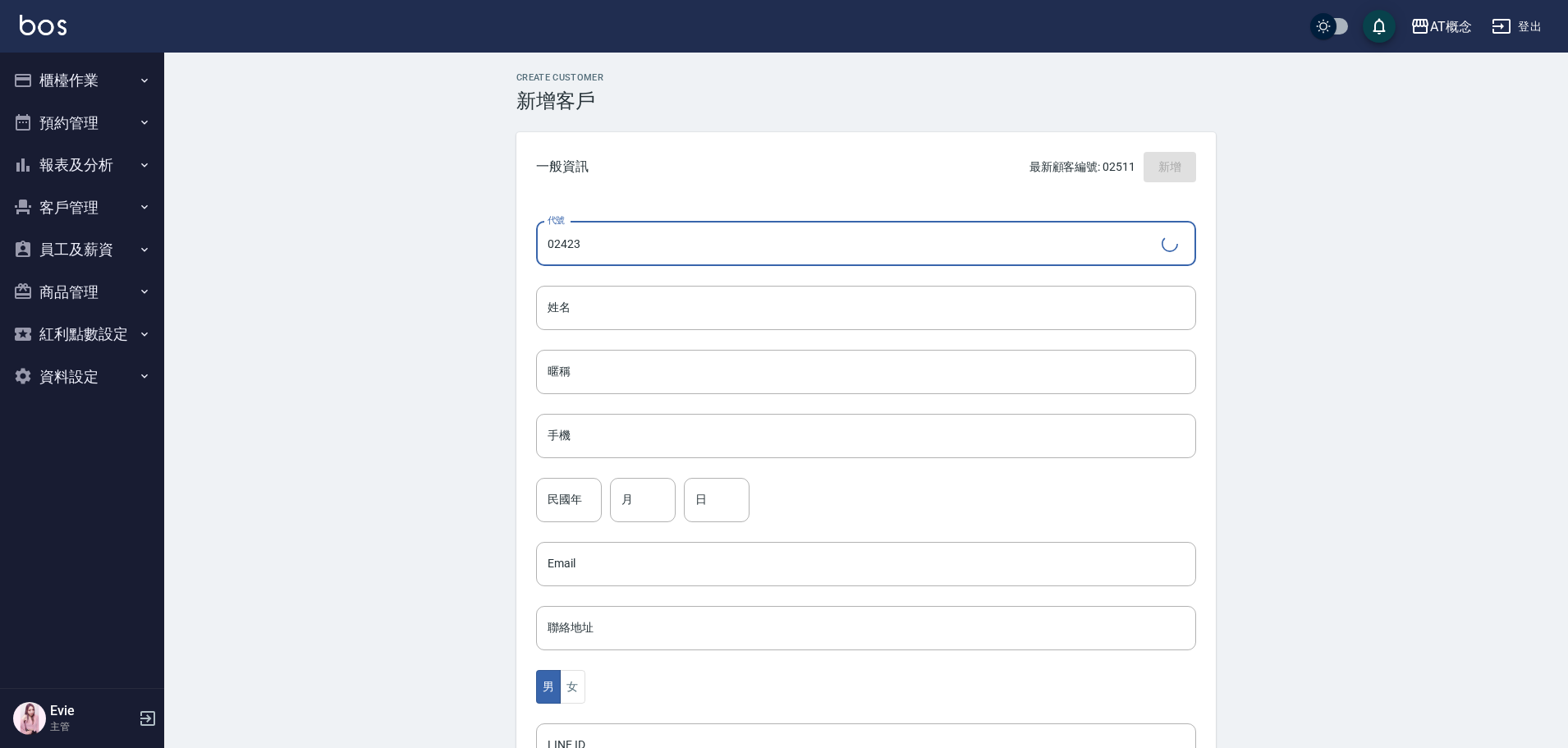
type input "02423"
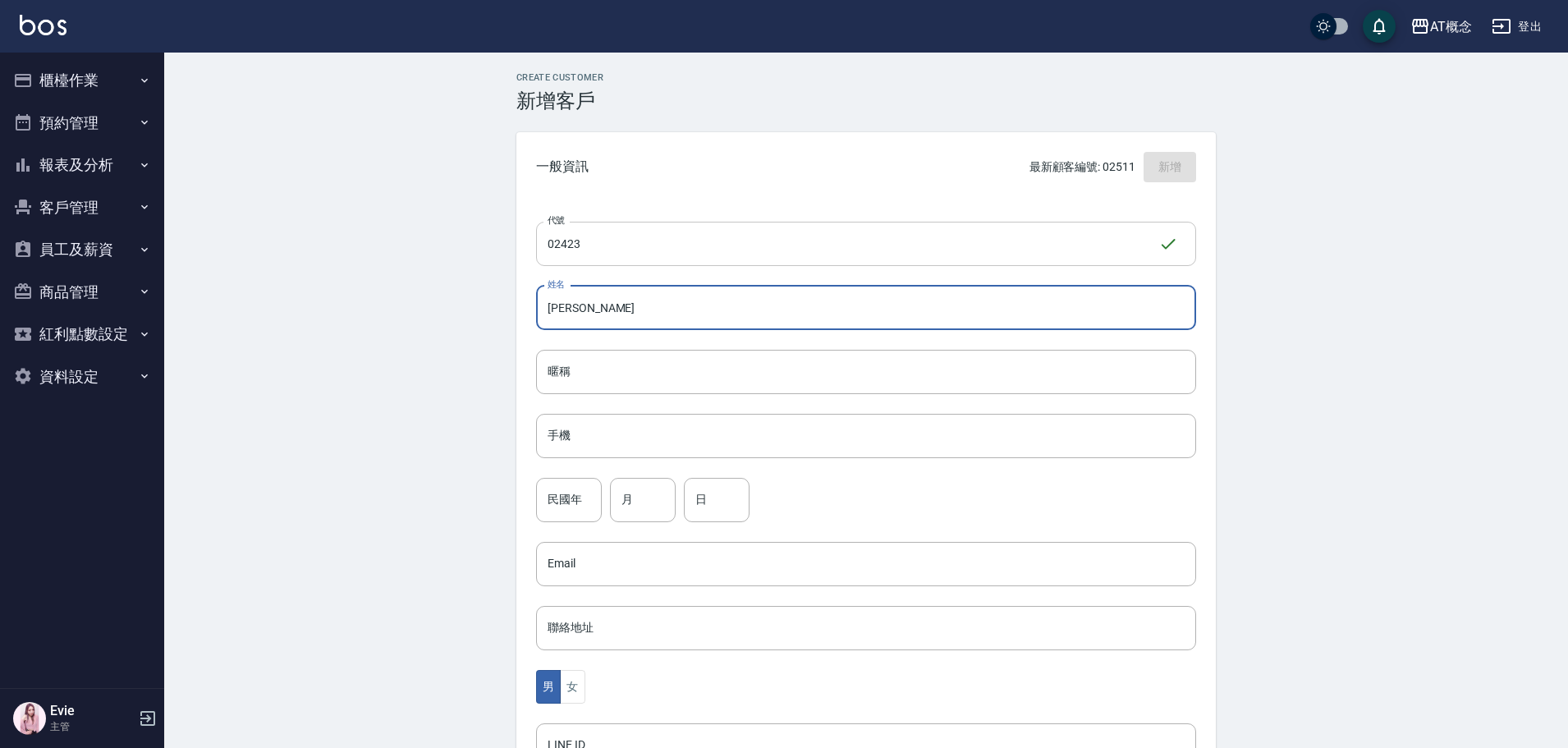
type input "謝芩如"
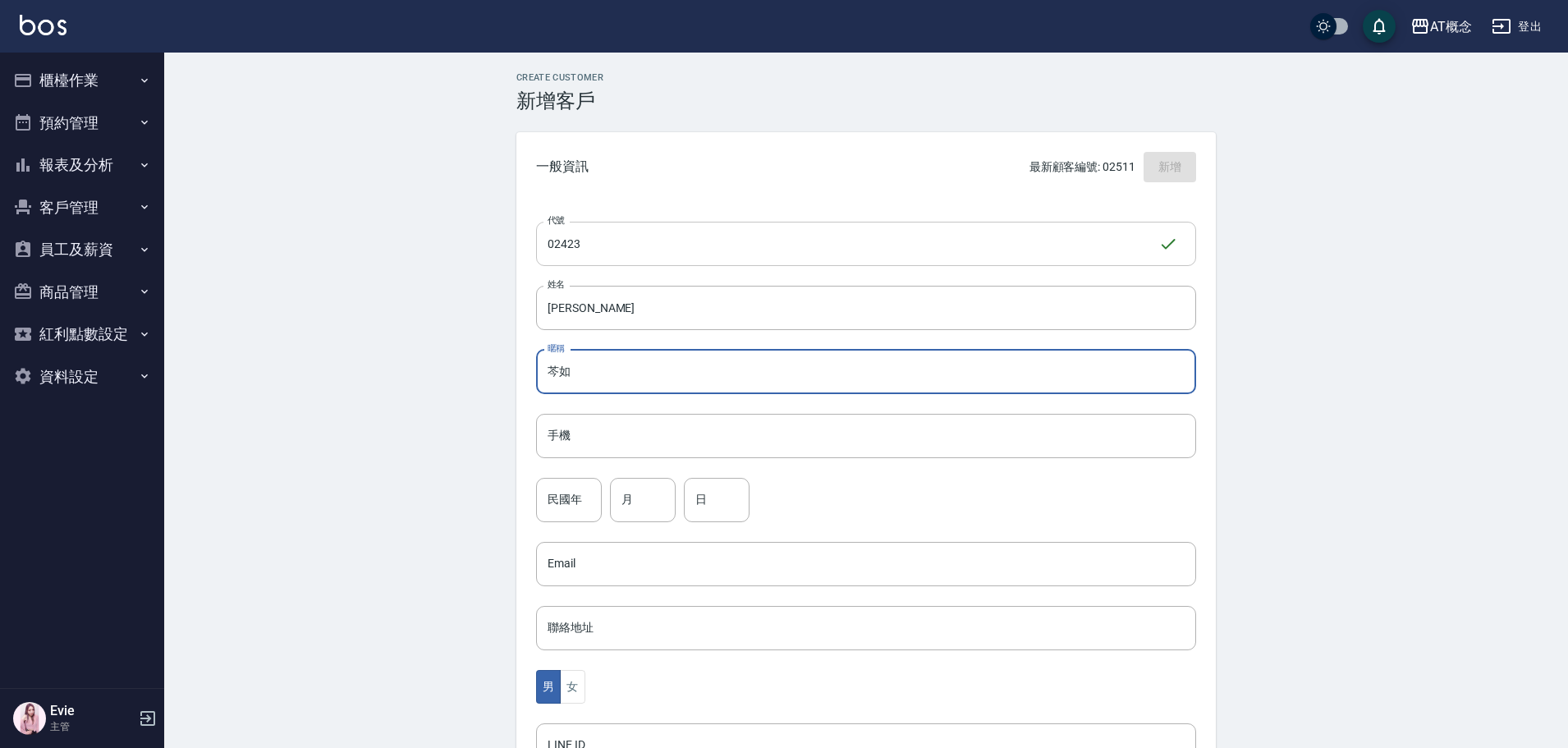
type input "芩如"
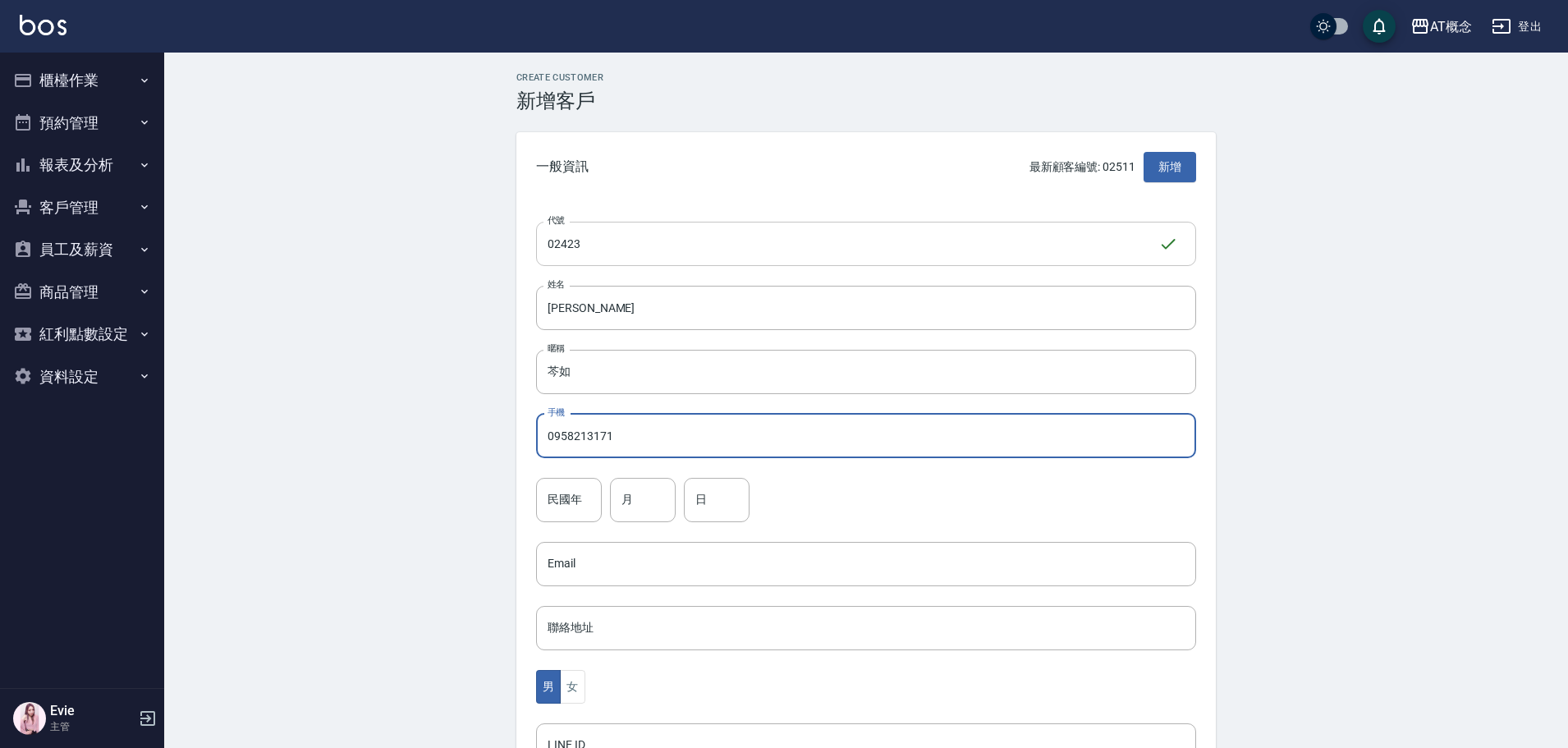
type input "0958213171"
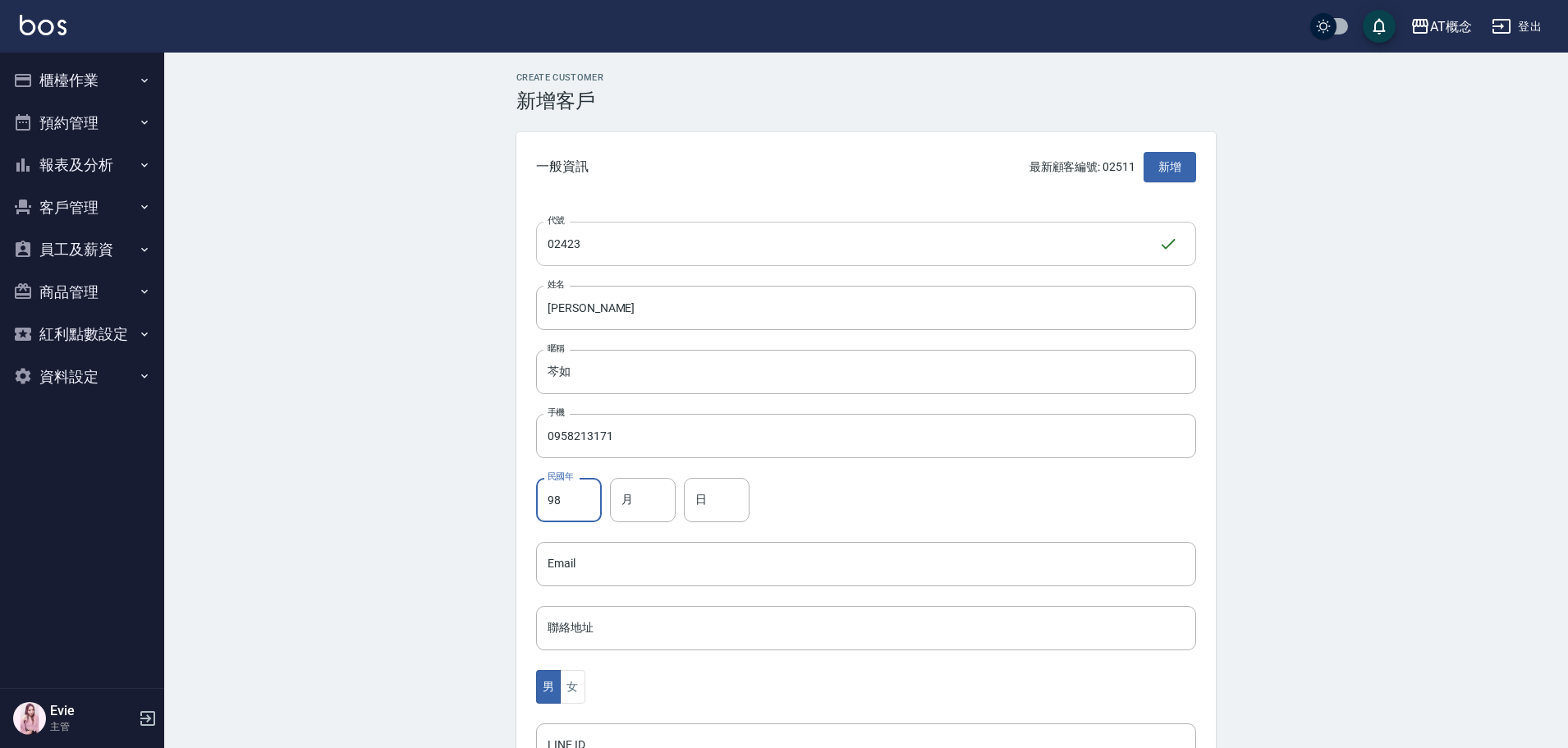
type input "98"
type input "2"
type input "19"
click at [577, 692] on button "女" at bounding box center [572, 686] width 24 height 34
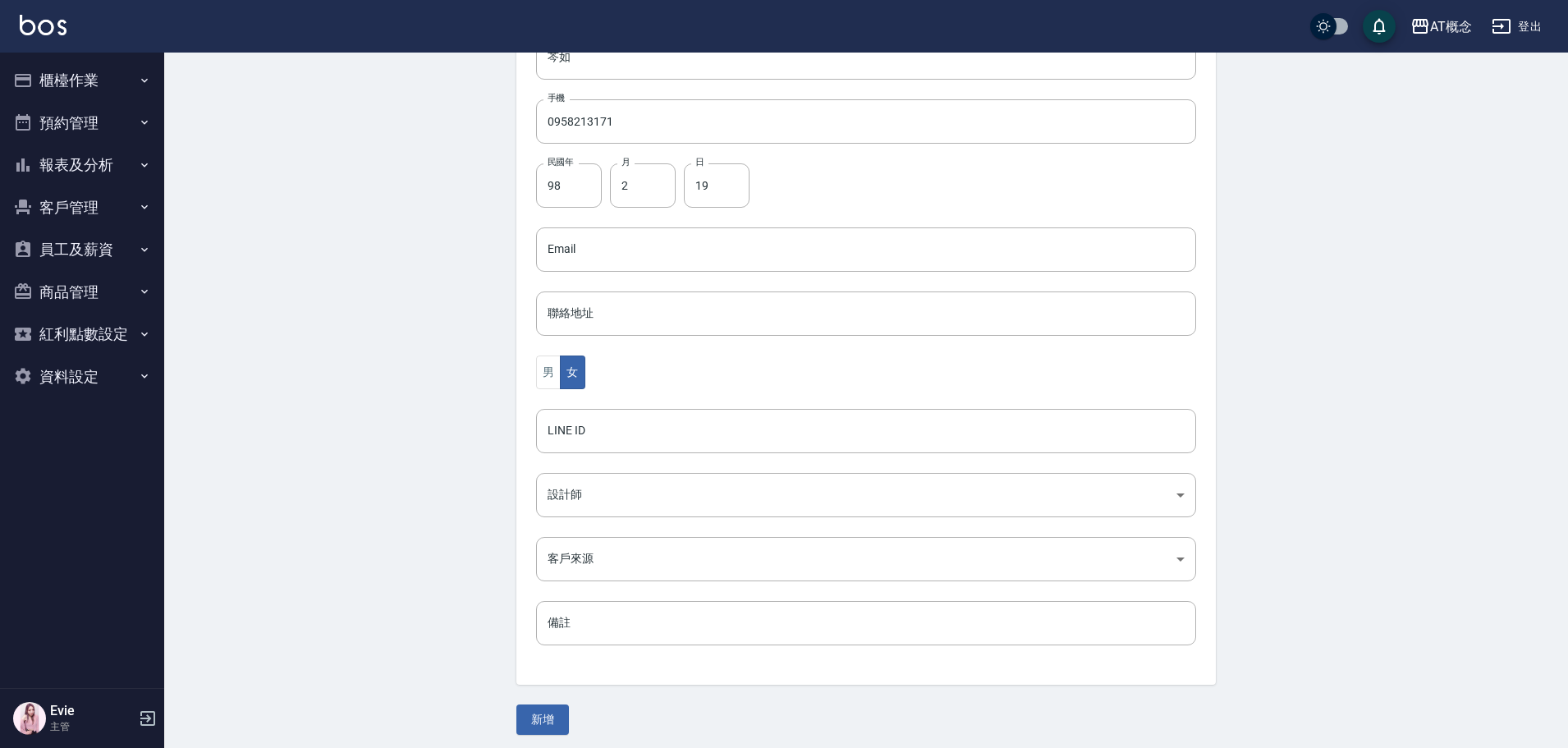
scroll to position [321, 0]
click at [594, 487] on body "AT概念 登出 櫃檯作業 打帳單 帳單列表 現金收支登錄 高階收支登錄 材料自購登錄 每日結帳 排班表 現場電腦打卡 預約管理 預約管理 單日預約紀錄 單週預…" at bounding box center [784, 213] width 1568 height 1069
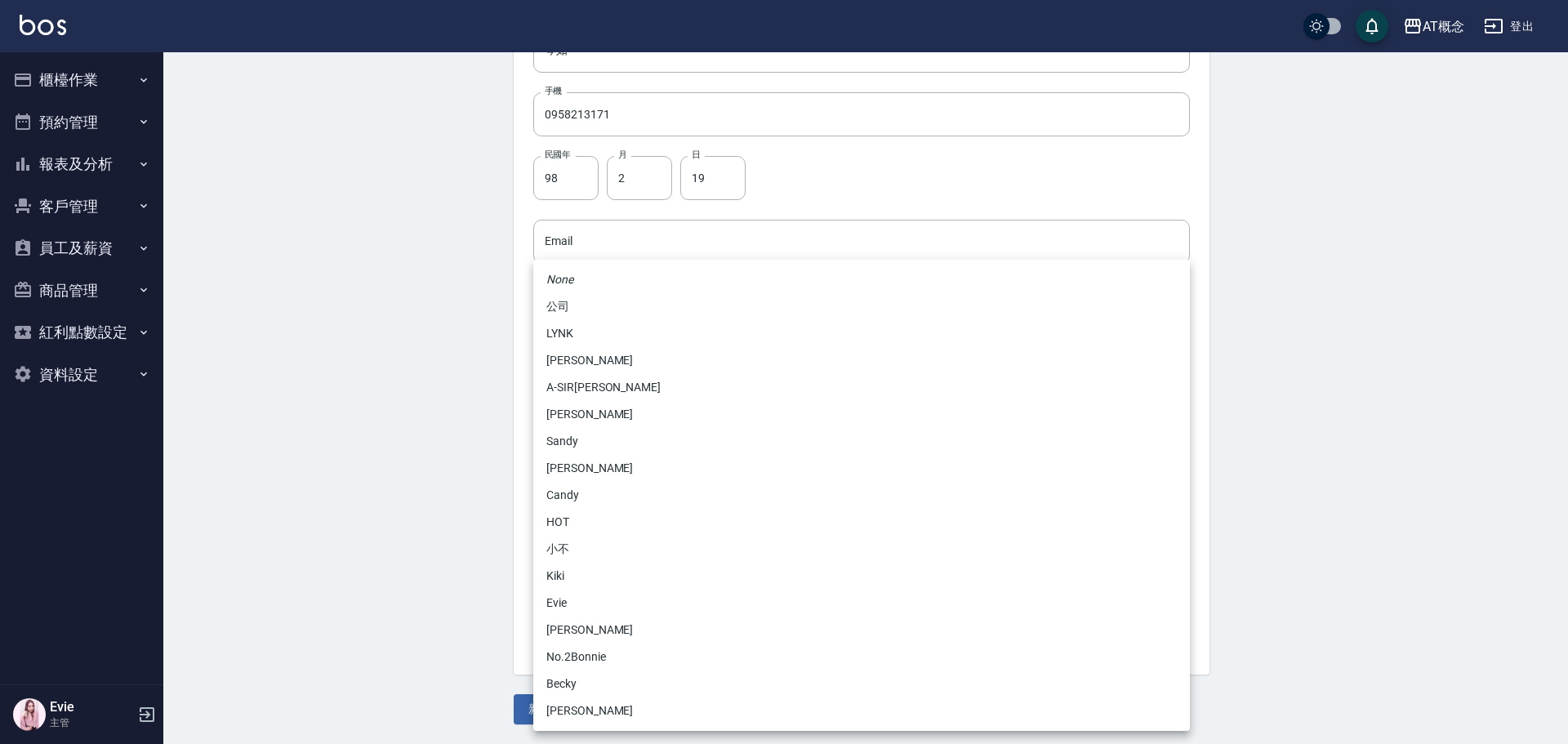
click at [581, 493] on li "Candy" at bounding box center [861, 495] width 657 height 27
type input "95c88325-489e-4505-91c2-94462fb1bea6"
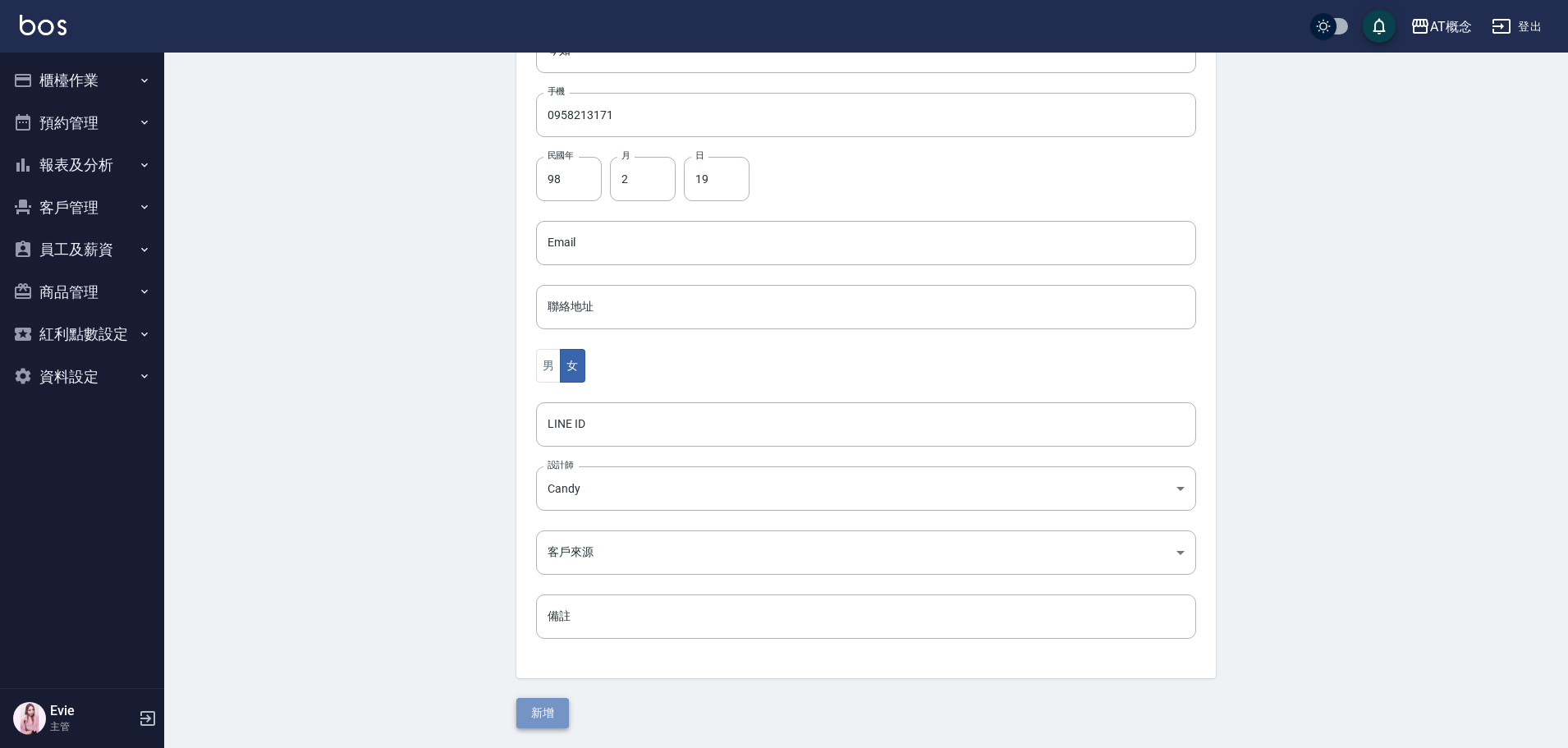
click at [544, 716] on button "新增" at bounding box center [543, 713] width 53 height 30
click at [81, 202] on button "客戶管理" at bounding box center [82, 208] width 151 height 43
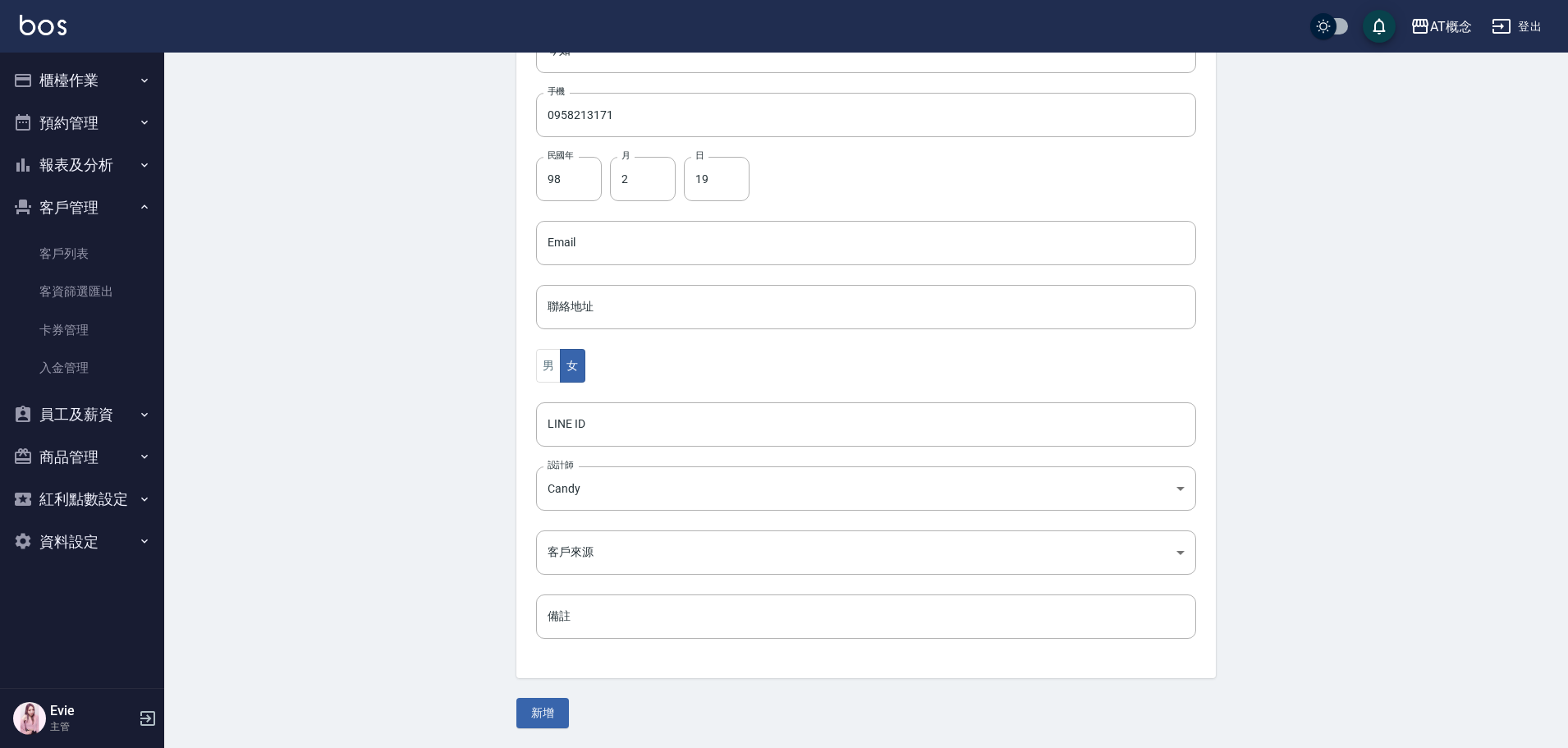
drag, startPoint x: 41, startPoint y: 249, endPoint x: 46, endPoint y: 231, distance: 18.7
click at [41, 249] on link "客戶列表" at bounding box center [82, 253] width 151 height 37
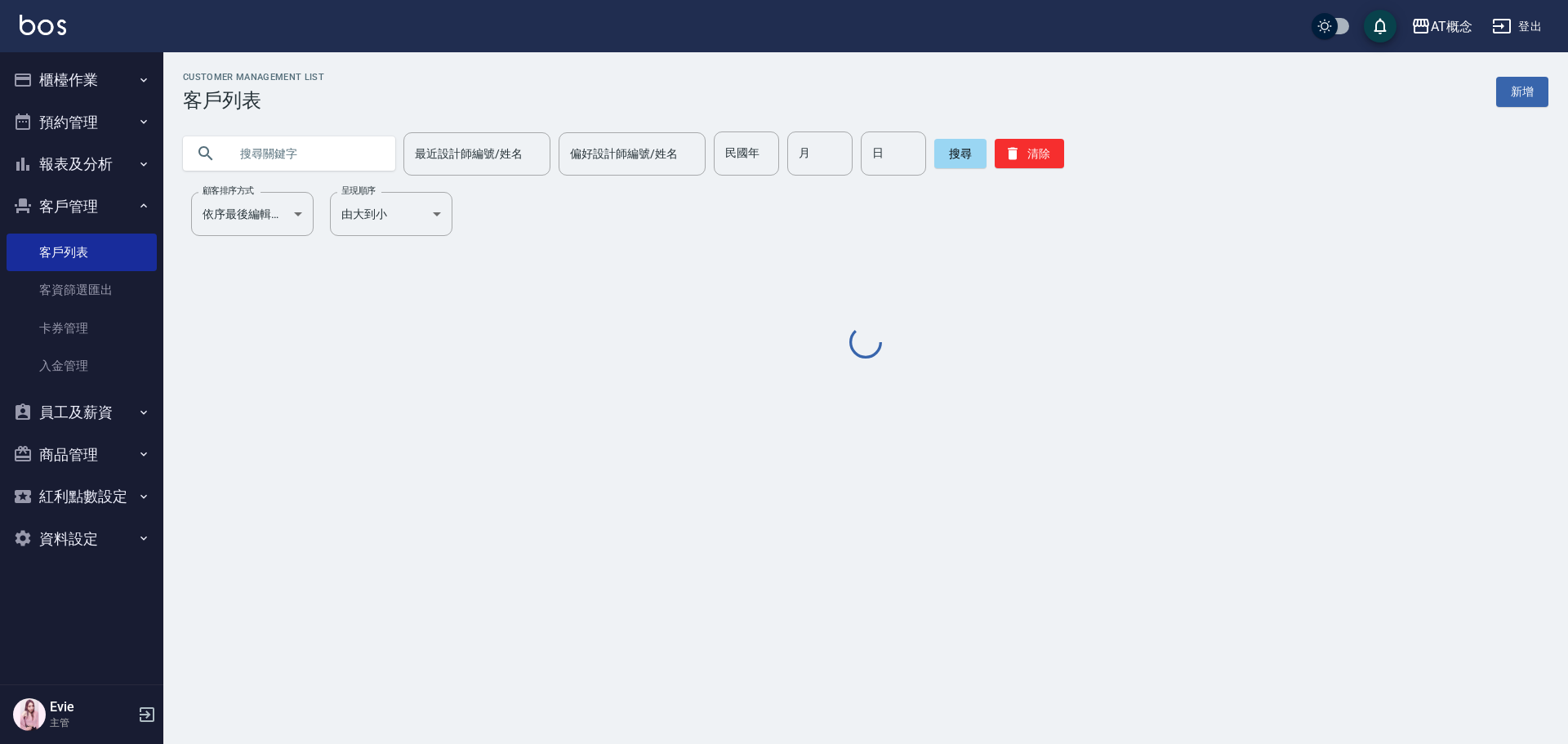
click at [282, 156] on input "text" at bounding box center [306, 153] width 154 height 44
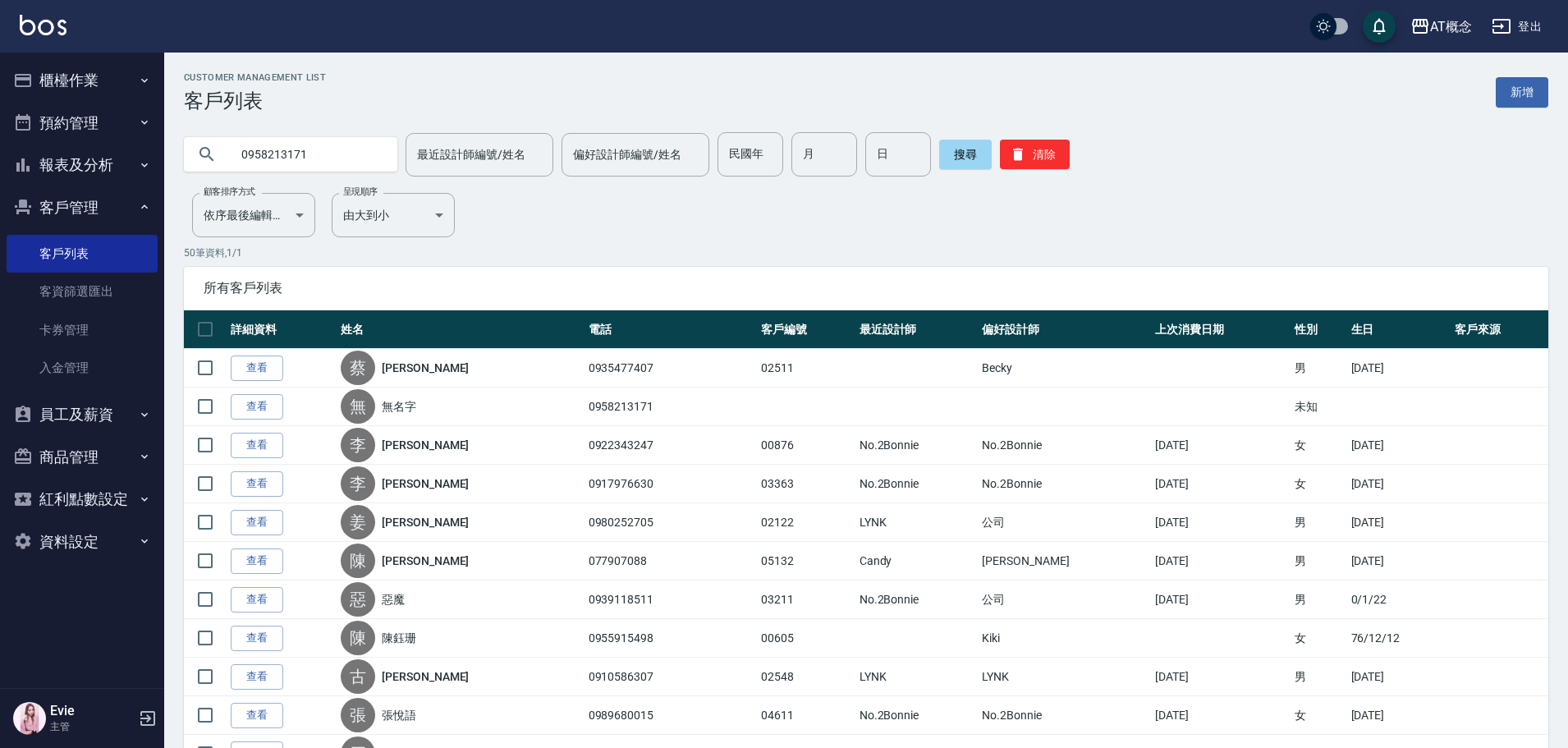
type input "0958213171"
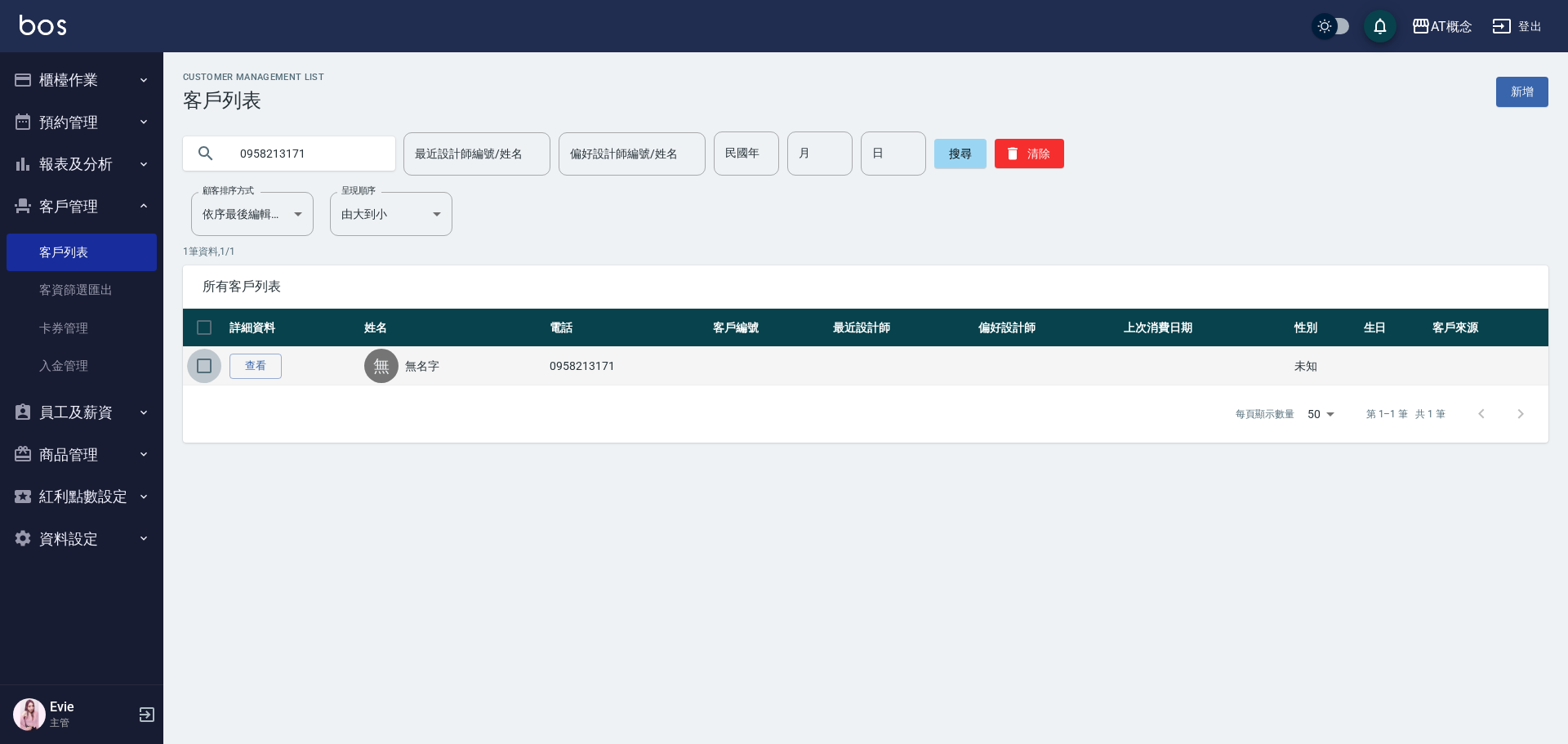
click at [206, 364] on input "checkbox" at bounding box center [205, 366] width 35 height 35
checkbox input "true"
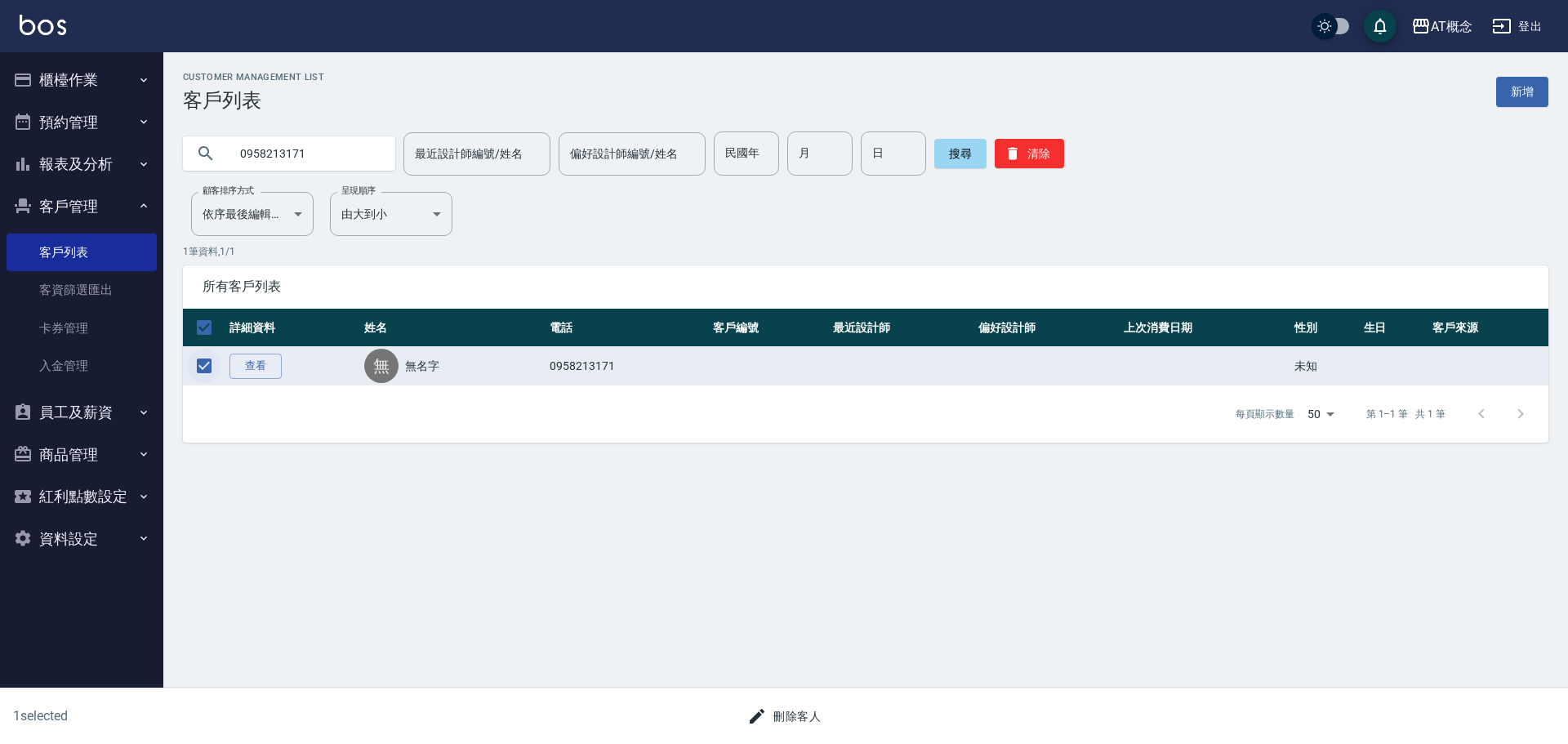
click at [203, 364] on input "checkbox" at bounding box center [205, 366] width 35 height 35
checkbox input "false"
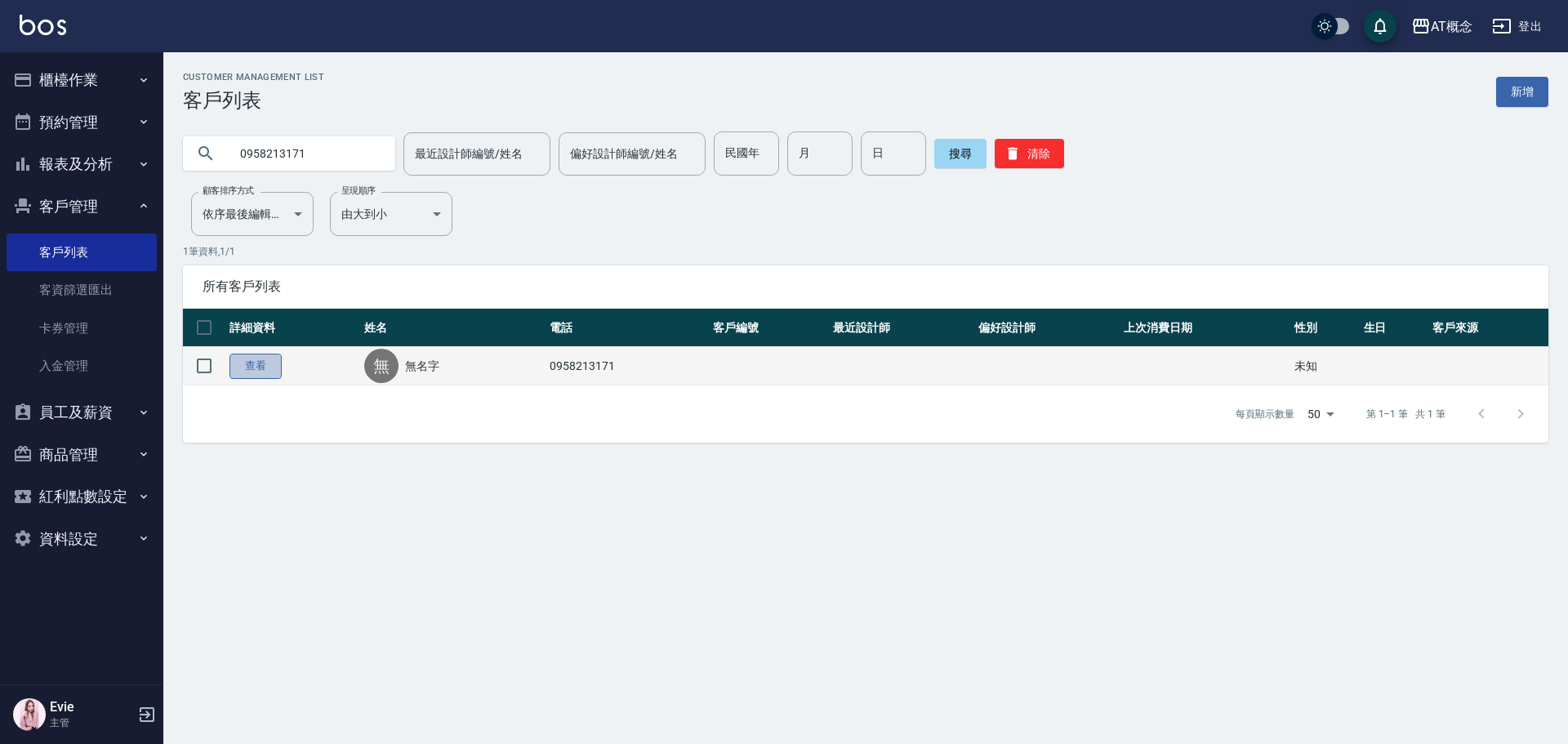
click at [260, 366] on link "查看" at bounding box center [256, 366] width 53 height 25
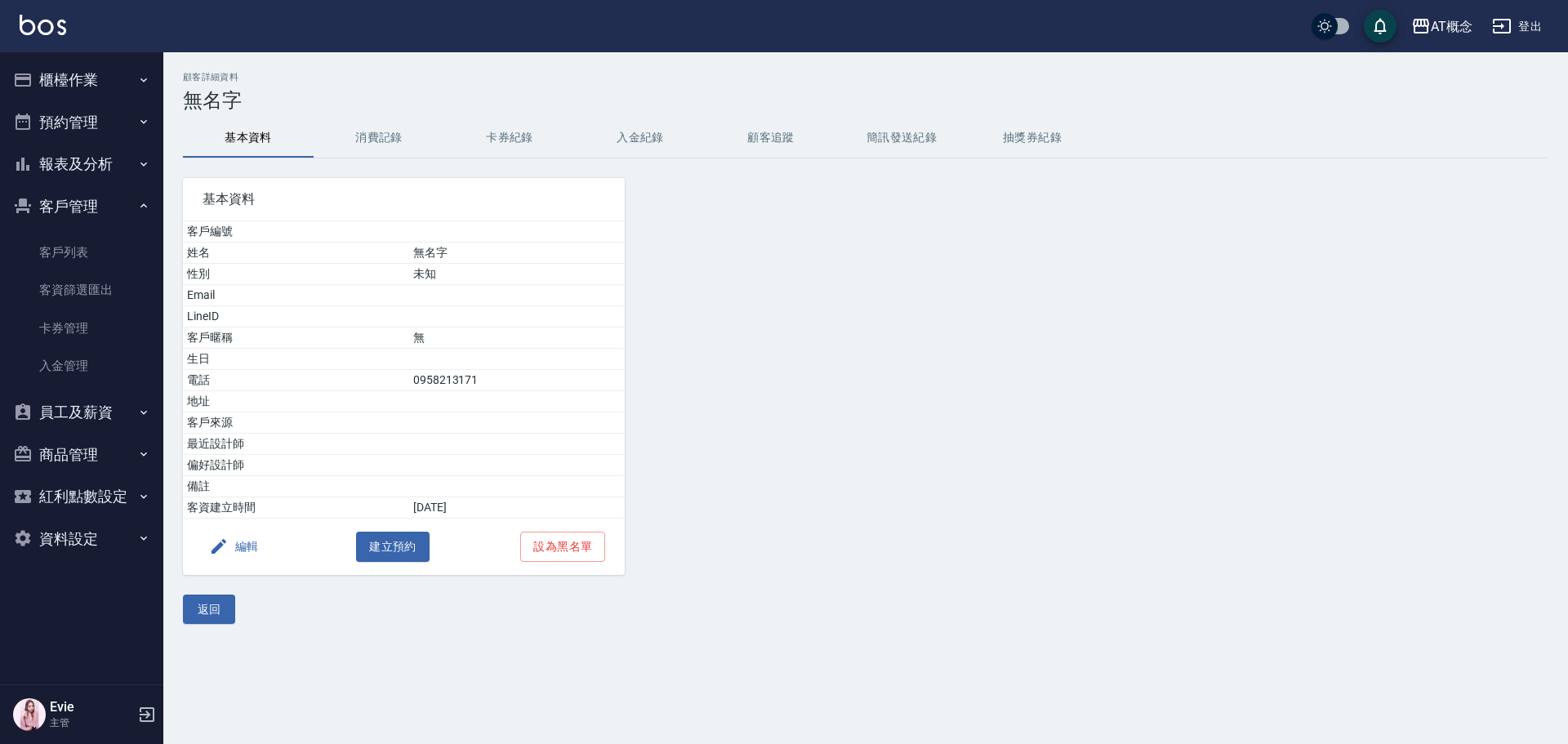
click at [251, 548] on button "編輯" at bounding box center [233, 546] width 63 height 30
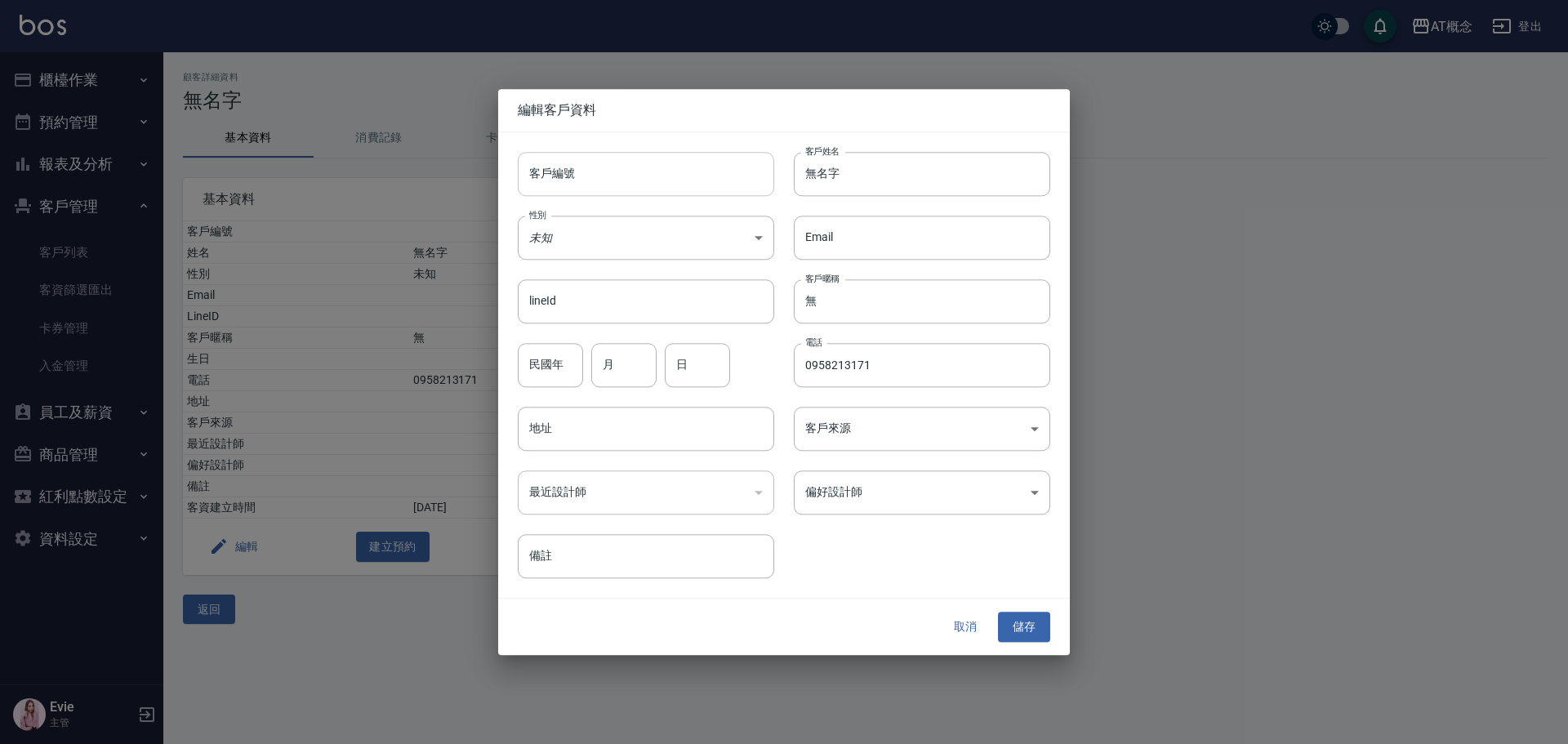
click at [589, 181] on input "客戶編號" at bounding box center [645, 174] width 257 height 44
type input "02423"
type input "謝芩如"
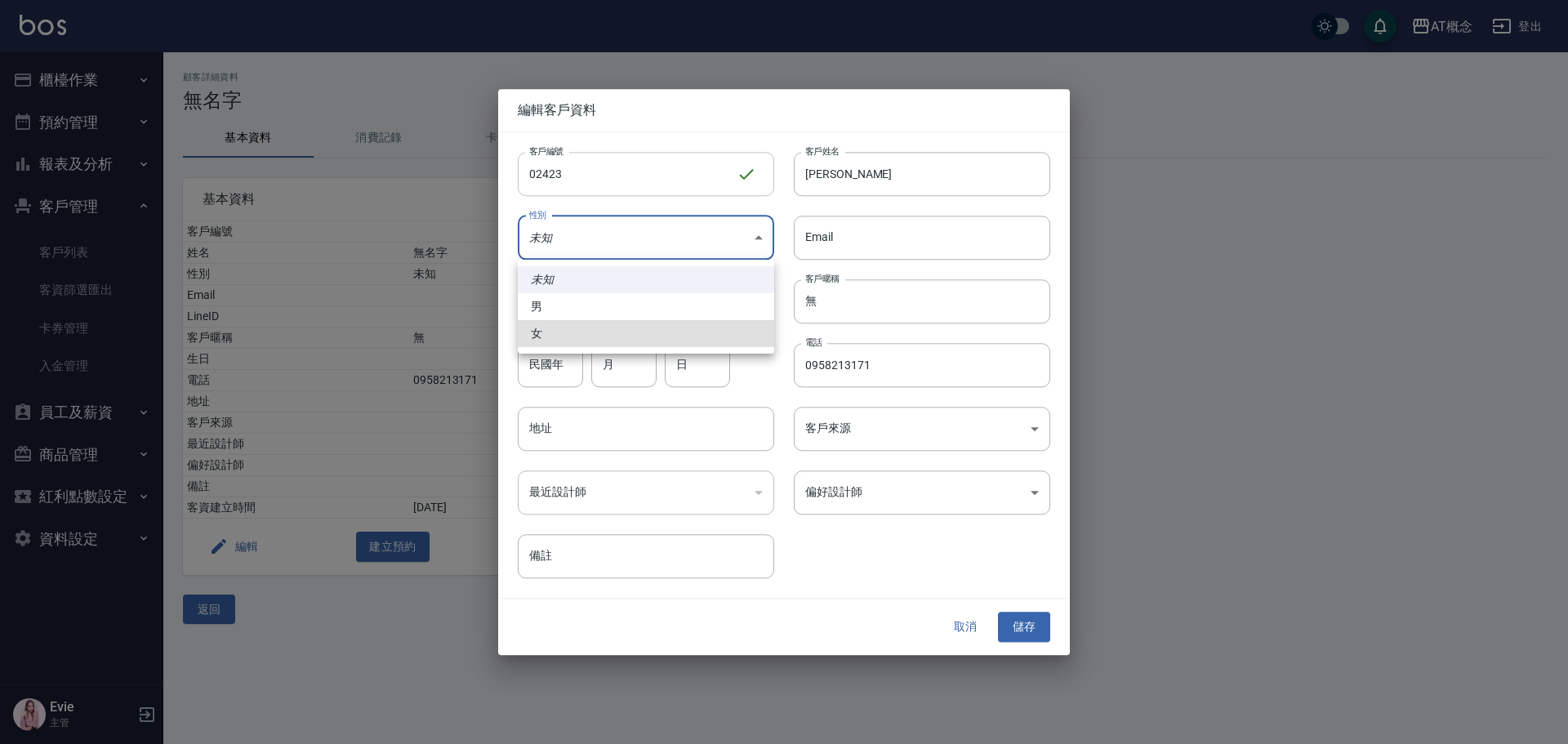
type input "FEMALE"
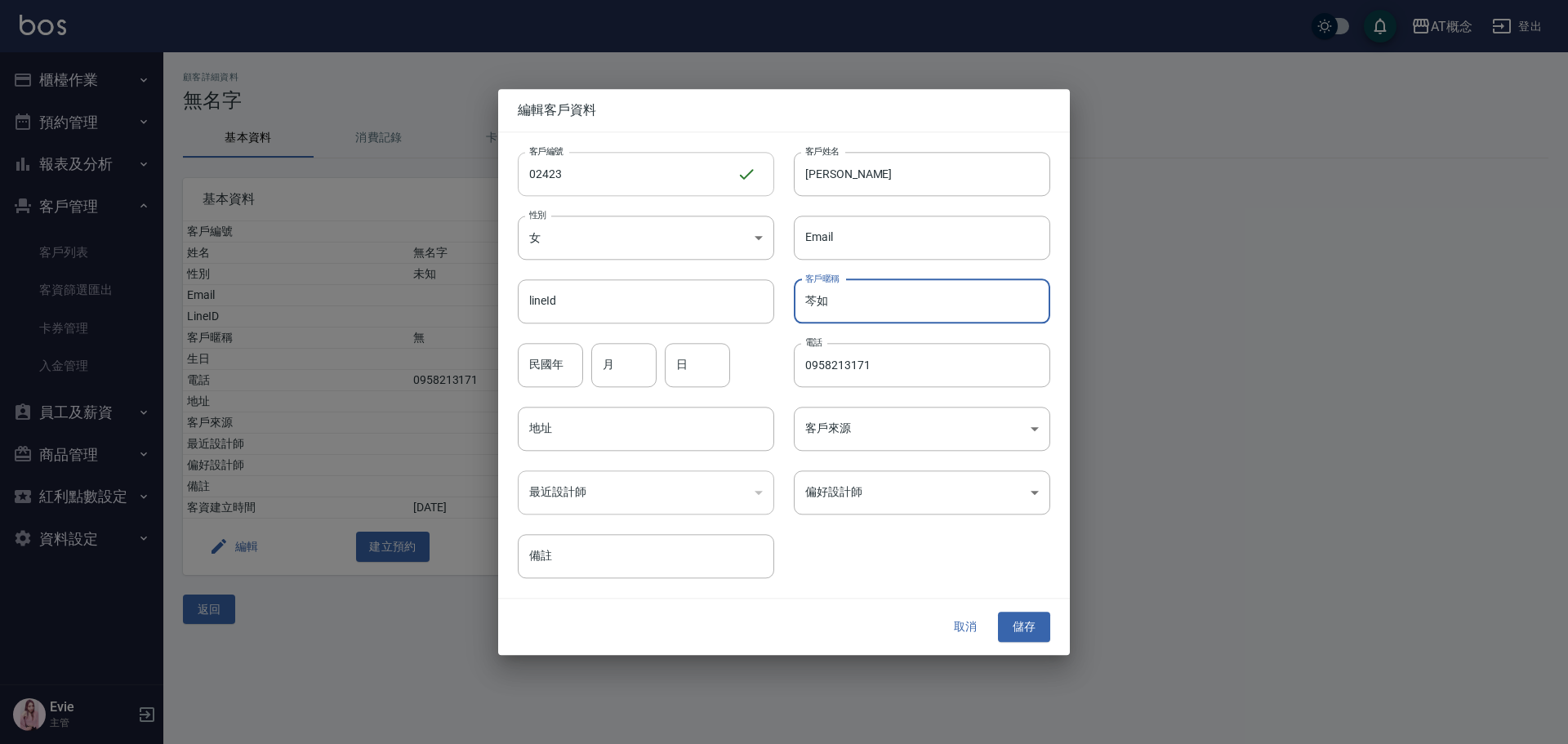
type input "芩如"
type input "98"
type input "2"
type input "19"
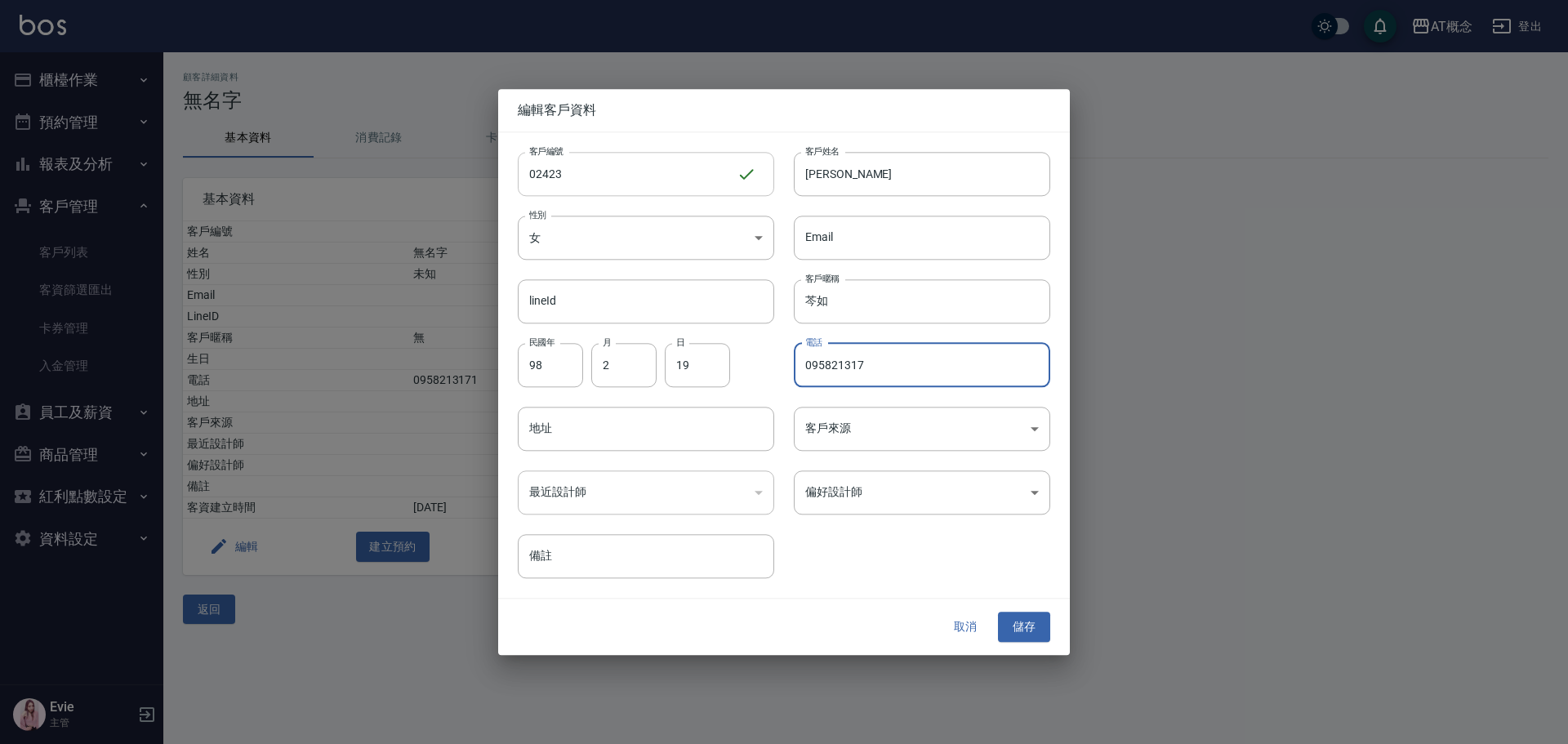
type input "0958213171"
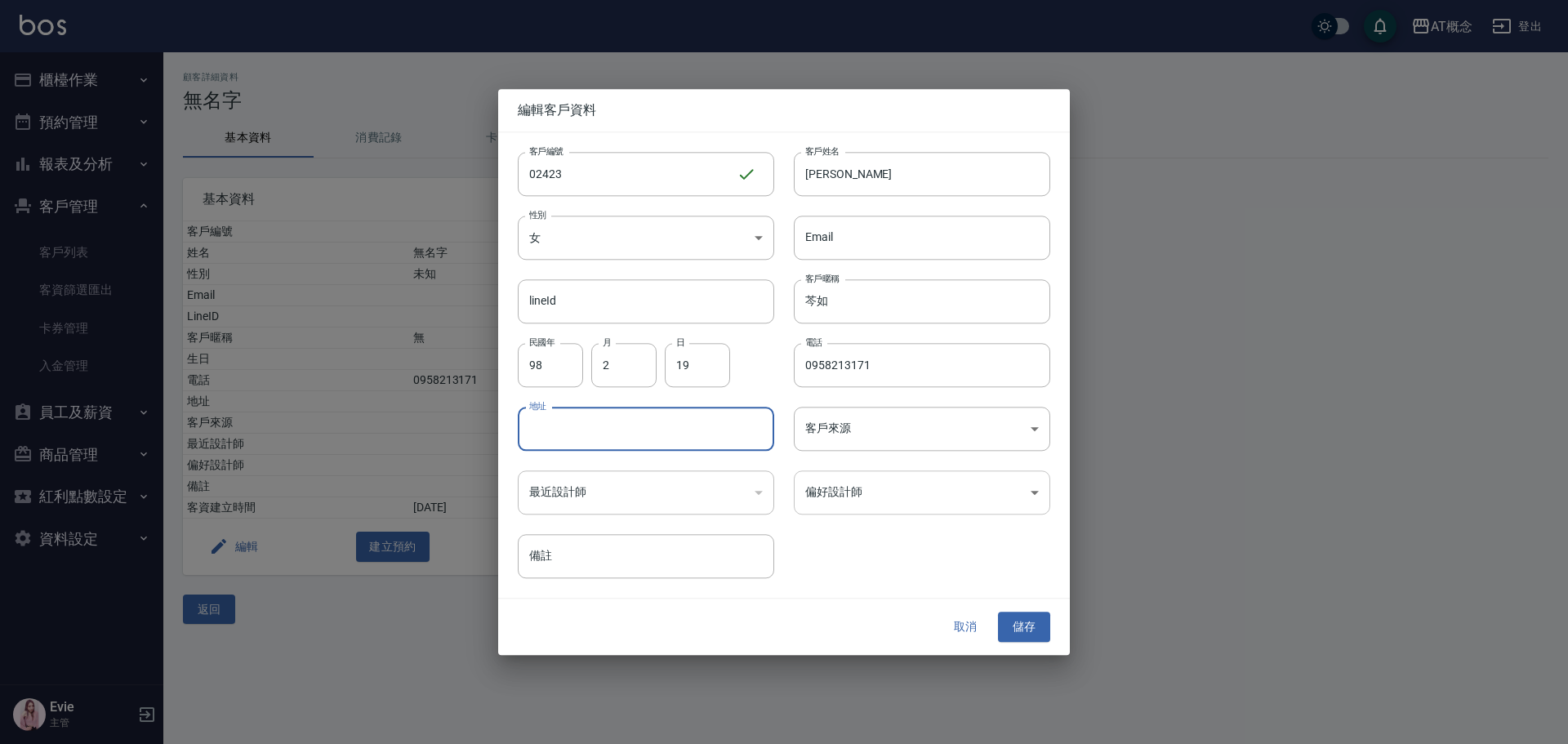
click at [881, 498] on body "AT概念 登出 櫃檯作業 打帳單 帳單列表 現金收支登錄 高階收支登錄 材料自購登錄 每日結帳 排班表 現場電腦打卡 預約管理 預約管理 單日預約紀錄 單週預…" at bounding box center [784, 372] width 1568 height 744
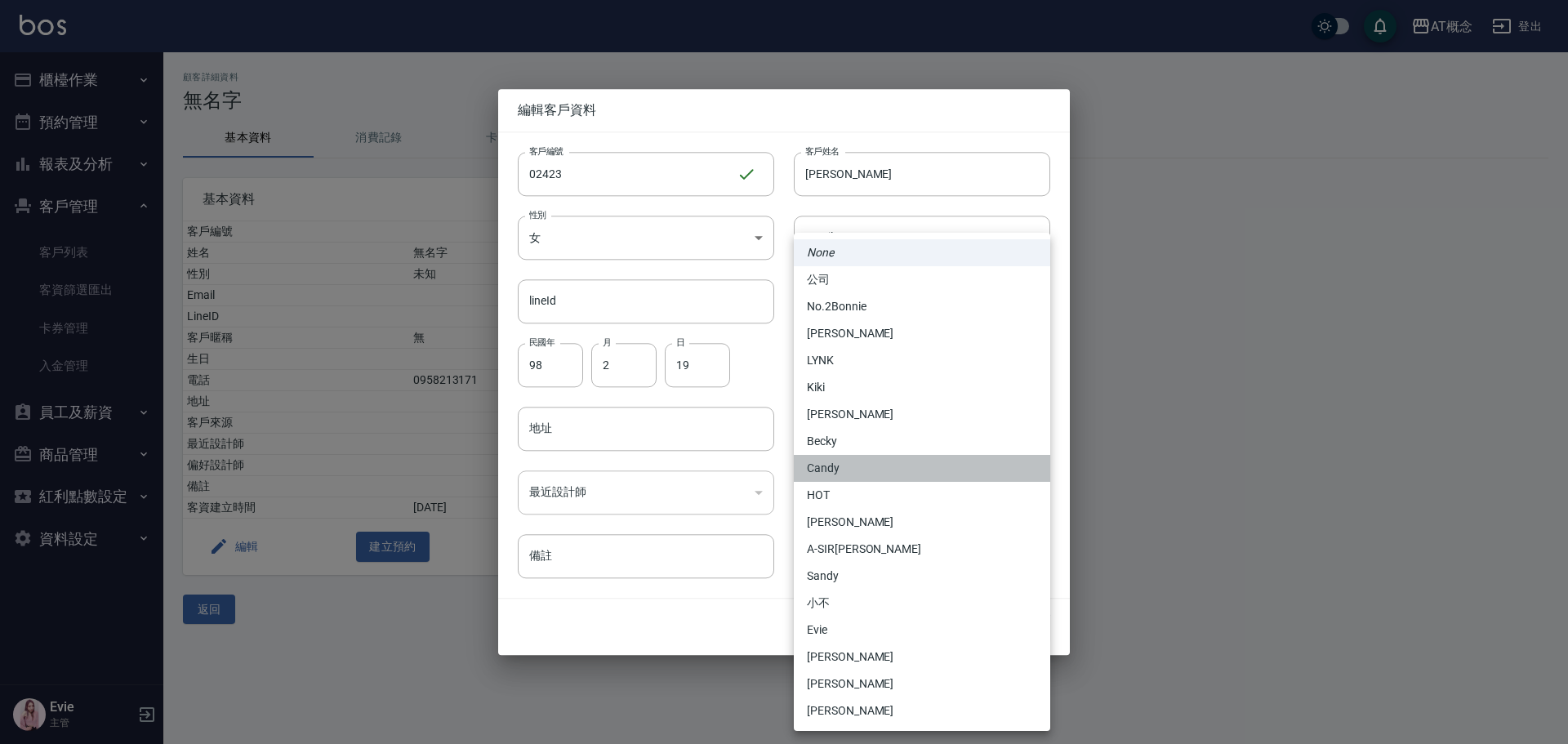
drag, startPoint x: 831, startPoint y: 468, endPoint x: 835, endPoint y: 501, distance: 33.2
click at [832, 468] on li "Candy" at bounding box center [922, 468] width 257 height 27
type input "95c88325-489e-4505-91c2-94462fb1bea6"
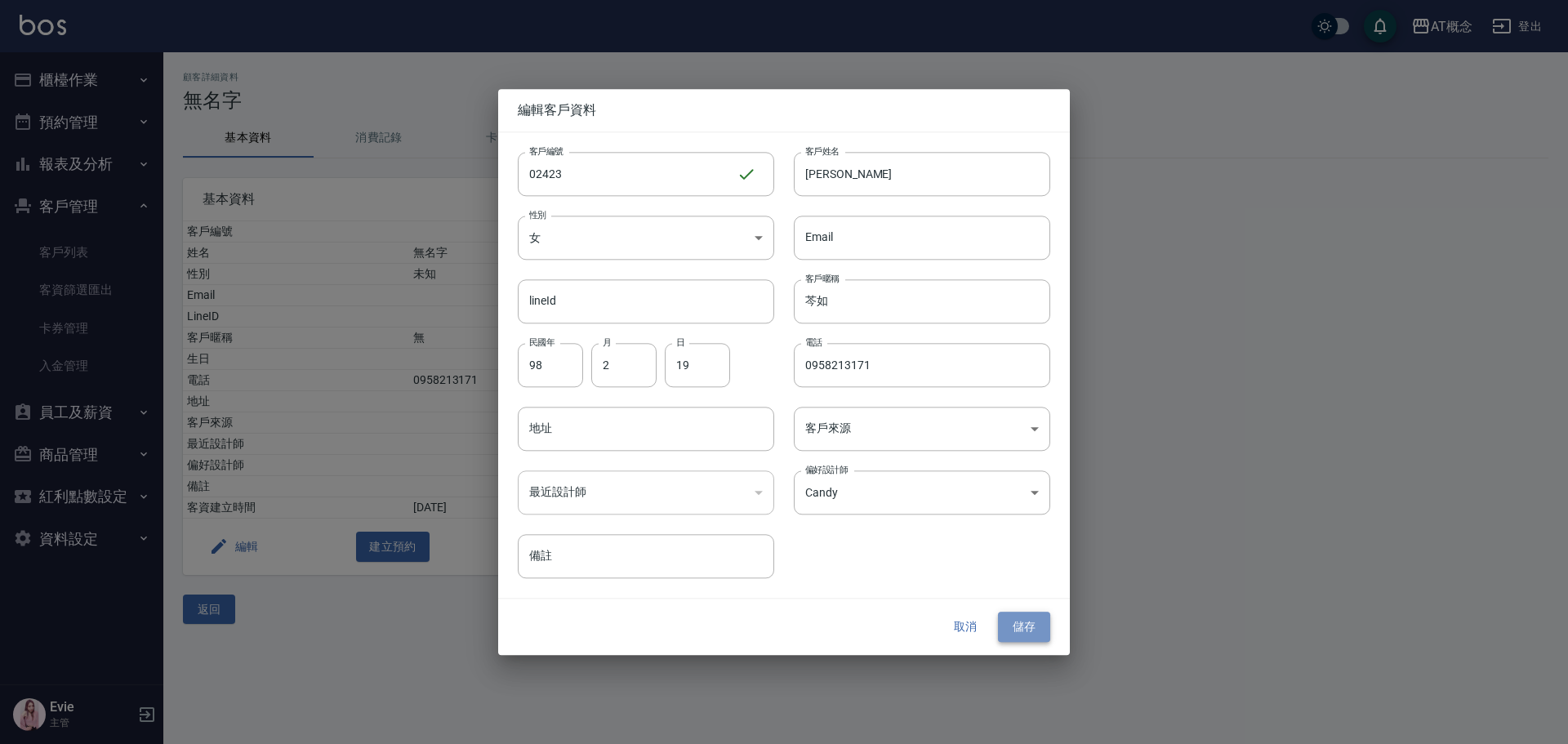
click at [1021, 626] on button "儲存" at bounding box center [1024, 627] width 53 height 30
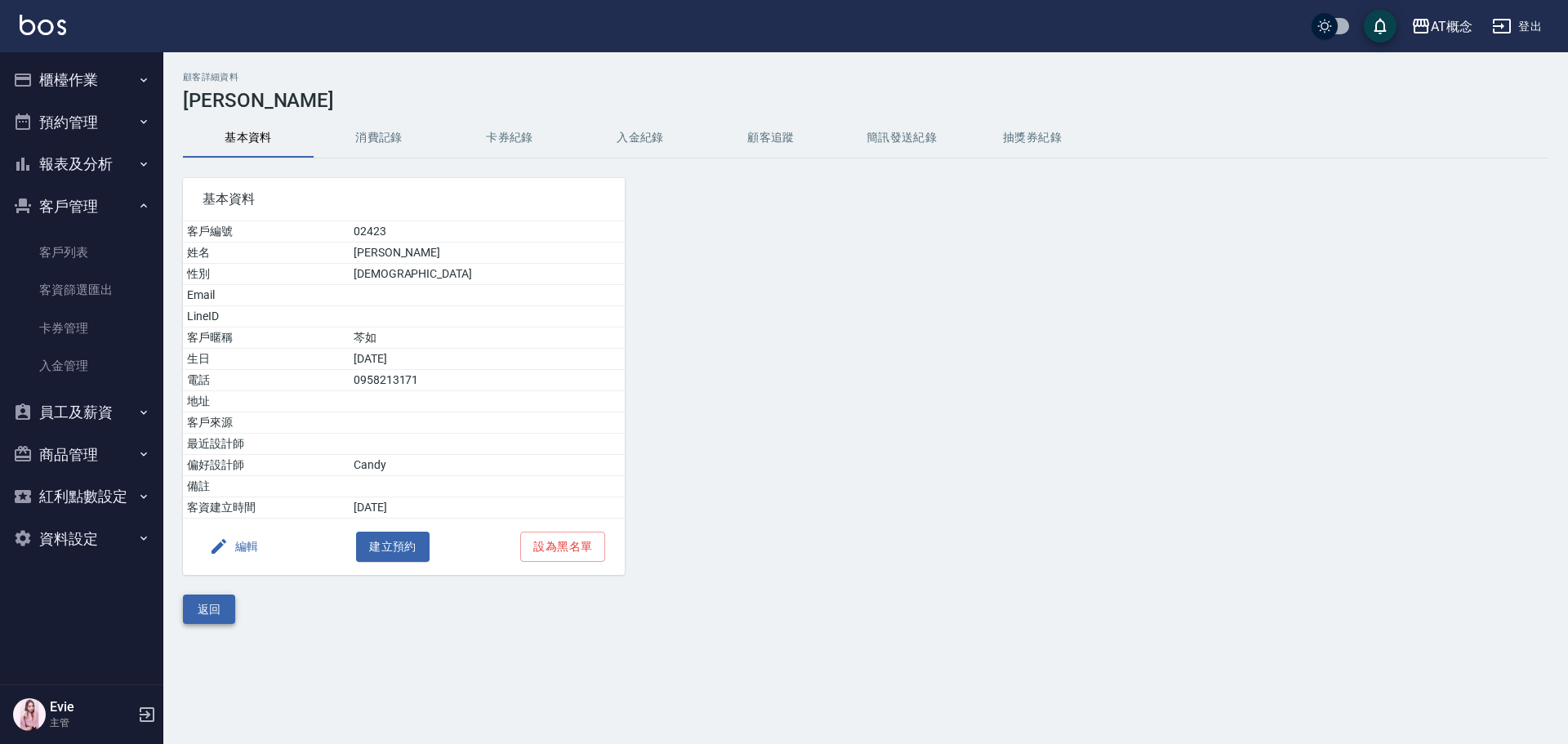
click at [223, 608] on button "返回" at bounding box center [209, 609] width 53 height 30
